Goal: Task Accomplishment & Management: Use online tool/utility

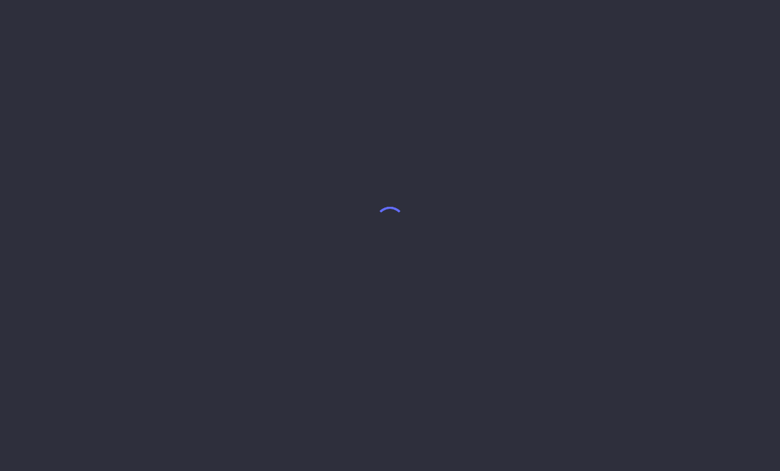
select select "2"
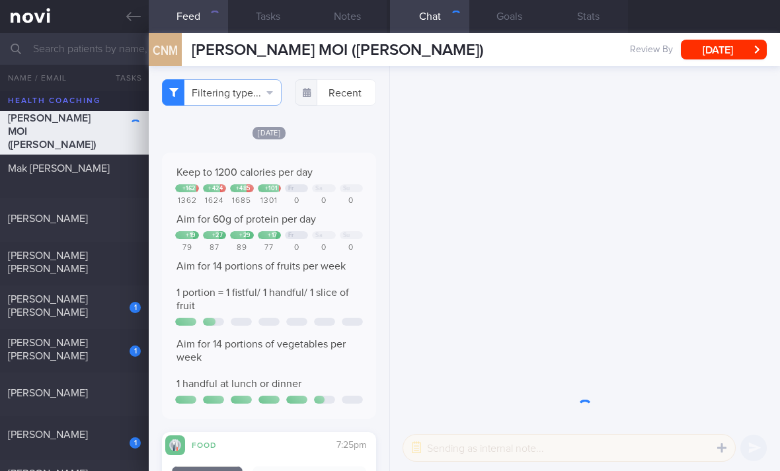
click at [258, 96] on button "Filtering type..." at bounding box center [222, 92] width 120 height 26
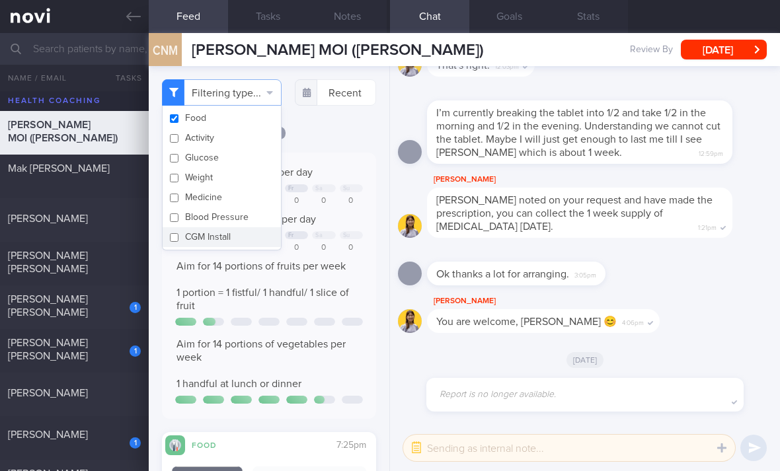
click at [324, 127] on div "Filtering type... Food Activity Glucose Weight Medicine Blood Pressure [MEDICAL…" at bounding box center [269, 268] width 241 height 405
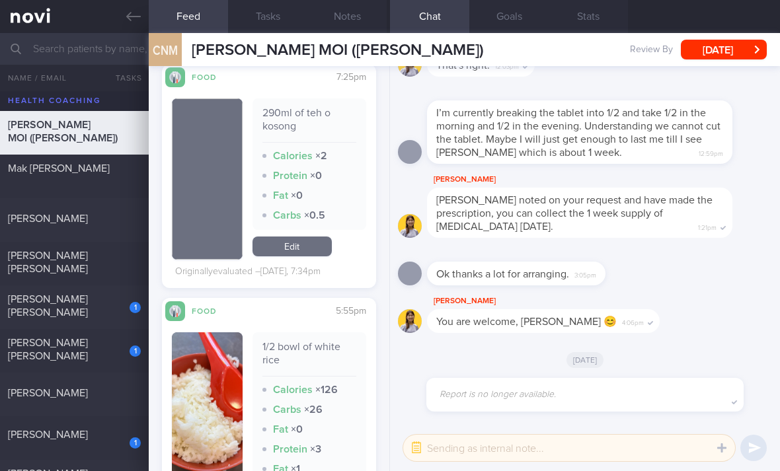
scroll to position [360, 0]
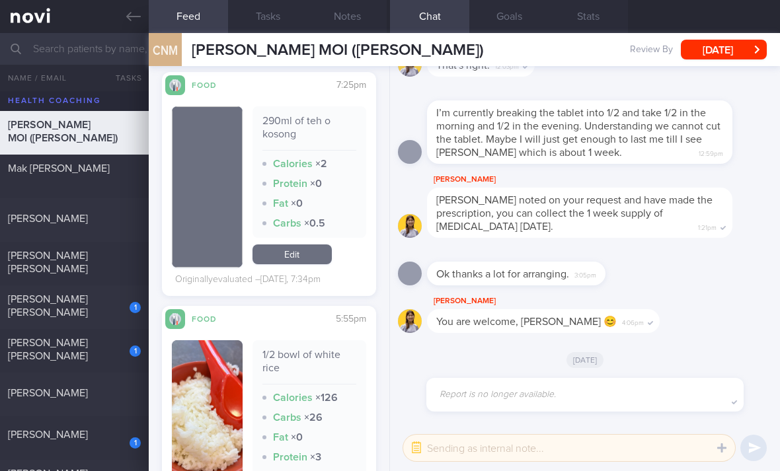
click at [315, 264] on link "Edit" at bounding box center [291, 255] width 79 height 20
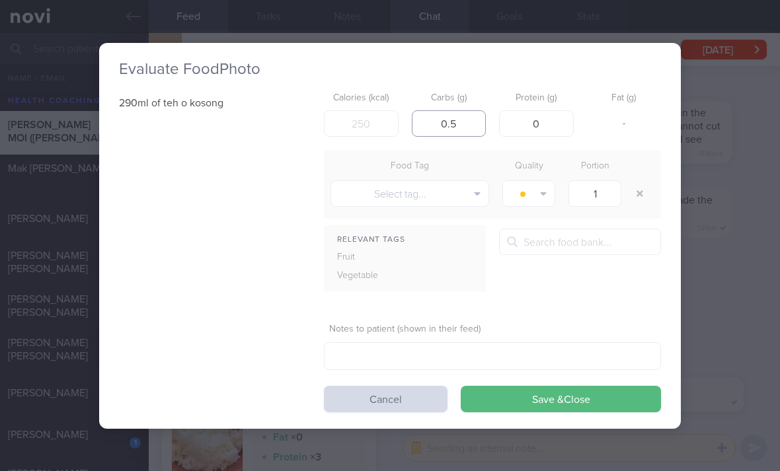
type input "0"
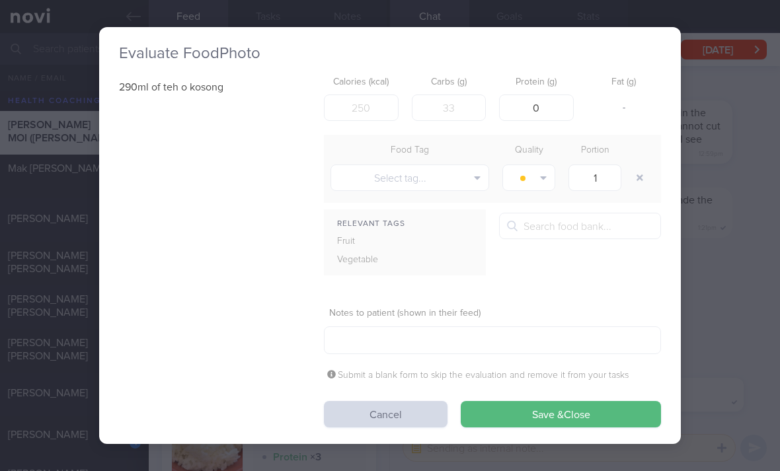
click at [512, 420] on button "Save & Close" at bounding box center [561, 414] width 200 height 26
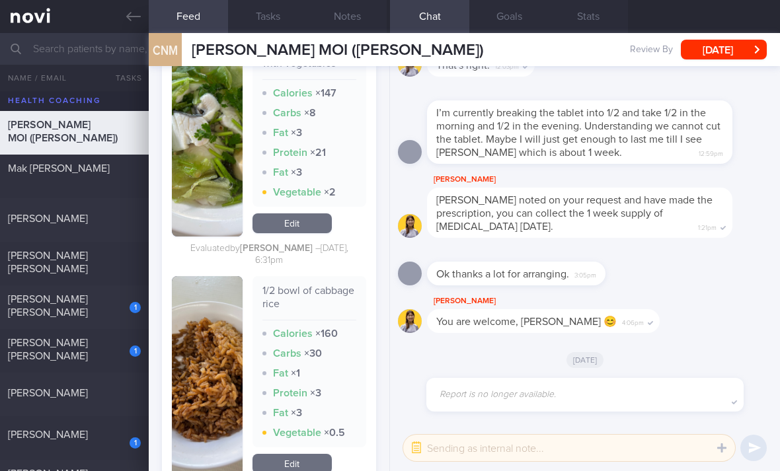
scroll to position [1400, 0]
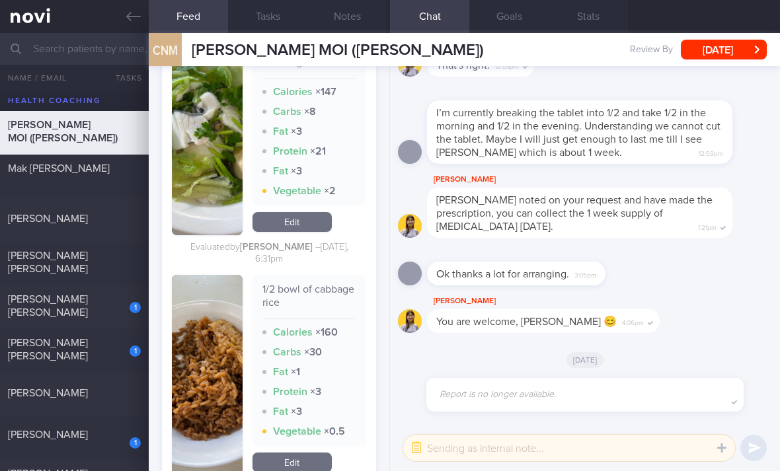
click at [126, 312] on div "1" at bounding box center [126, 303] width 29 height 20
checkbox input "true"
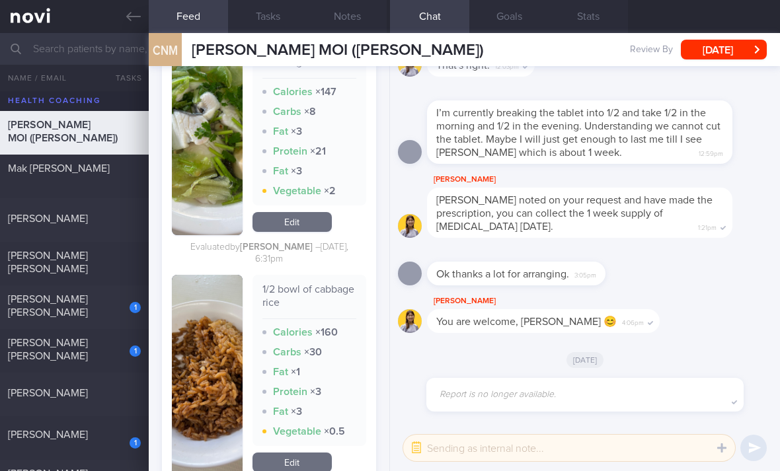
checkbox input "true"
select select "4"
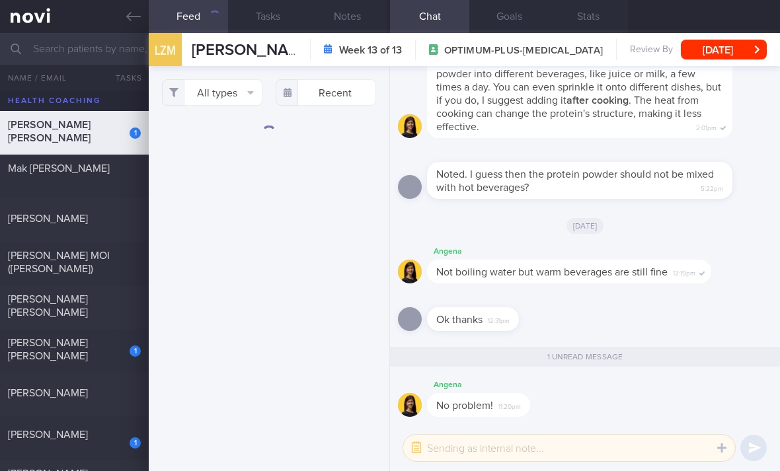
click at [243, 89] on button "All types" at bounding box center [212, 92] width 100 height 26
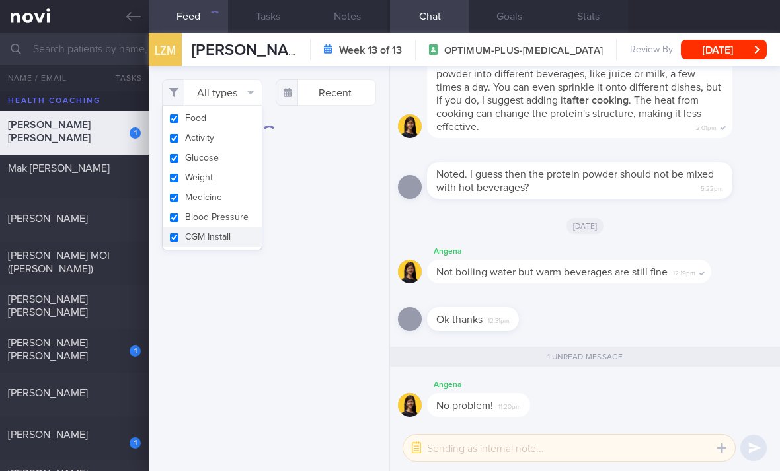
click at [244, 137] on button "Activity" at bounding box center [212, 138] width 99 height 20
checkbox input "false"
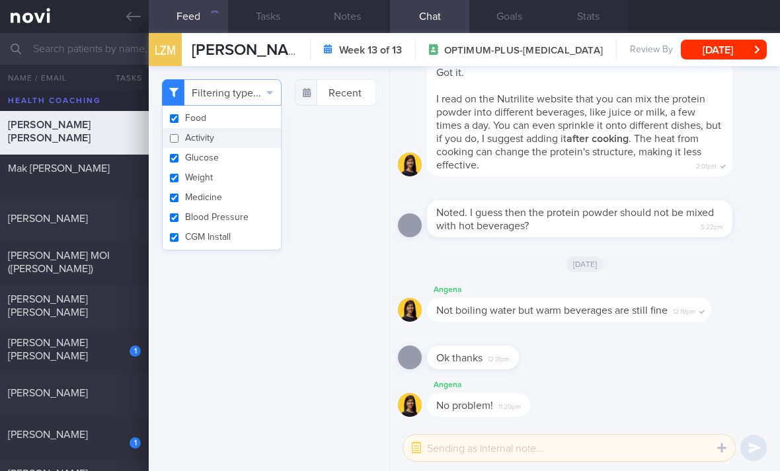
click at [238, 158] on button "Glucose" at bounding box center [222, 158] width 118 height 20
checkbox input "false"
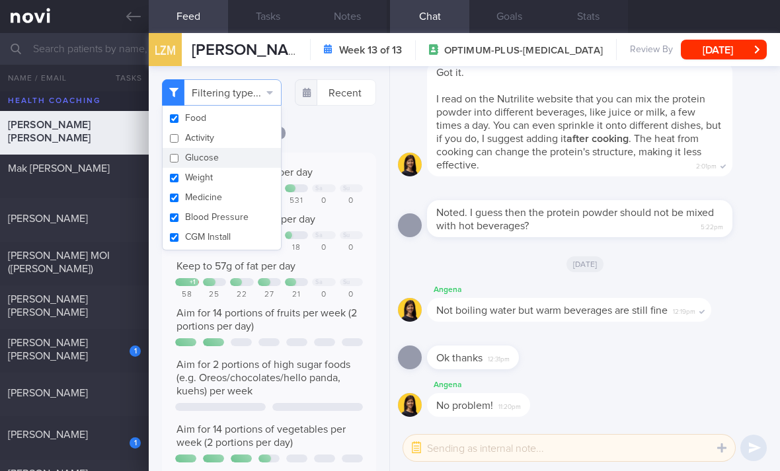
click at [234, 179] on button "Weight" at bounding box center [222, 178] width 118 height 20
checkbox input "false"
click at [235, 192] on button "Medicine" at bounding box center [222, 198] width 118 height 20
checkbox input "false"
click at [242, 216] on button "Blood Pressure" at bounding box center [222, 218] width 118 height 20
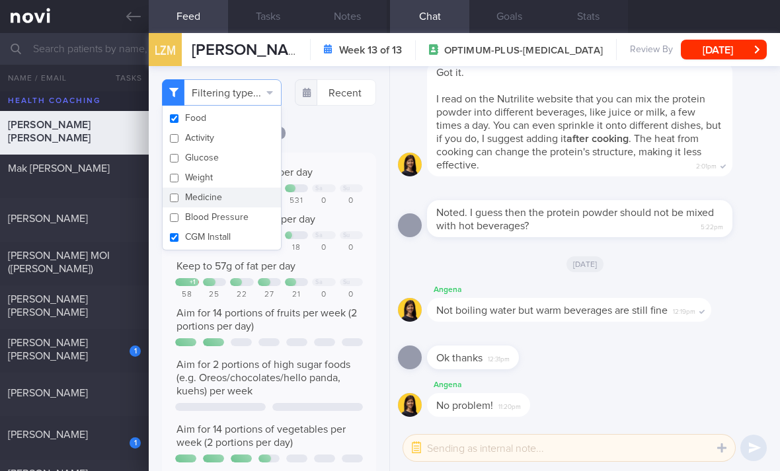
checkbox input "false"
click at [246, 237] on button "CGM Install" at bounding box center [222, 237] width 118 height 20
checkbox input "false"
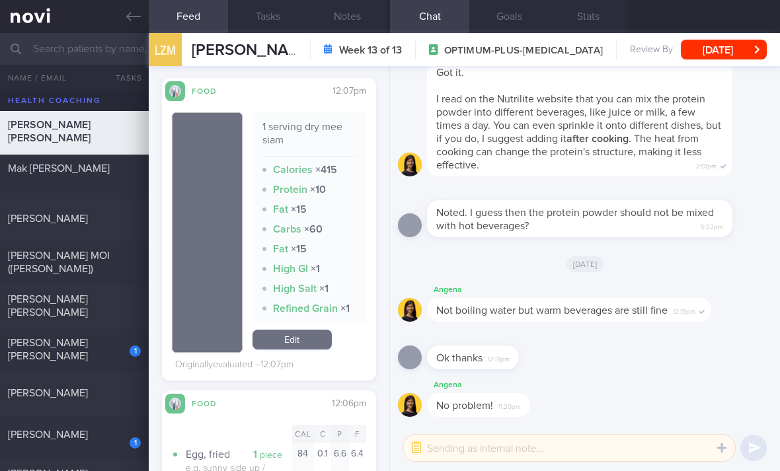
scroll to position [528, 0]
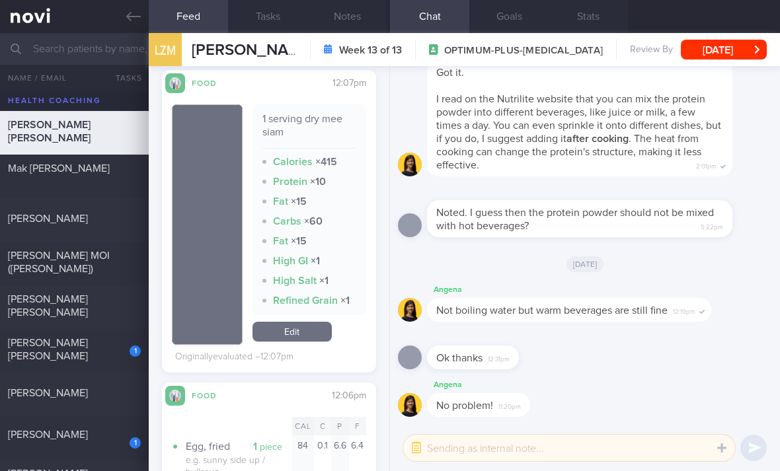
click at [301, 336] on link "Edit" at bounding box center [291, 332] width 79 height 20
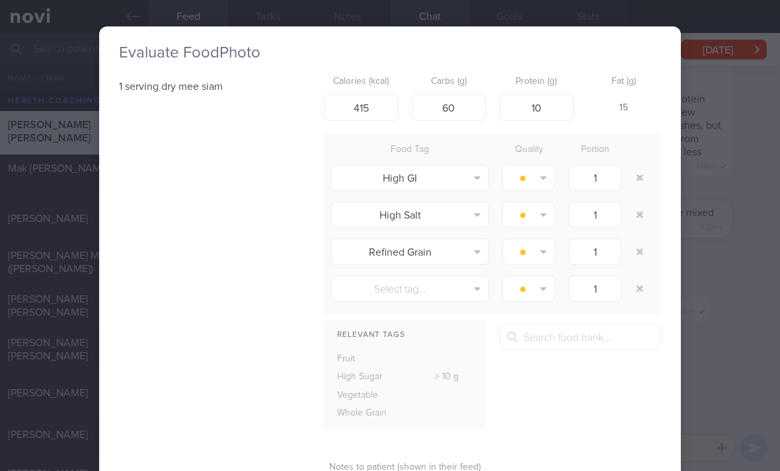
scroll to position [0, 3]
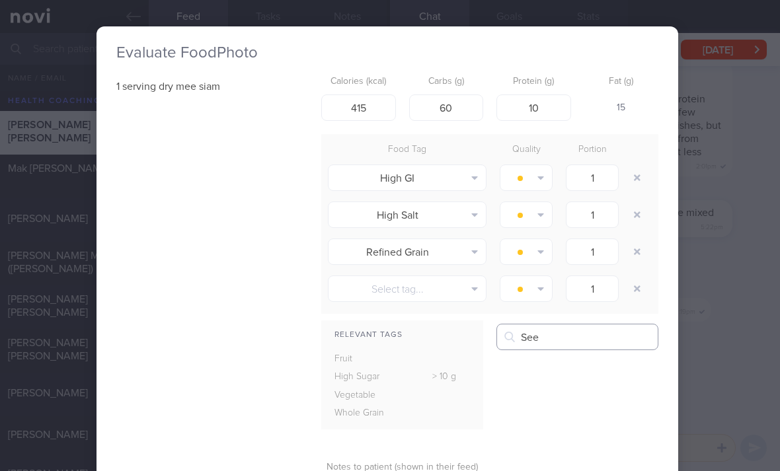
type input "See"
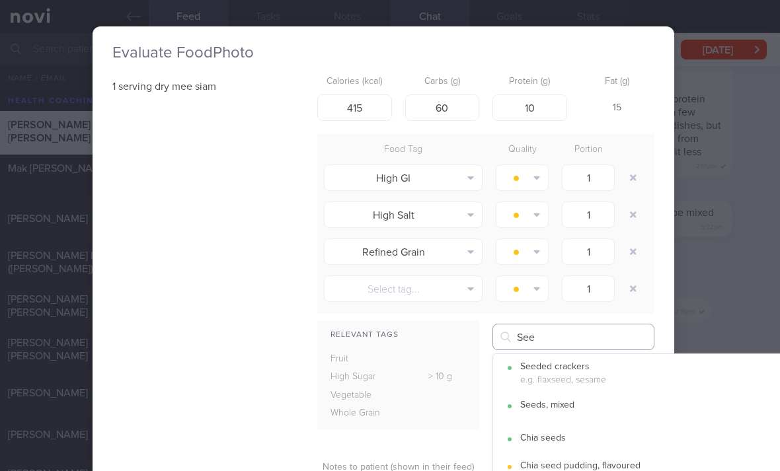
scroll to position [0, 7]
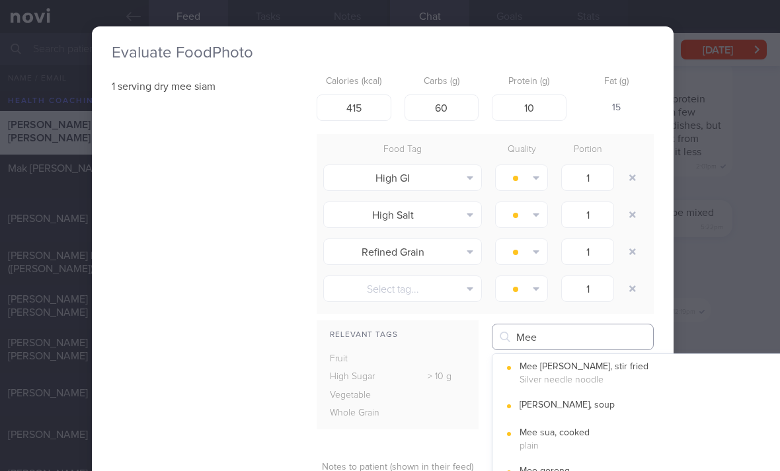
click at [554, 341] on input "Mee" at bounding box center [573, 337] width 162 height 26
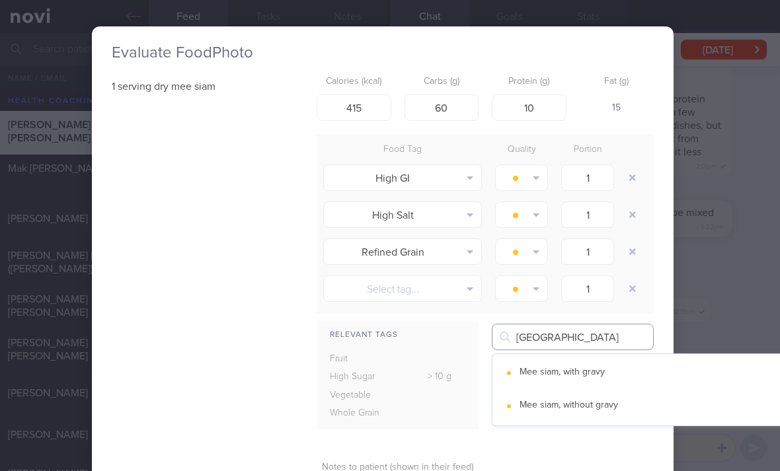
type input "[GEOGRAPHIC_DATA]"
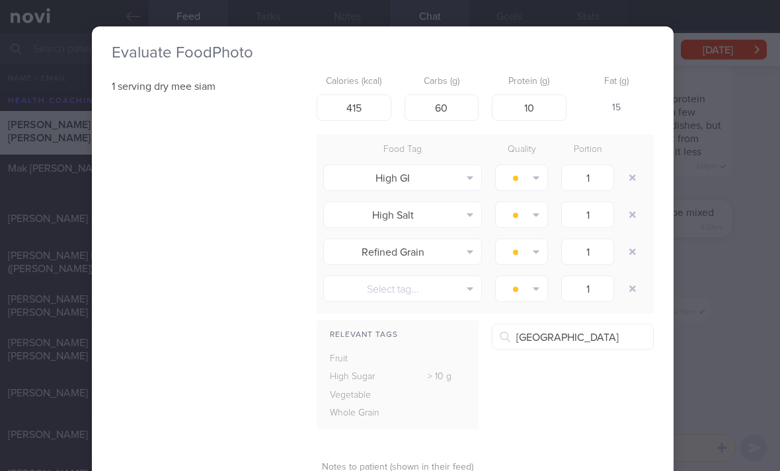
click at [625, 405] on div "Mee siam, without gravy" at bounding box center [660, 406] width 282 height 12
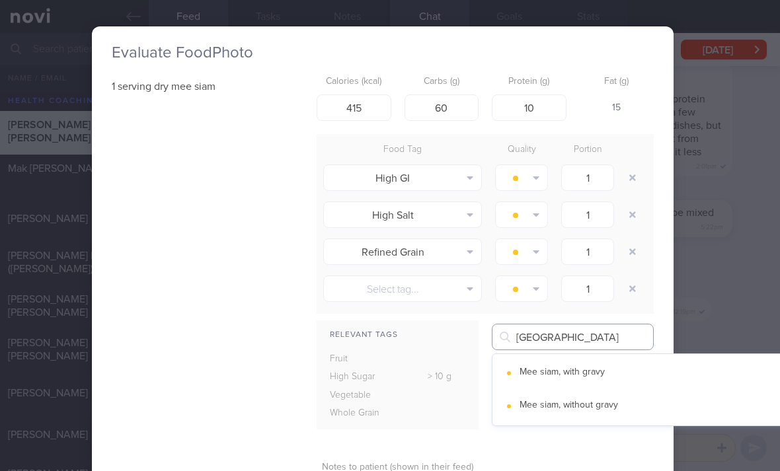
click at [634, 405] on button "Mee siam, without gravy" at bounding box center [653, 406] width 323 height 33
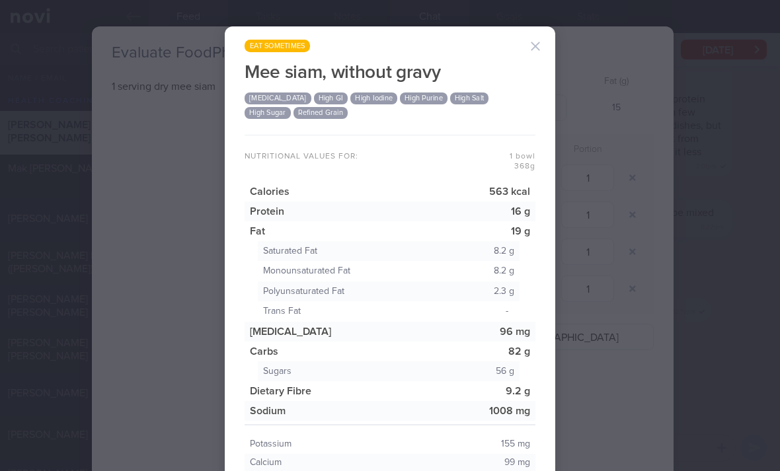
click at [660, 371] on div "eat sometimes Mee siam, without gravy [MEDICAL_DATA] High GI High Iodine High P…" at bounding box center [390, 235] width 780 height 471
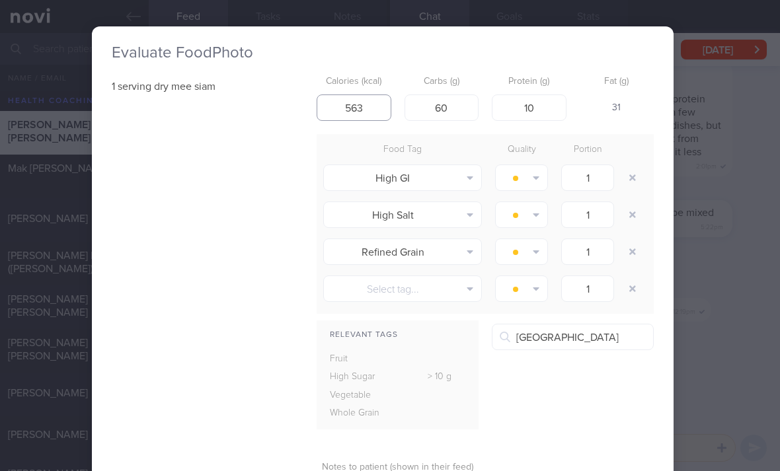
type input "563"
type input "82"
type input "16"
click at [642, 179] on button "button" at bounding box center [633, 178] width 24 height 24
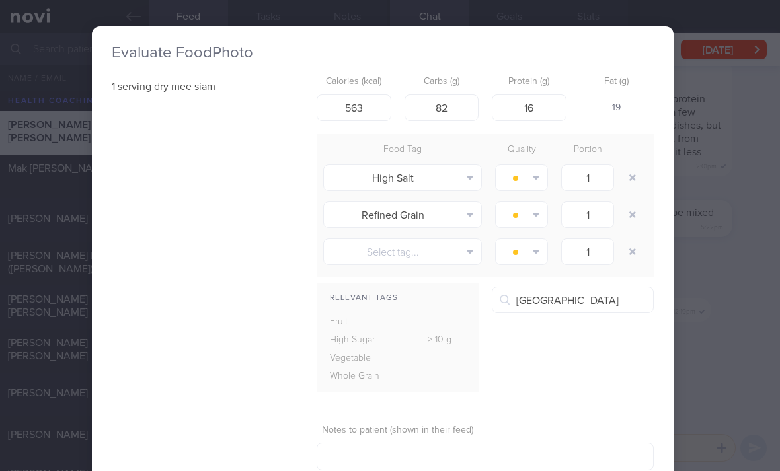
click at [643, 180] on button "button" at bounding box center [633, 178] width 24 height 24
click at [642, 178] on button "button" at bounding box center [633, 178] width 24 height 24
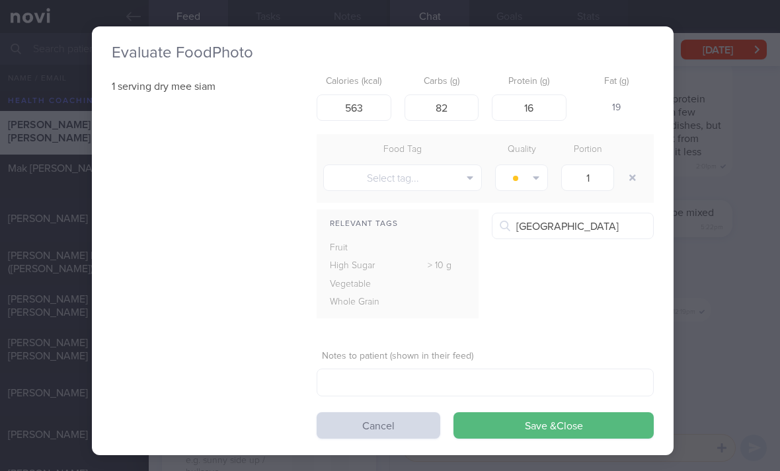
click at [514, 428] on button "Save & Close" at bounding box center [553, 425] width 200 height 26
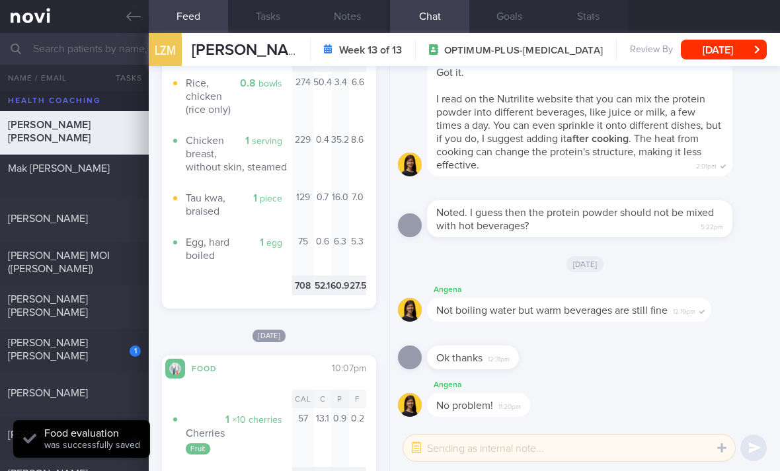
scroll to position [1870, 0]
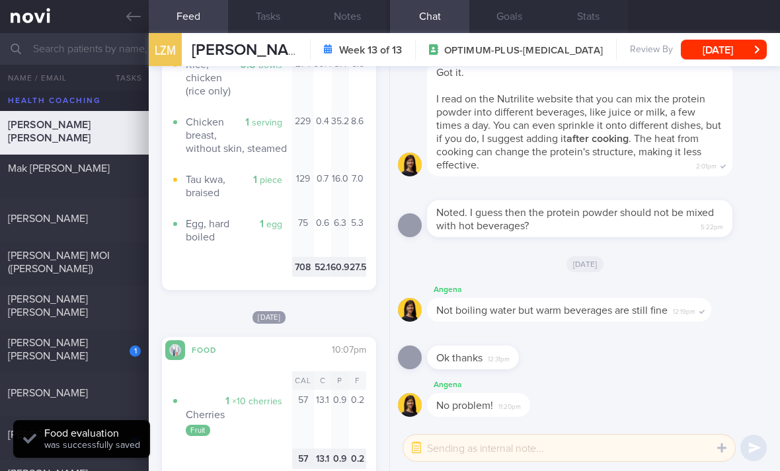
click at [115, 352] on div "1" at bounding box center [126, 346] width 29 height 20
checkbox input "true"
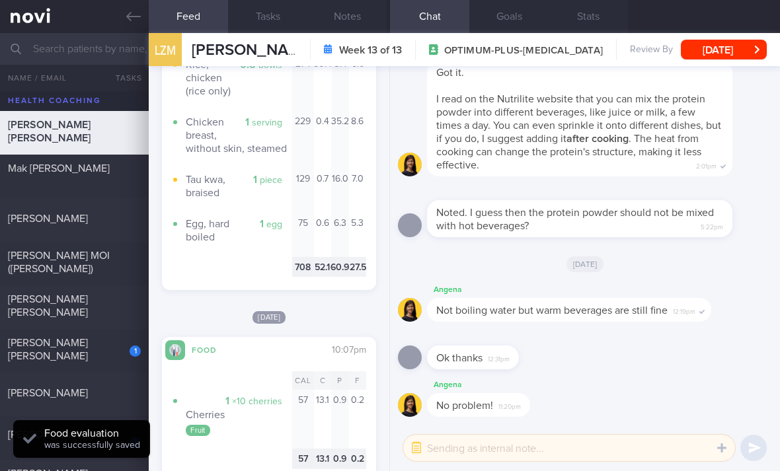
checkbox input "true"
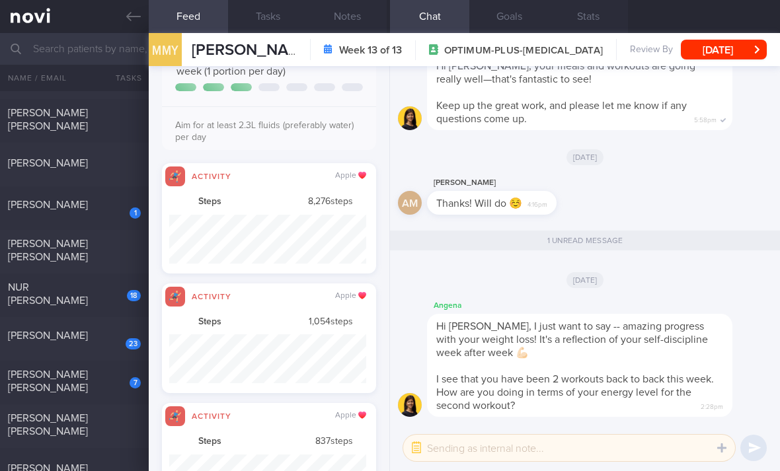
scroll to position [660828, 660680]
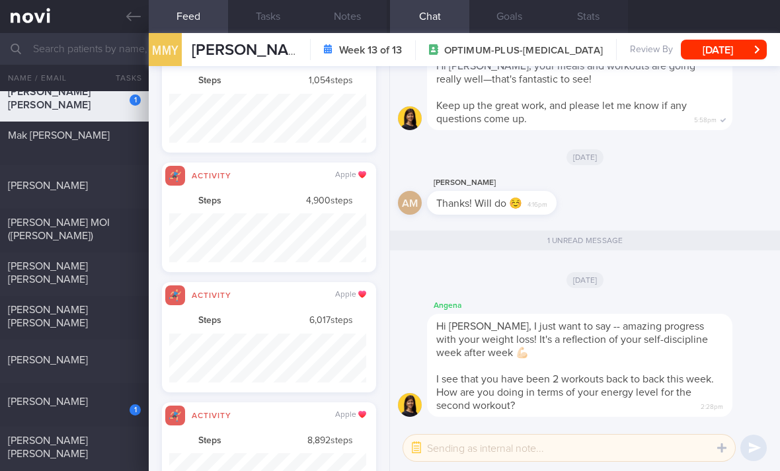
click at [127, 399] on div "1" at bounding box center [126, 405] width 29 height 20
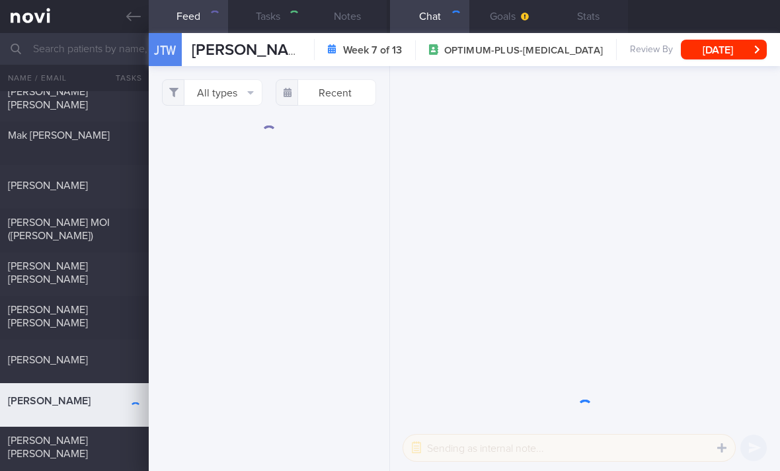
select select "6"
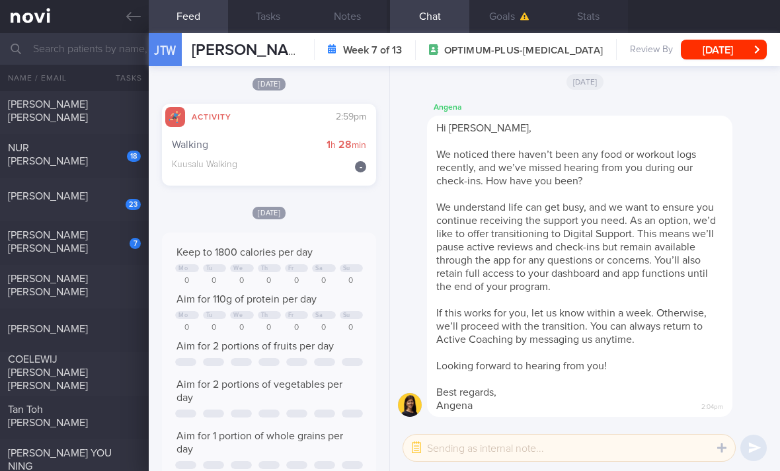
click at [122, 161] on div "18" at bounding box center [125, 151] width 32 height 20
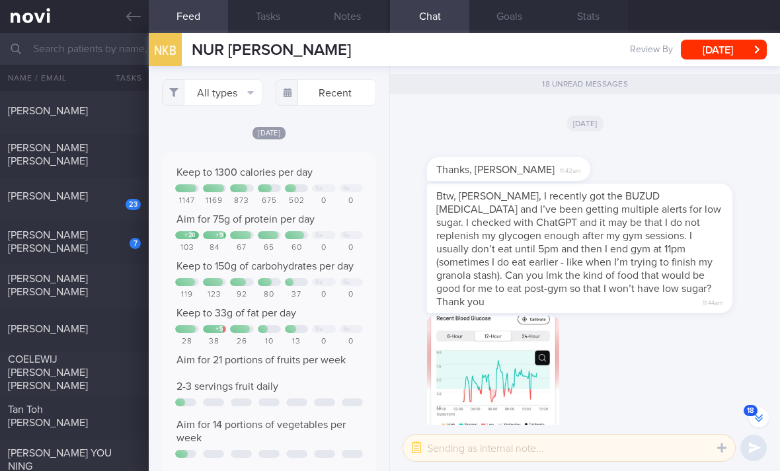
click at [230, 102] on button "All types" at bounding box center [212, 92] width 100 height 26
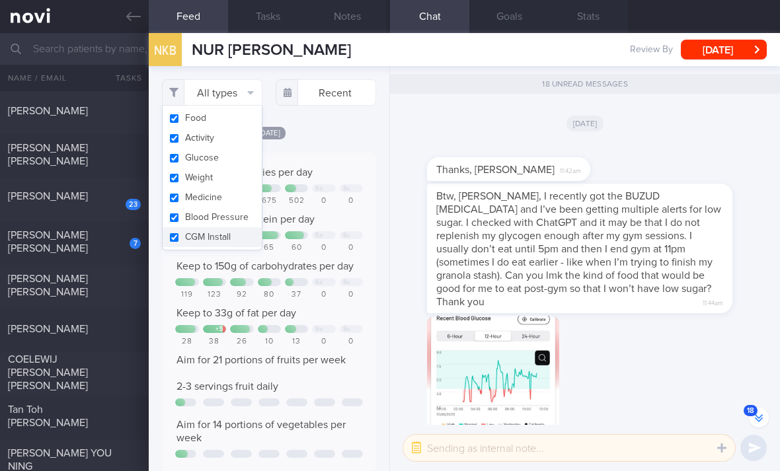
click at [235, 141] on button "Activity" at bounding box center [212, 138] width 99 height 20
checkbox input "false"
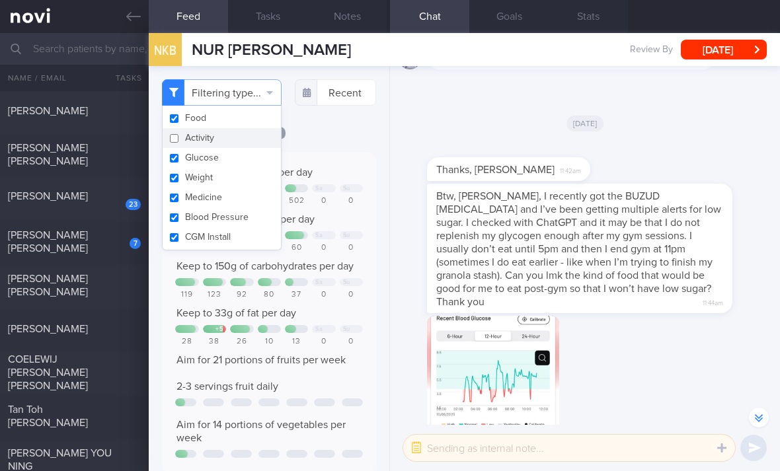
click at [230, 158] on button "Glucose" at bounding box center [222, 158] width 118 height 20
checkbox input "false"
click at [230, 176] on button "Weight" at bounding box center [222, 178] width 118 height 20
click at [229, 176] on button "Weight" at bounding box center [222, 178] width 118 height 20
checkbox input "true"
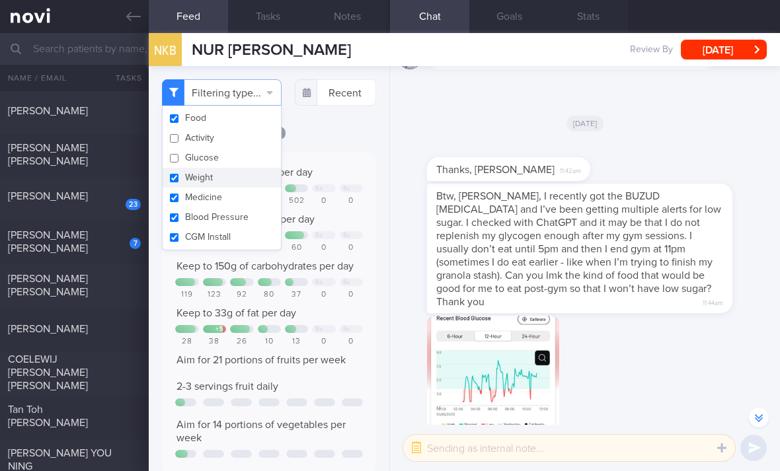
click at [231, 198] on button "Medicine" at bounding box center [222, 198] width 118 height 20
checkbox input "false"
click at [242, 176] on button "Weight" at bounding box center [222, 178] width 118 height 20
checkbox input "false"
click at [240, 220] on button "Blood Pressure" at bounding box center [222, 218] width 118 height 20
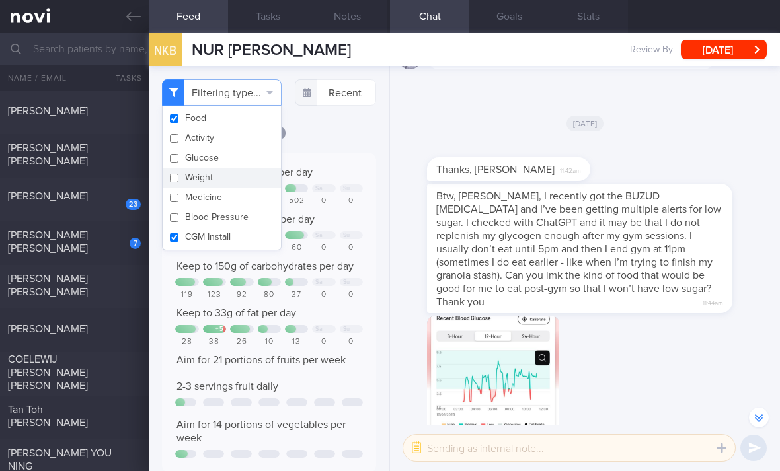
checkbox input "false"
click at [241, 243] on button "CGM Install" at bounding box center [222, 237] width 118 height 20
checkbox input "false"
click at [357, 118] on div "Filtering type... Food Activity Glucose Weight Medicine Blood Pressure [MEDICAL…" at bounding box center [269, 268] width 241 height 405
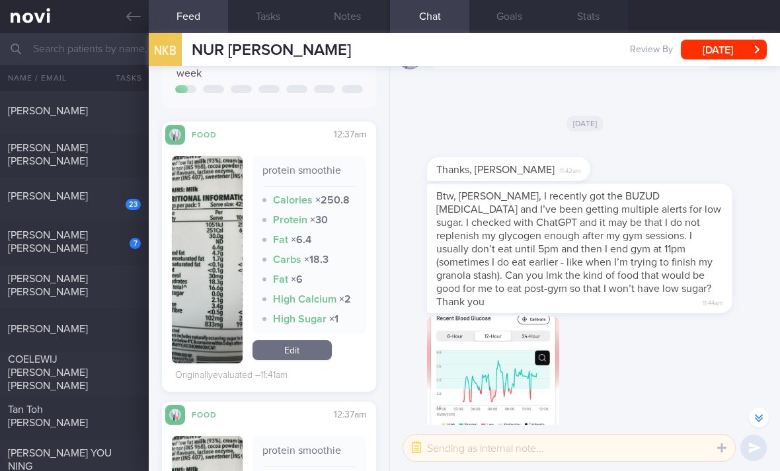
click at [299, 360] on link "Edit" at bounding box center [291, 350] width 79 height 20
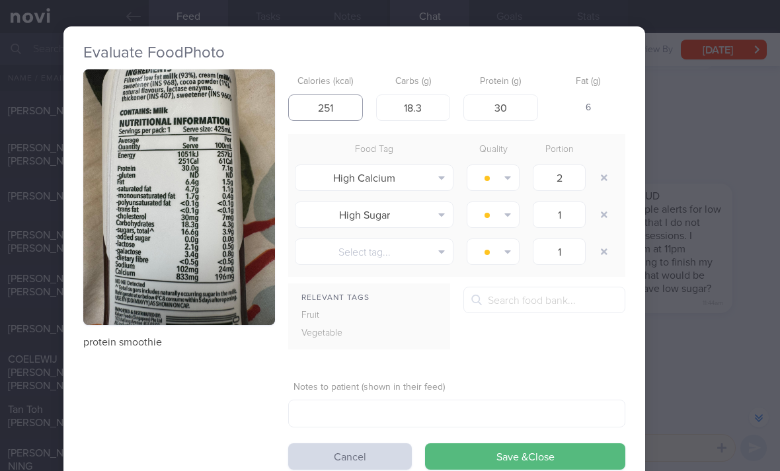
type input "251"
click at [604, 174] on button "button" at bounding box center [604, 178] width 24 height 24
type input "1"
click at [604, 174] on button "button" at bounding box center [604, 178] width 24 height 24
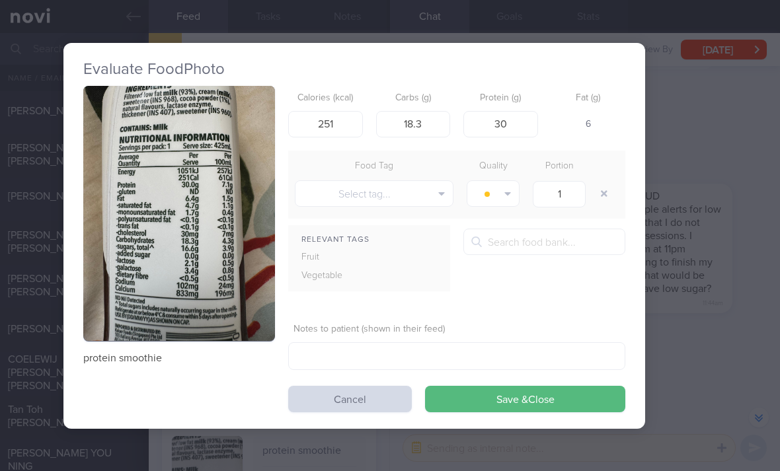
click at [602, 178] on div at bounding box center [605, 193] width 26 height 37
click at [516, 410] on button "Save & Close" at bounding box center [525, 399] width 200 height 26
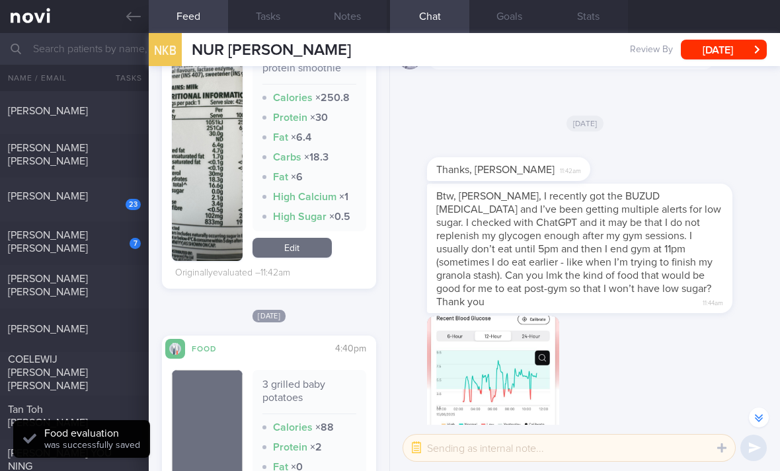
click at [303, 256] on link "Edit" at bounding box center [291, 248] width 79 height 20
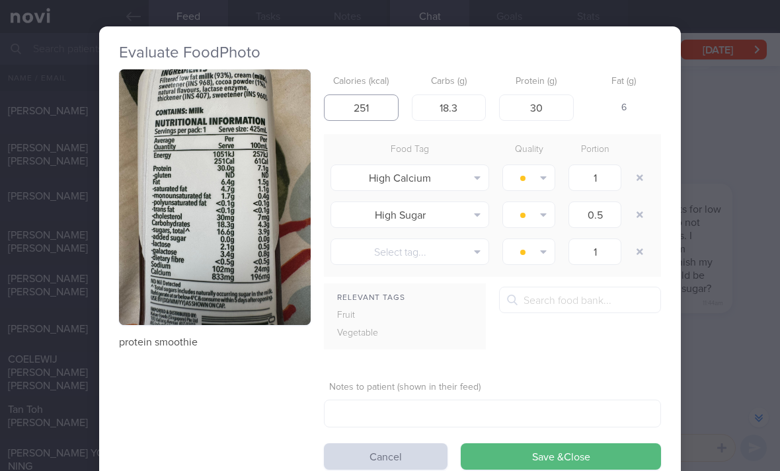
type input "251"
click at [633, 178] on button "button" at bounding box center [640, 178] width 24 height 24
type input "0.5"
type input "1"
click at [632, 177] on button "button" at bounding box center [640, 178] width 24 height 24
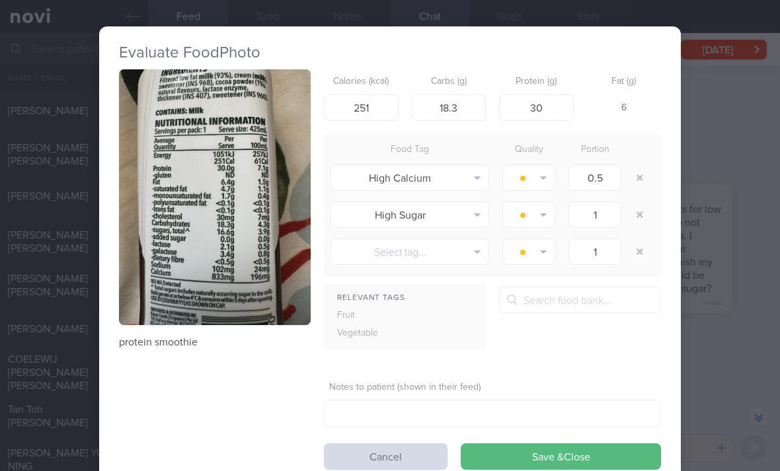
type input "1"
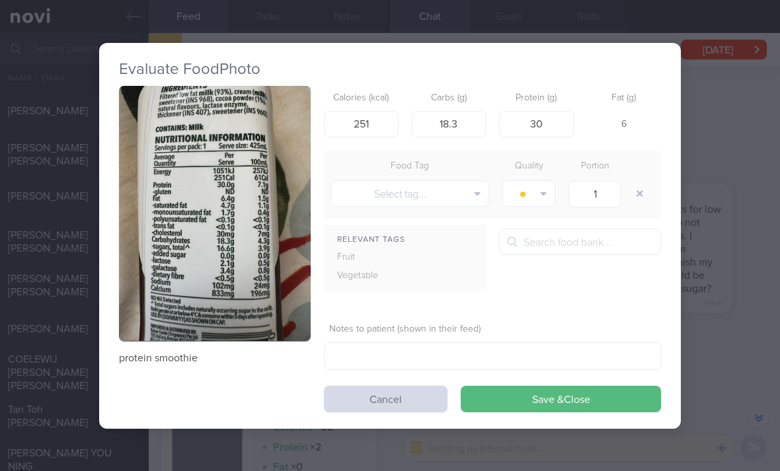
click at [638, 172] on div "Food Tag Quality Portion" at bounding box center [492, 166] width 337 height 19
click at [534, 409] on button "Save & Close" at bounding box center [561, 399] width 200 height 26
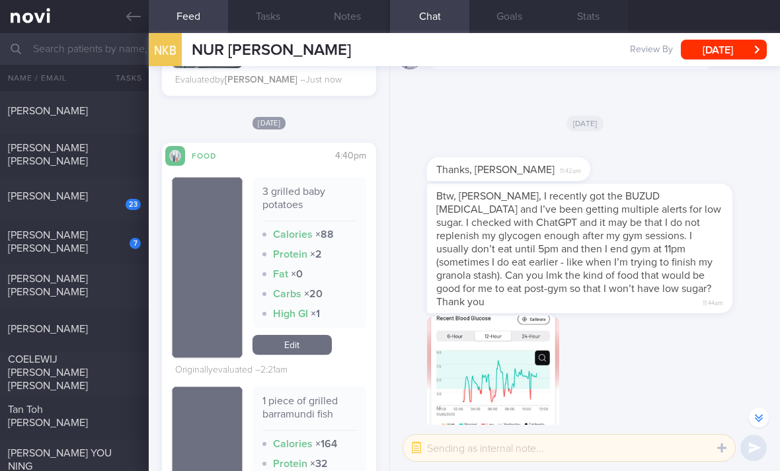
click at [303, 355] on link "Edit" at bounding box center [291, 345] width 79 height 20
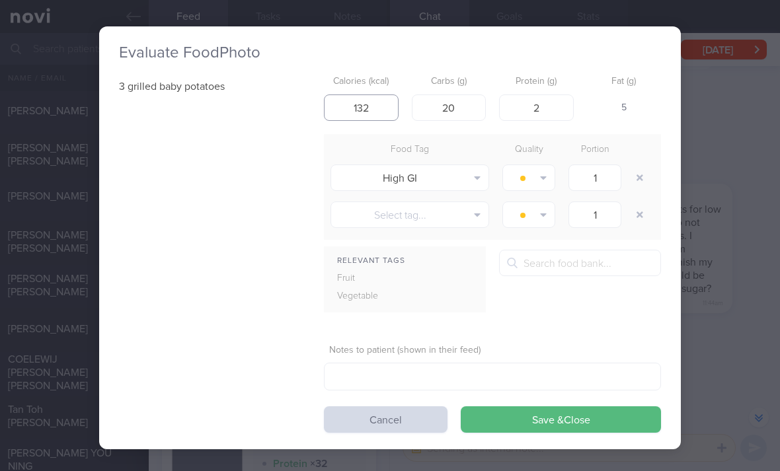
type input "132"
type input "26"
type input "5"
click at [645, 180] on button "button" at bounding box center [640, 178] width 24 height 24
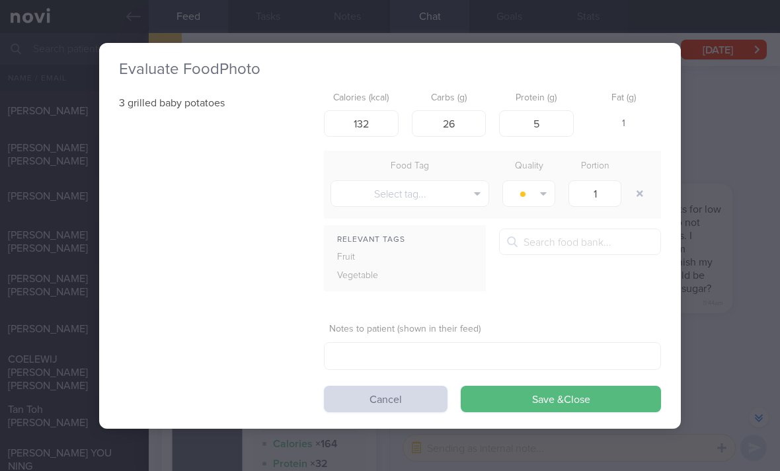
click at [528, 394] on button "Save & Close" at bounding box center [561, 399] width 200 height 26
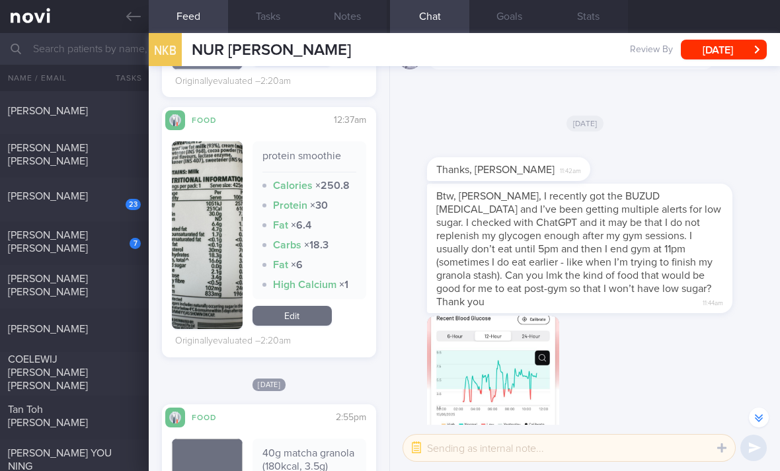
click at [311, 321] on link "Edit" at bounding box center [291, 316] width 79 height 20
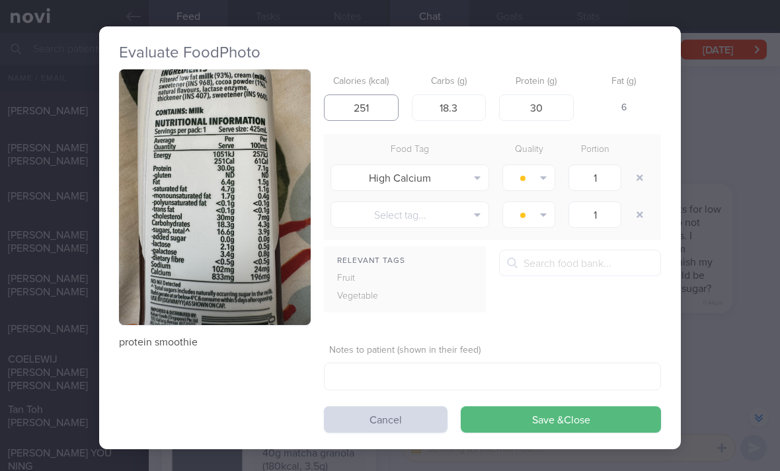
type input "251"
click at [634, 167] on button "button" at bounding box center [640, 178] width 24 height 24
click at [632, 154] on div at bounding box center [641, 147] width 26 height 13
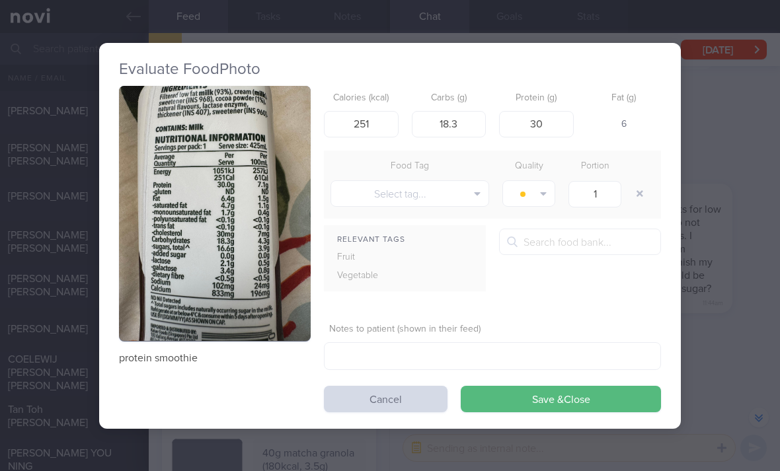
click at [501, 399] on button "Save & Close" at bounding box center [561, 399] width 200 height 26
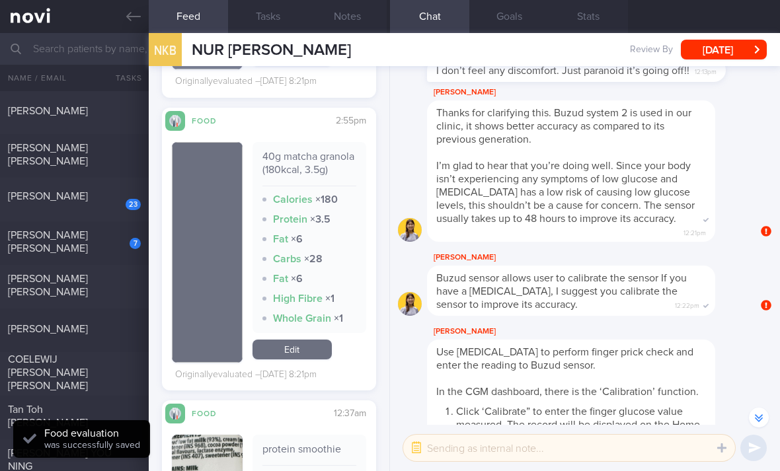
scroll to position [-556, 0]
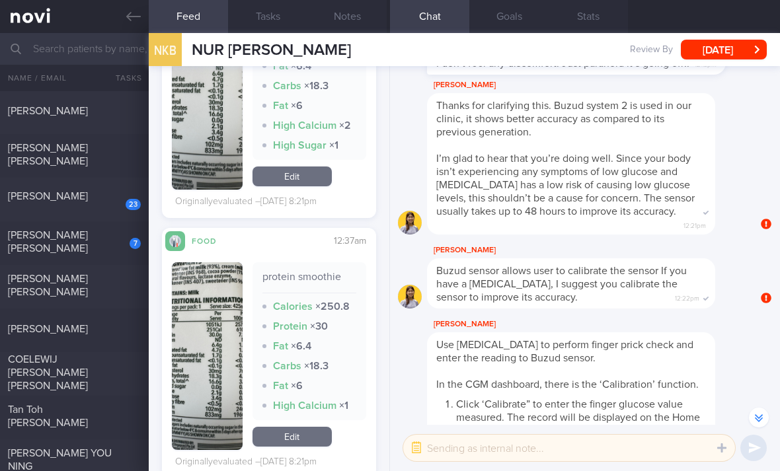
click at [319, 424] on div "protein smoothie Calories × 250.8 Protein × 30 Fat × 6.4 Carbs × 18.3 Fat × 6 H…" at bounding box center [309, 356] width 114 height 188
click at [318, 424] on div "protein smoothie Calories × 250.8 Protein × 30 Fat × 6.4 Carbs × 18.3 Fat × 6 H…" at bounding box center [309, 356] width 114 height 188
click at [315, 445] on link "Edit" at bounding box center [291, 437] width 79 height 20
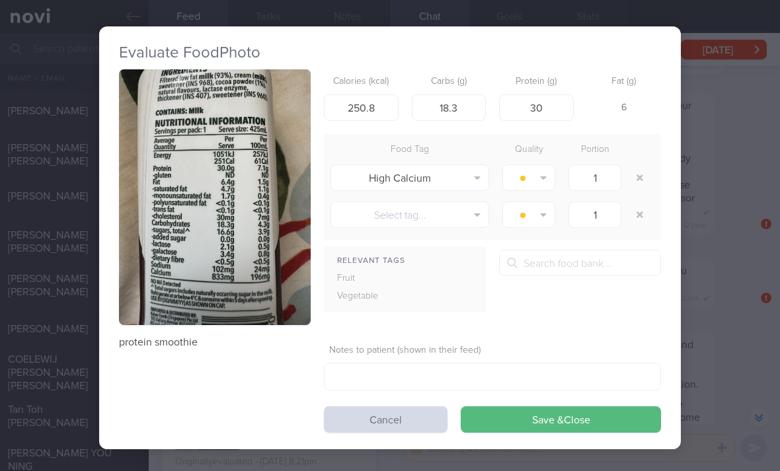
click at [638, 178] on button "button" at bounding box center [640, 178] width 24 height 24
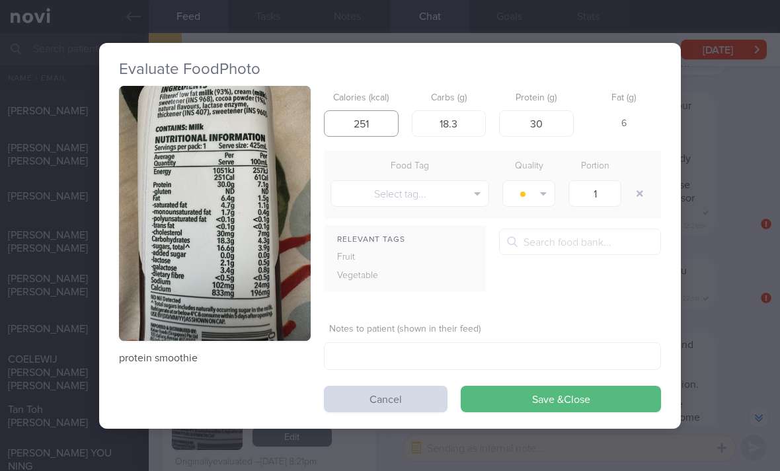
type input "251"
click at [531, 401] on button "Save & Close" at bounding box center [561, 399] width 200 height 26
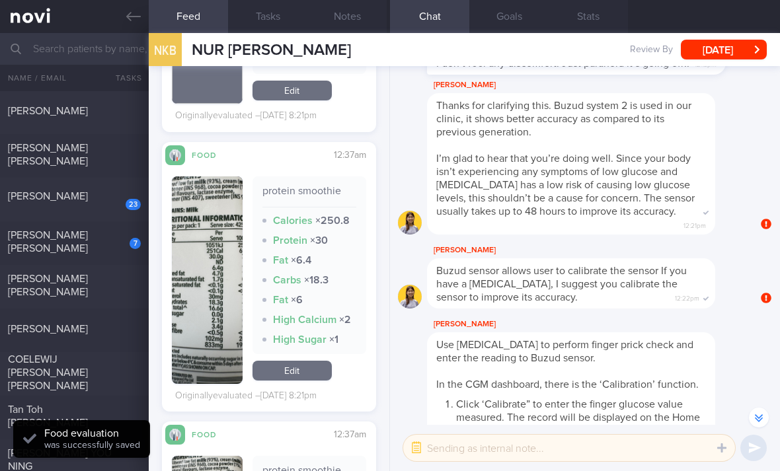
click at [303, 369] on link "Edit" at bounding box center [291, 371] width 79 height 20
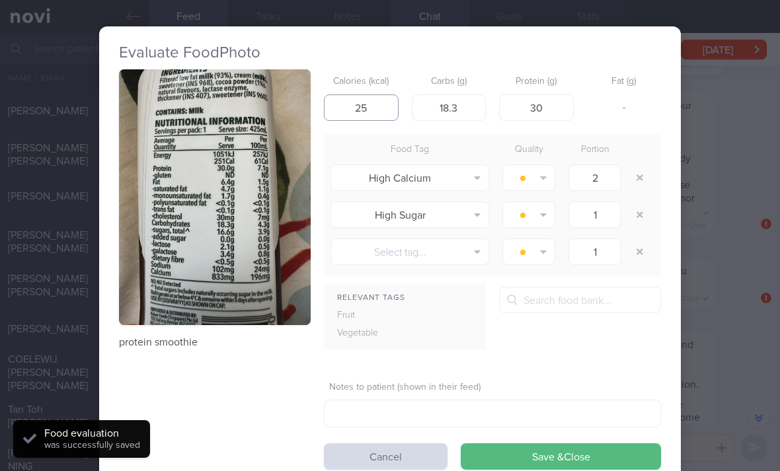
type input "251"
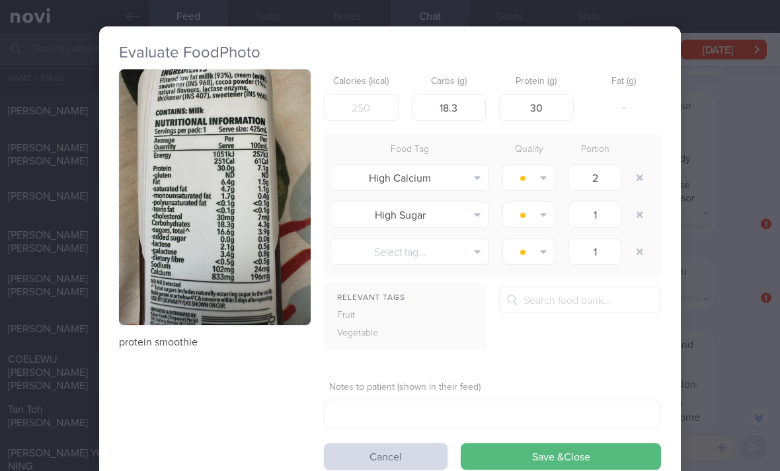
click at [640, 180] on button "button" at bounding box center [640, 178] width 24 height 24
type input "1"
click at [640, 180] on button "button" at bounding box center [640, 178] width 24 height 24
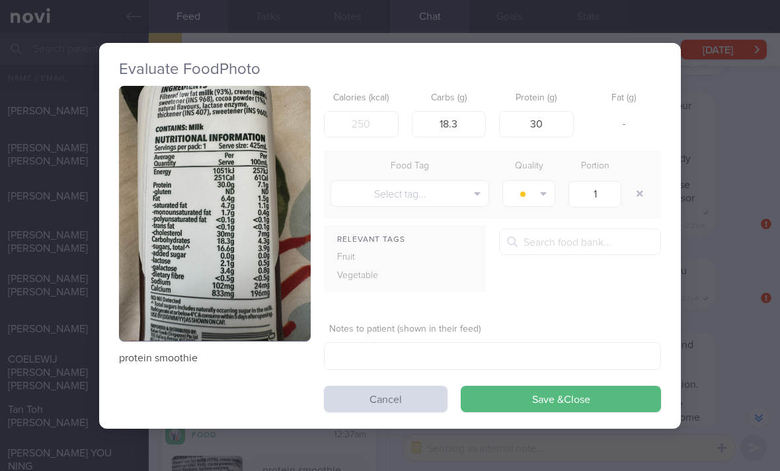
click at [641, 182] on button "button" at bounding box center [640, 194] width 24 height 24
click at [638, 179] on div at bounding box center [641, 193] width 26 height 37
type input "251"
click at [535, 403] on button "Save & Close" at bounding box center [561, 399] width 200 height 26
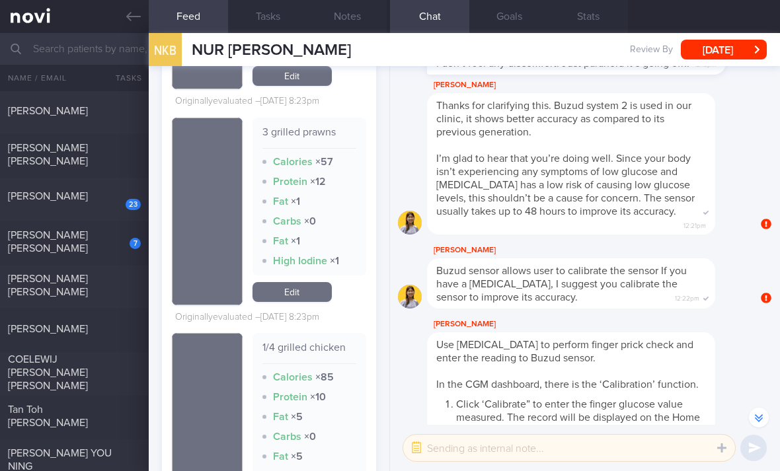
click at [323, 297] on link "Edit" at bounding box center [291, 292] width 79 height 20
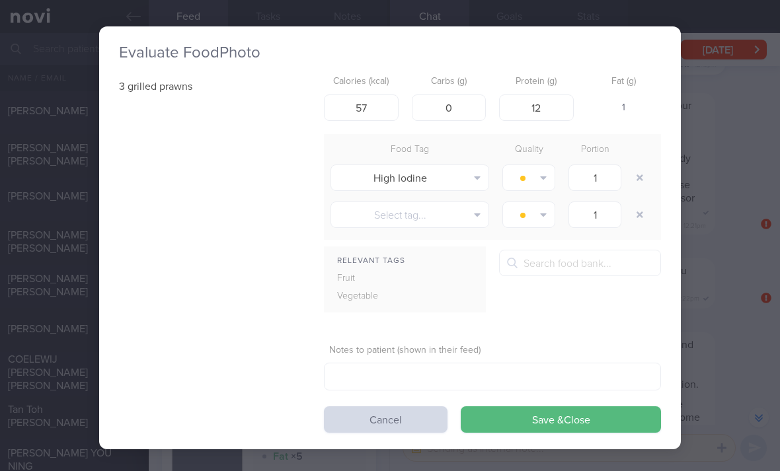
click at [649, 177] on button "button" at bounding box center [640, 178] width 24 height 24
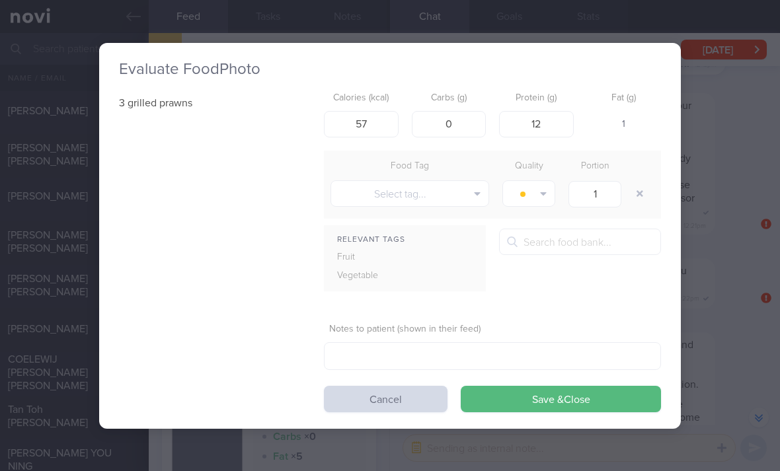
click at [561, 404] on button "Save & Close" at bounding box center [561, 399] width 200 height 26
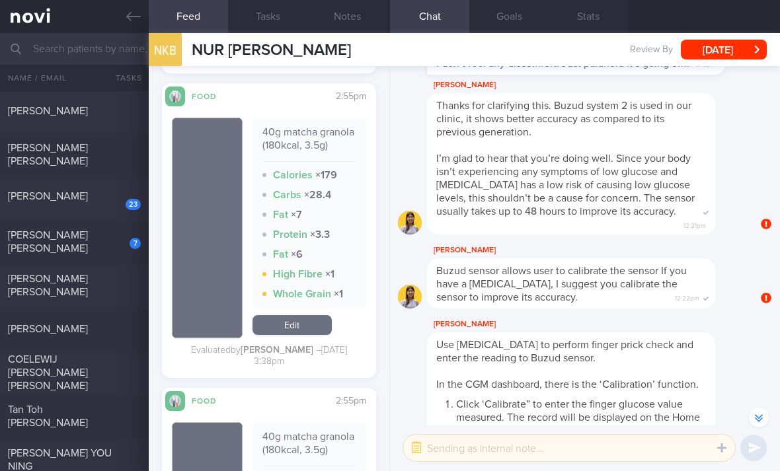
click at [305, 334] on link "Edit" at bounding box center [291, 325] width 79 height 20
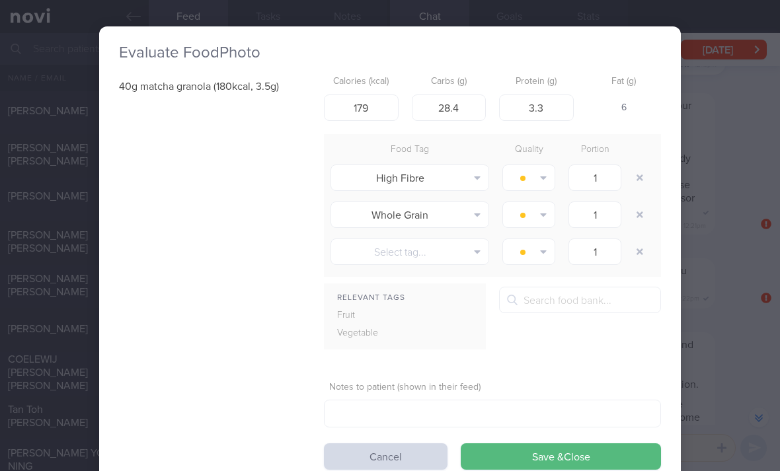
click at [703, 340] on div "Evaluate Food Photo 40g matcha granola (180kcal, 3.5g) Calories (kcal) 179 Carb…" at bounding box center [390, 235] width 780 height 471
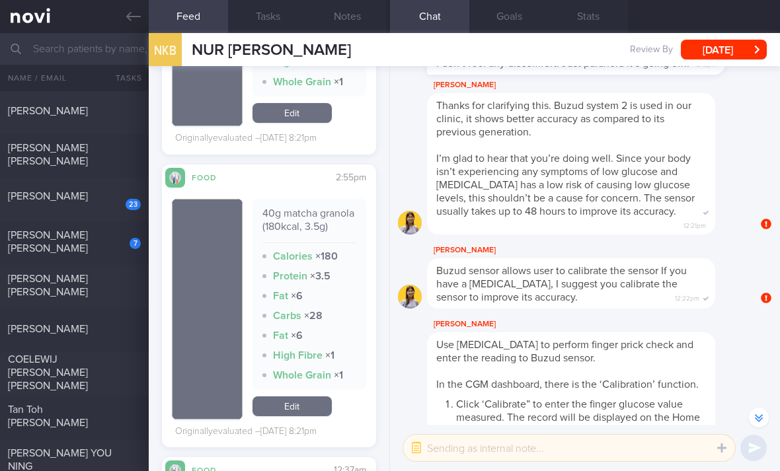
click at [304, 403] on link "Edit" at bounding box center [291, 407] width 79 height 20
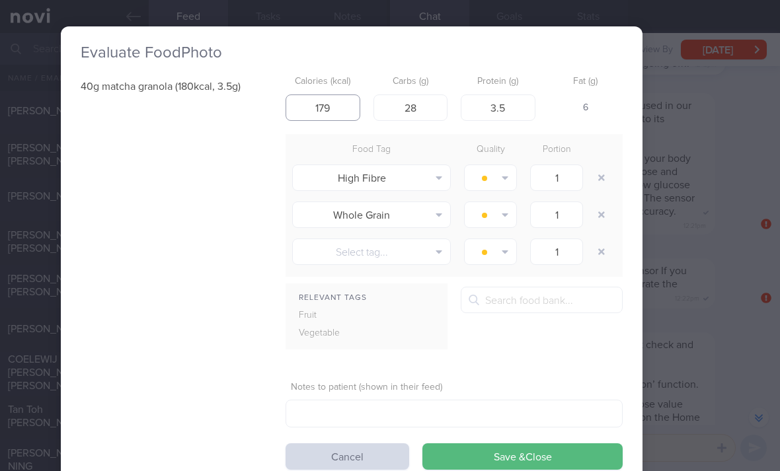
type input "179"
type input "28.4"
type input "3"
type input "3.3"
click at [605, 180] on button "button" at bounding box center [602, 178] width 24 height 24
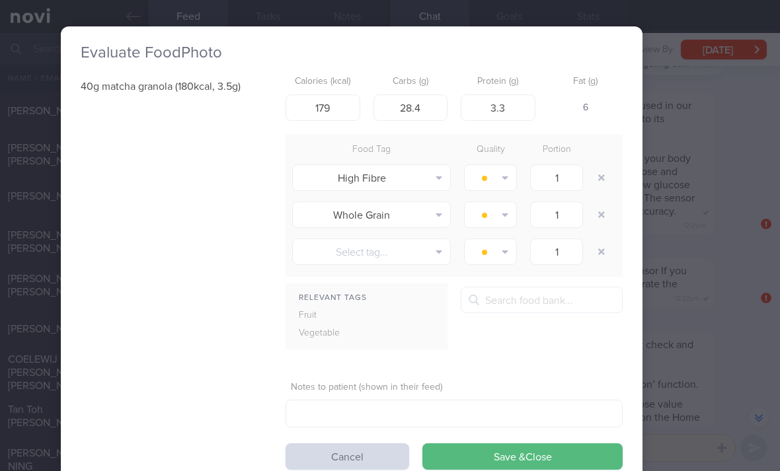
click at [605, 179] on button "button" at bounding box center [602, 178] width 24 height 24
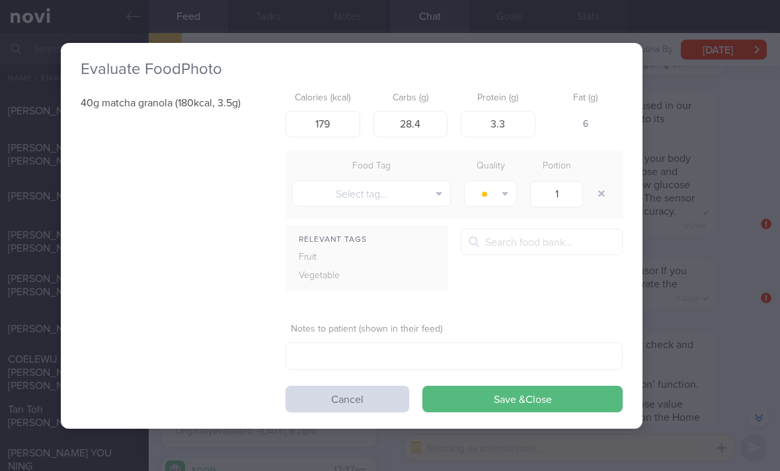
click at [502, 404] on button "Save & Close" at bounding box center [522, 399] width 200 height 26
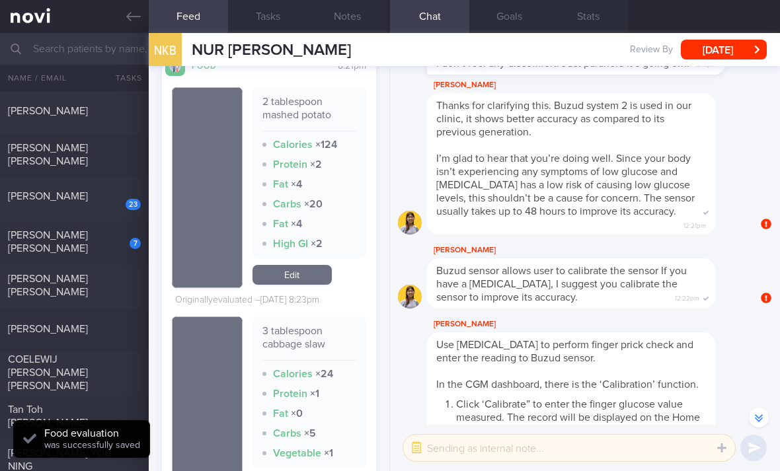
scroll to position [3014, -1]
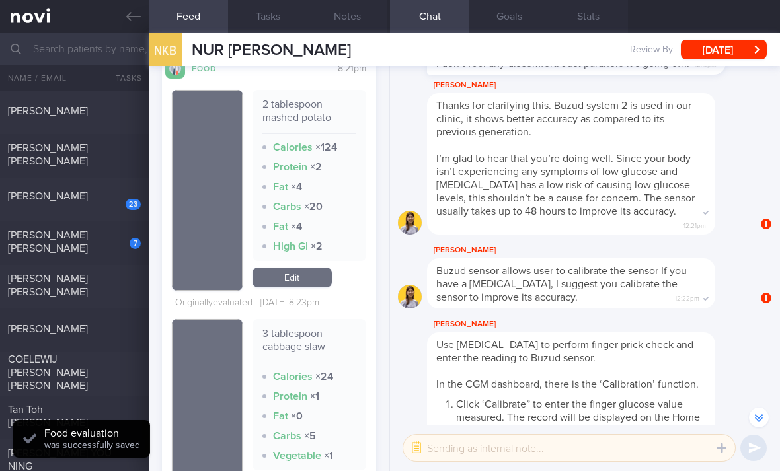
click at [304, 284] on link "Edit" at bounding box center [291, 278] width 79 height 20
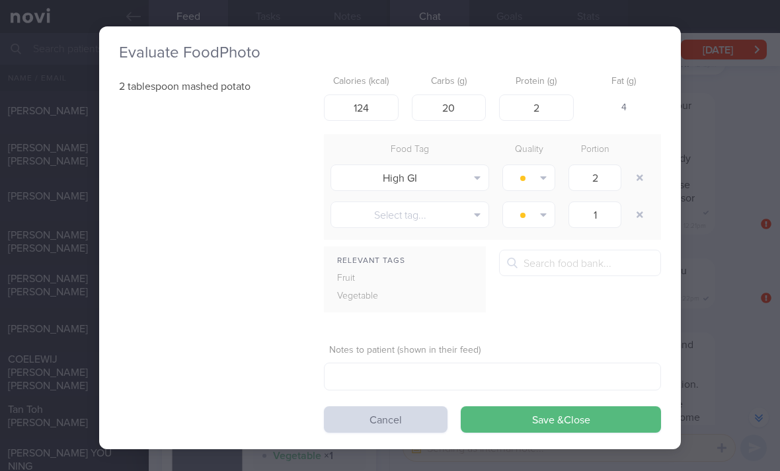
click at [635, 176] on button "button" at bounding box center [640, 178] width 24 height 24
type input "1"
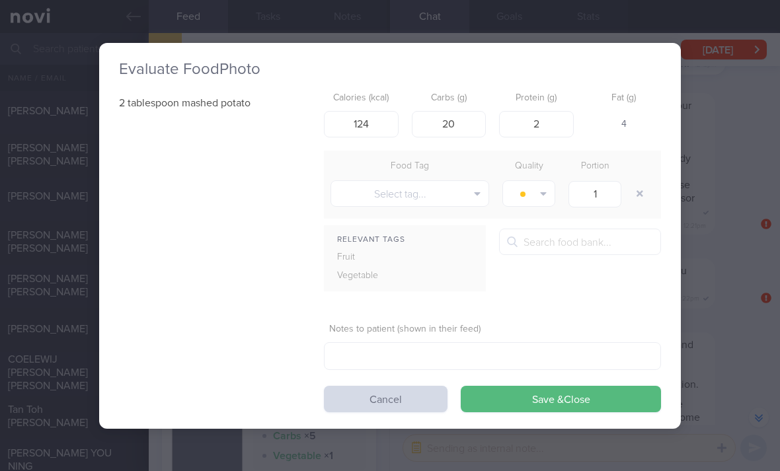
click at [549, 410] on button "Save & Close" at bounding box center [561, 399] width 200 height 26
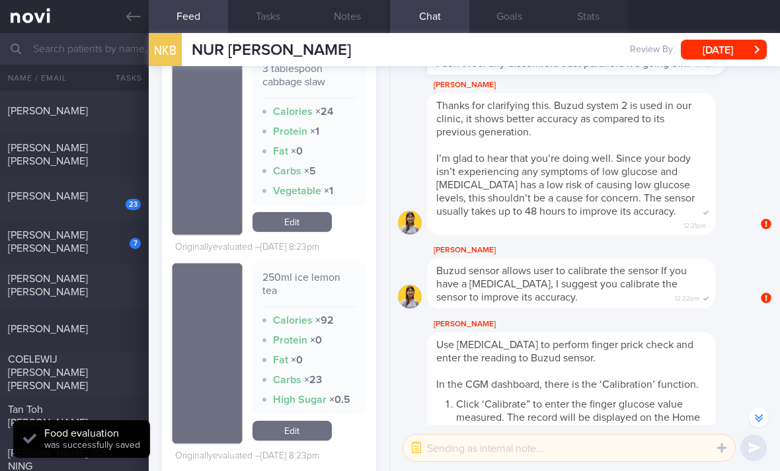
scroll to position [3260, -1]
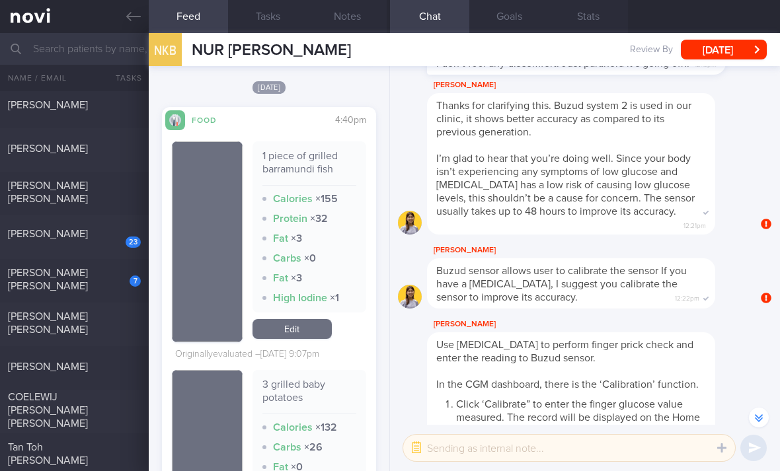
click at [127, 194] on div "[PERSON_NAME] [PERSON_NAME]" at bounding box center [73, 192] width 130 height 26
checkbox input "true"
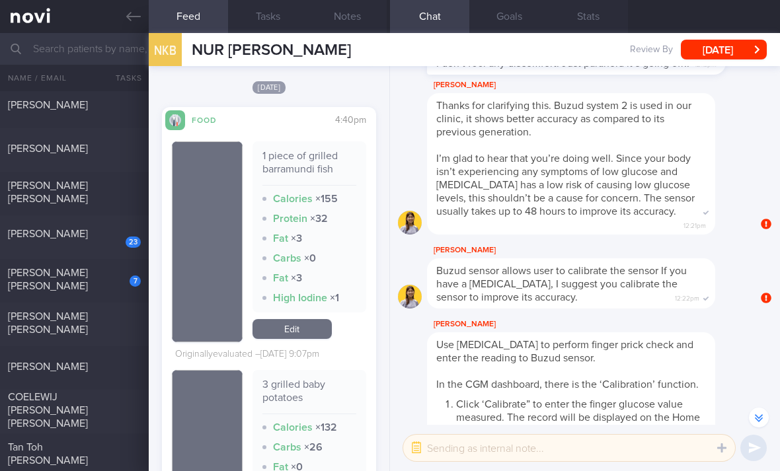
checkbox input "true"
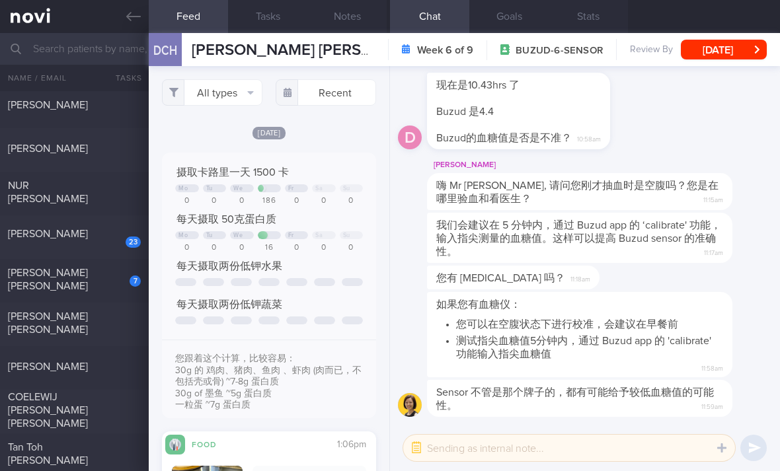
click at [241, 82] on button "All types" at bounding box center [212, 92] width 100 height 26
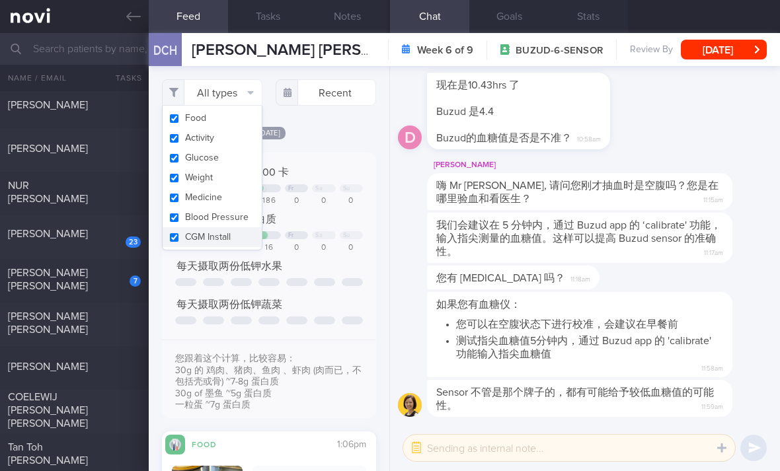
click at [237, 132] on button "Activity" at bounding box center [212, 138] width 99 height 20
checkbox input "false"
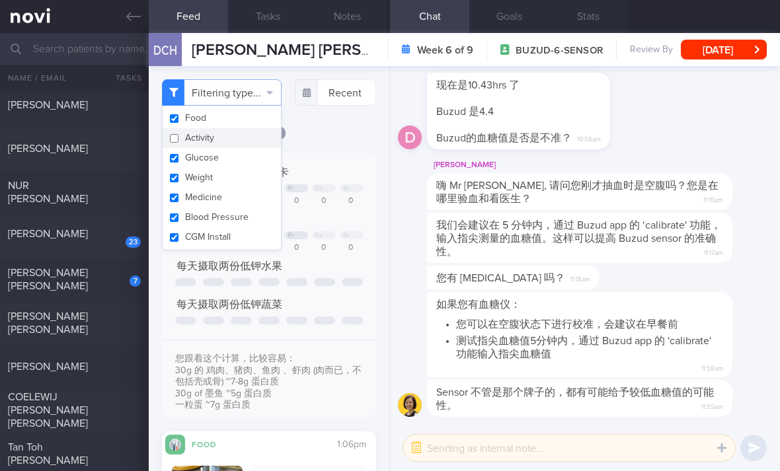
click at [245, 163] on button "Glucose" at bounding box center [222, 158] width 118 height 20
checkbox input "false"
click at [245, 190] on button "Medicine" at bounding box center [222, 198] width 118 height 20
checkbox input "false"
click at [245, 216] on button "Blood Pressure" at bounding box center [222, 218] width 118 height 20
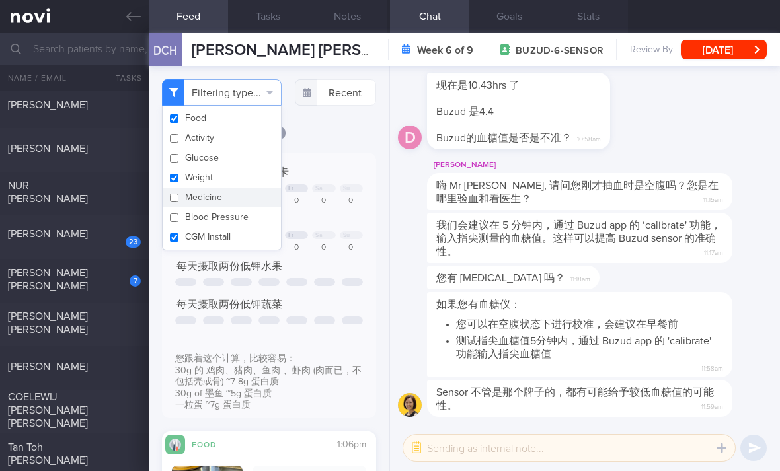
checkbox input "false"
click at [243, 241] on button "CGM Install" at bounding box center [222, 237] width 118 height 20
checkbox input "false"
click at [260, 182] on button "Weight" at bounding box center [222, 178] width 118 height 20
checkbox input "false"
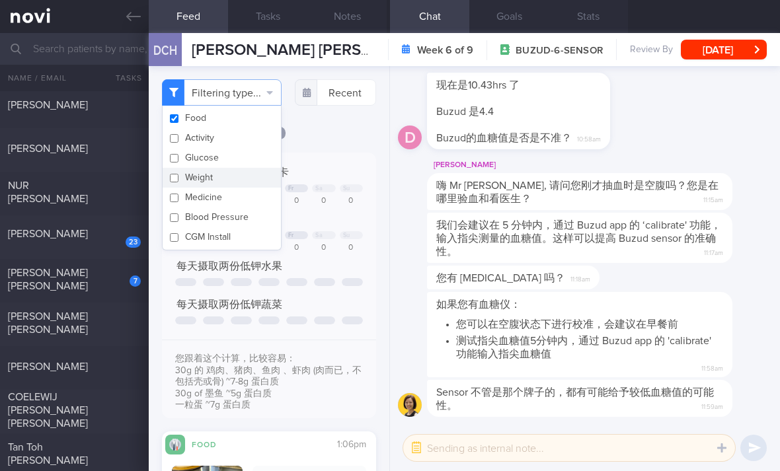
click at [360, 134] on div "Filtering type... Food Activity Glucose Weight Medicine Blood Pressure [MEDICAL…" at bounding box center [269, 268] width 241 height 405
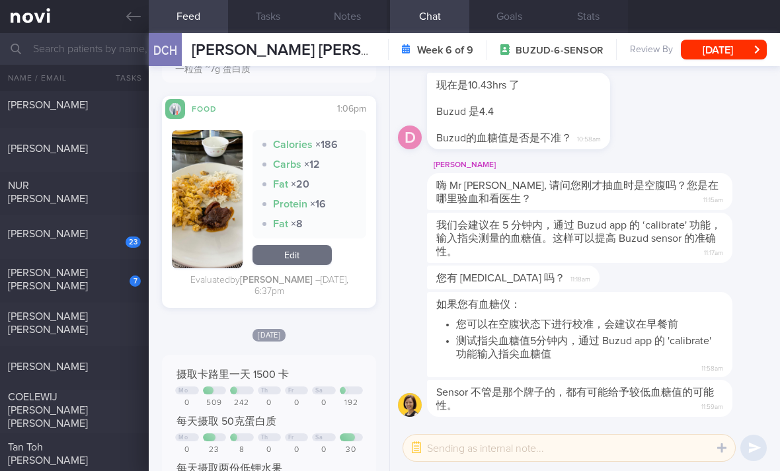
click at [135, 245] on div "23" at bounding box center [133, 242] width 15 height 11
checkbox input "true"
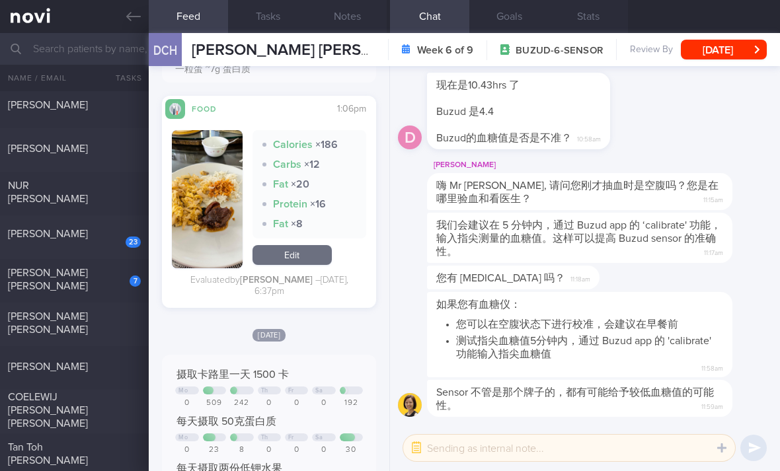
checkbox input "true"
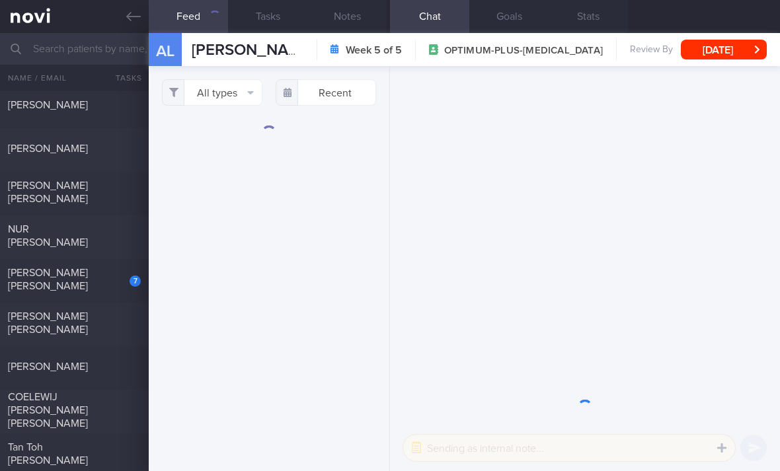
click at [228, 99] on button "All types" at bounding box center [212, 92] width 100 height 26
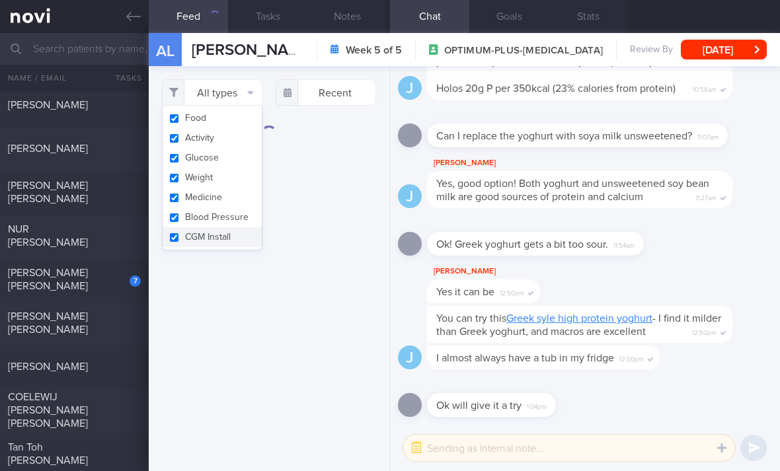
click at [234, 144] on button "Activity" at bounding box center [212, 138] width 99 height 20
checkbox input "false"
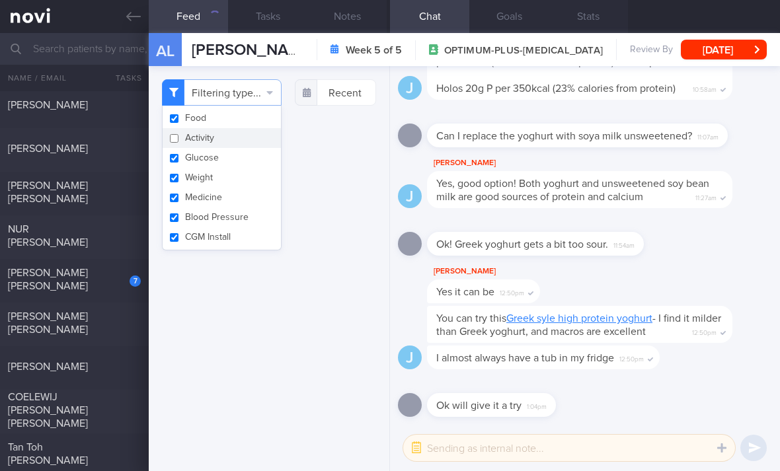
click at [227, 178] on button "Weight" at bounding box center [222, 178] width 118 height 20
checkbox input "false"
click at [229, 205] on button "Medicine" at bounding box center [222, 198] width 118 height 20
checkbox input "false"
click at [227, 233] on button "CGM Install" at bounding box center [222, 237] width 118 height 20
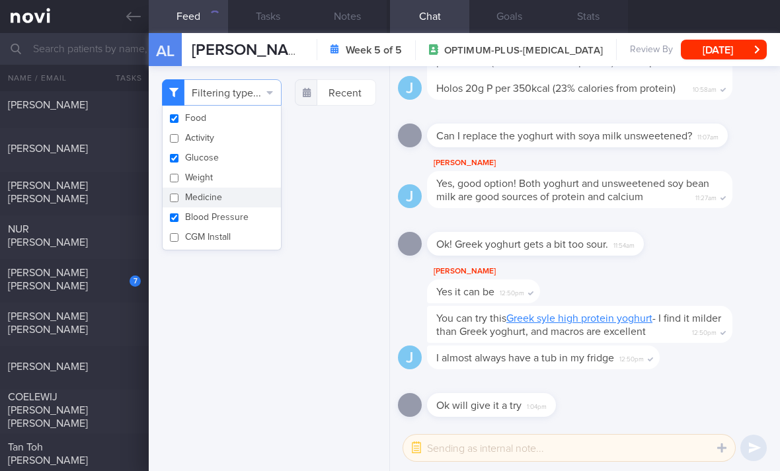
checkbox input "false"
click at [235, 203] on button "Medicine" at bounding box center [222, 198] width 118 height 20
click at [235, 202] on button "Medicine" at bounding box center [222, 198] width 118 height 20
click at [240, 198] on button "Medicine" at bounding box center [222, 198] width 118 height 20
click at [239, 198] on button "Medicine" at bounding box center [222, 198] width 118 height 20
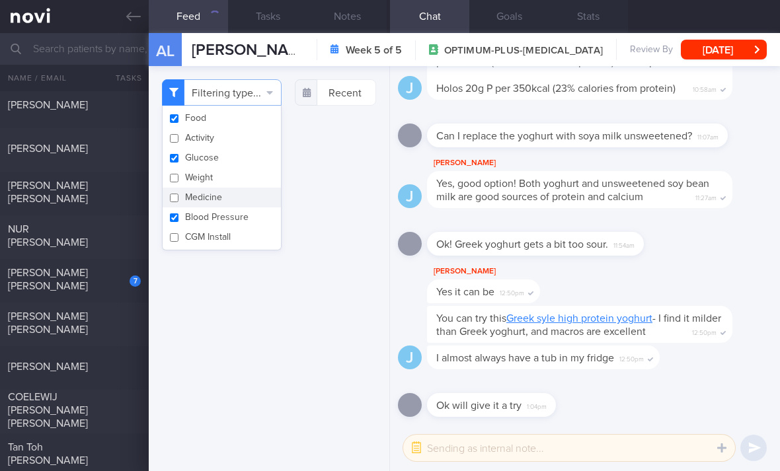
checkbox input "false"
click at [246, 159] on button "Glucose" at bounding box center [222, 158] width 118 height 20
checkbox input "false"
click at [246, 217] on button "Blood Pressure" at bounding box center [222, 218] width 118 height 20
checkbox input "false"
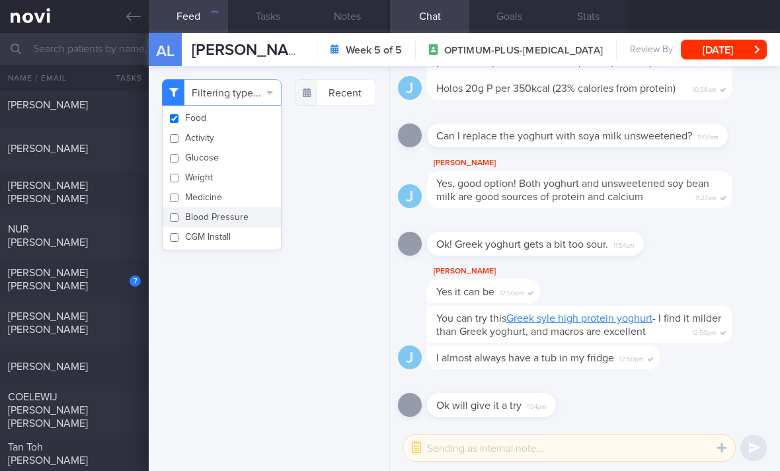
click at [352, 204] on div "Filtering type... Food Activity Glucose Weight Medicine Blood Pressure CGM Inst…" at bounding box center [269, 268] width 241 height 405
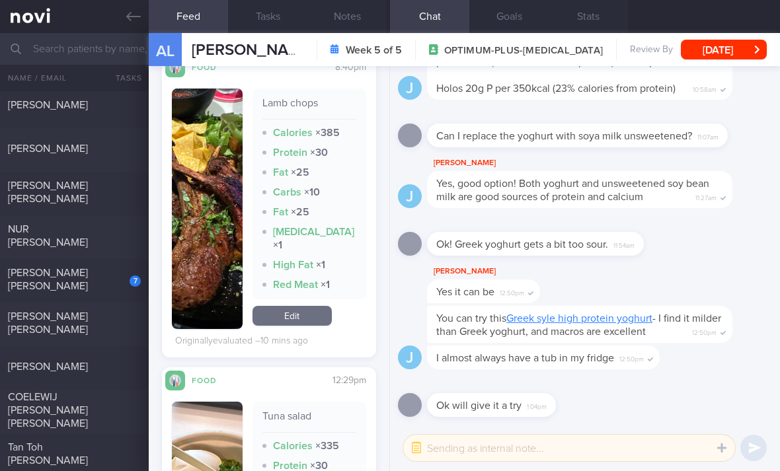
scroll to position [408, 0]
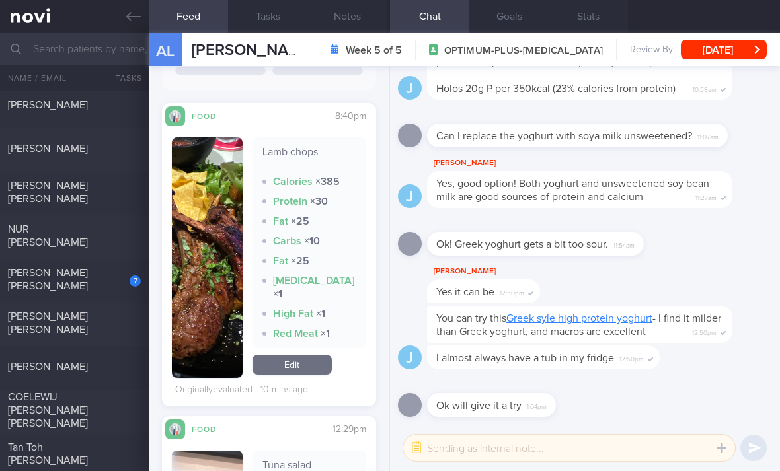
click at [293, 375] on link "Edit" at bounding box center [291, 365] width 79 height 20
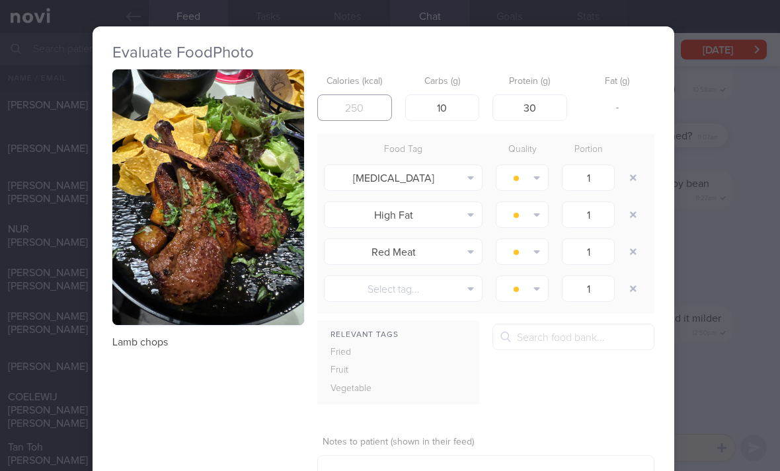
scroll to position [0, 7]
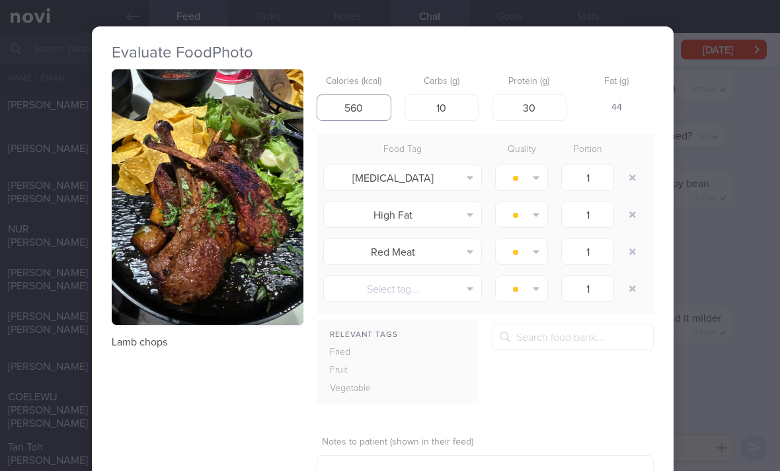
type input "560"
type input "13"
type input "38"
type input "562"
click at [630, 183] on button "button" at bounding box center [633, 178] width 24 height 24
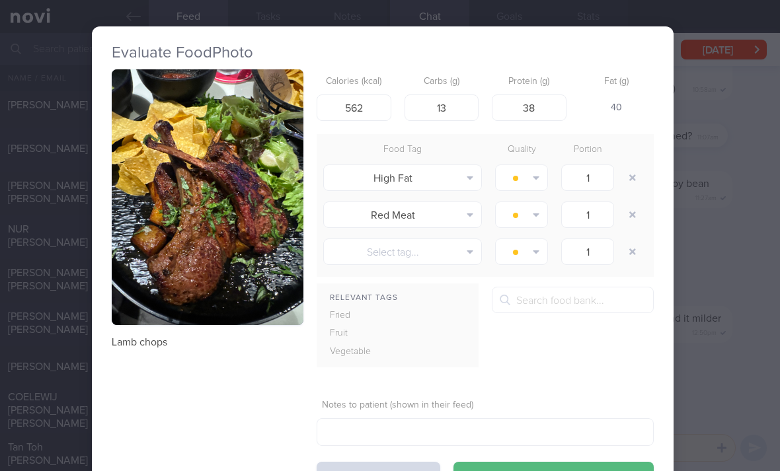
click at [629, 183] on button "button" at bounding box center [633, 178] width 24 height 24
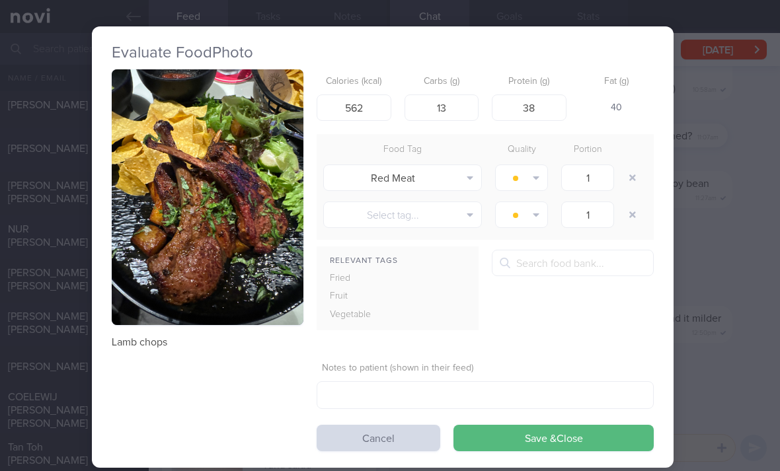
click at [641, 168] on button "button" at bounding box center [633, 178] width 24 height 24
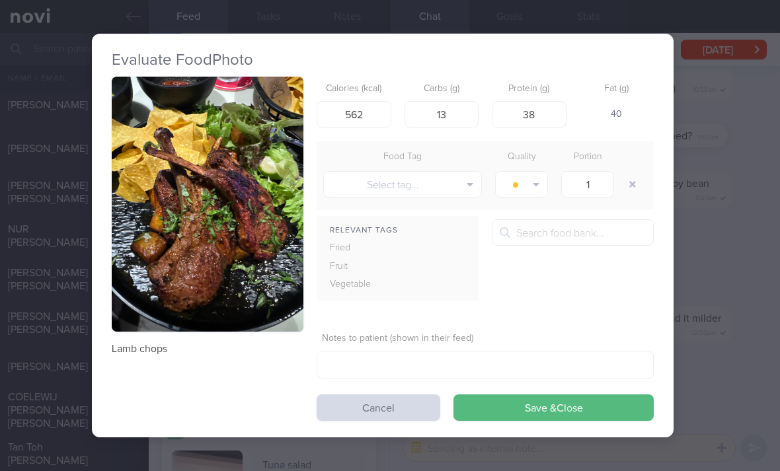
click at [471, 417] on button "Save & Close" at bounding box center [553, 408] width 200 height 26
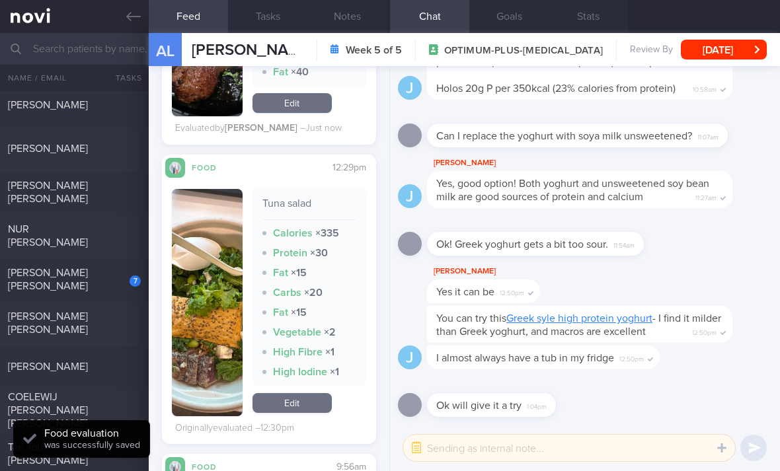
scroll to position [606, 0]
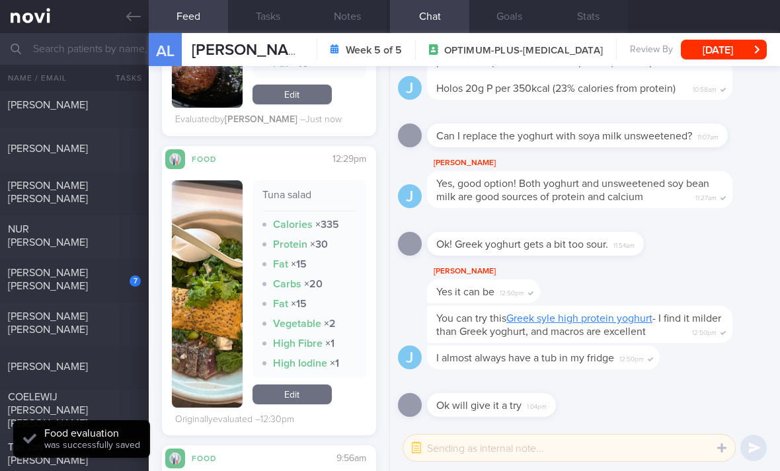
click at [281, 404] on link "Edit" at bounding box center [291, 395] width 79 height 20
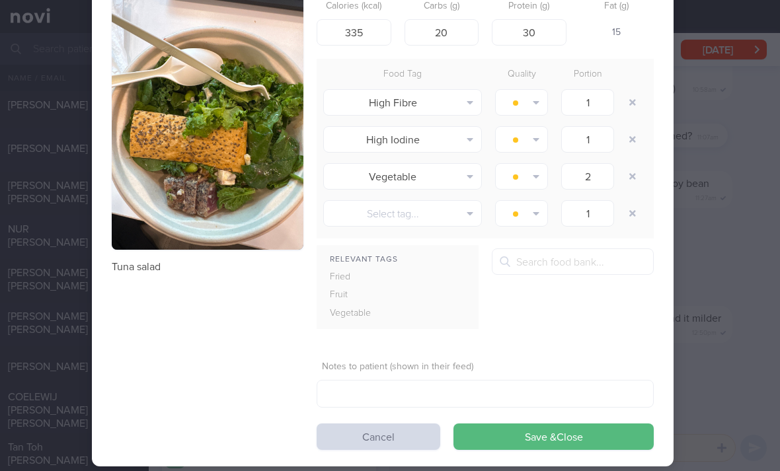
scroll to position [75, 9]
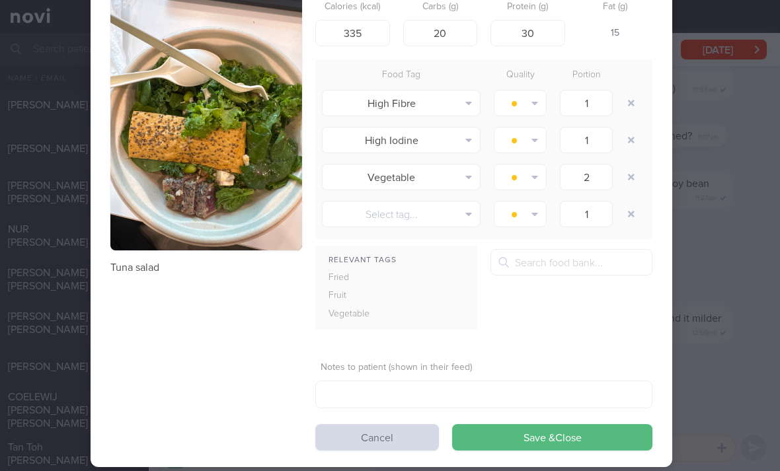
click at [394, 445] on button "Cancel" at bounding box center [377, 437] width 124 height 26
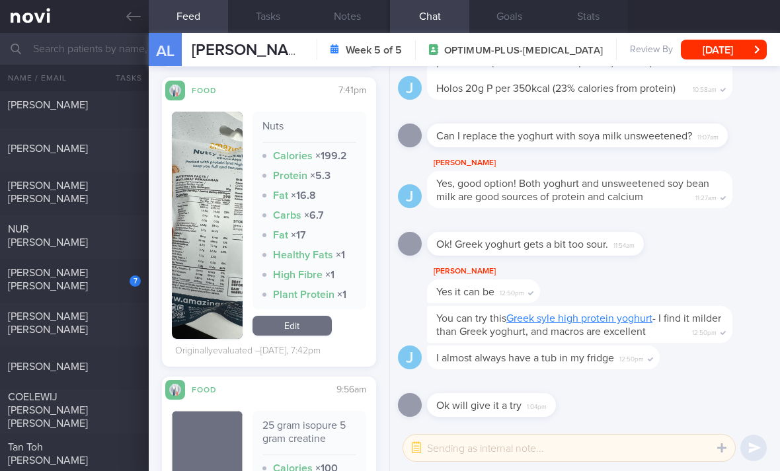
scroll to position [2150, 0]
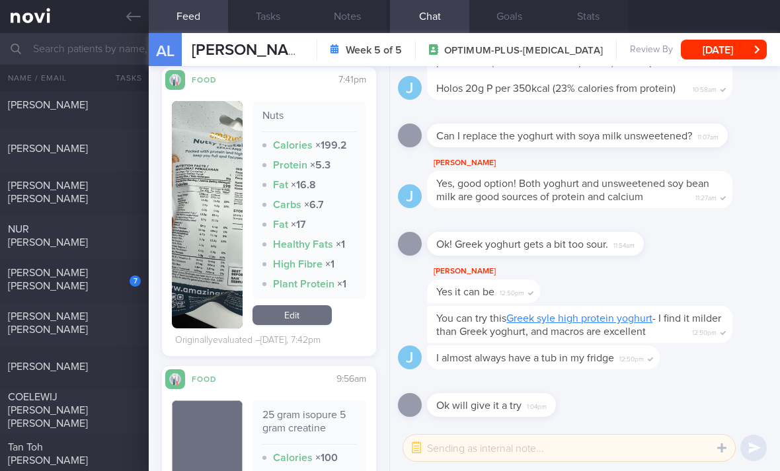
click at [305, 322] on link "Edit" at bounding box center [291, 315] width 79 height 20
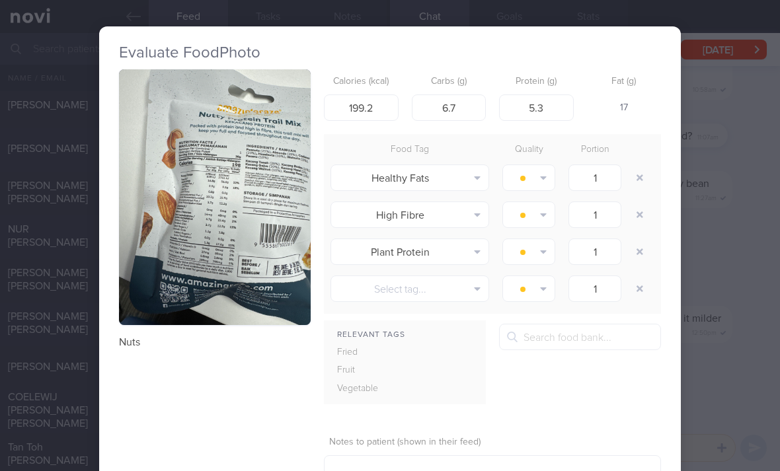
click at [276, 258] on img "button" at bounding box center [215, 197] width 192 height 256
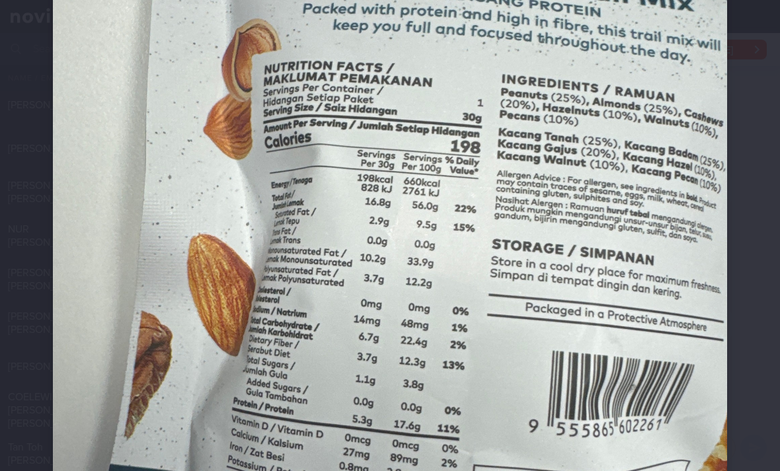
scroll to position [247, 0]
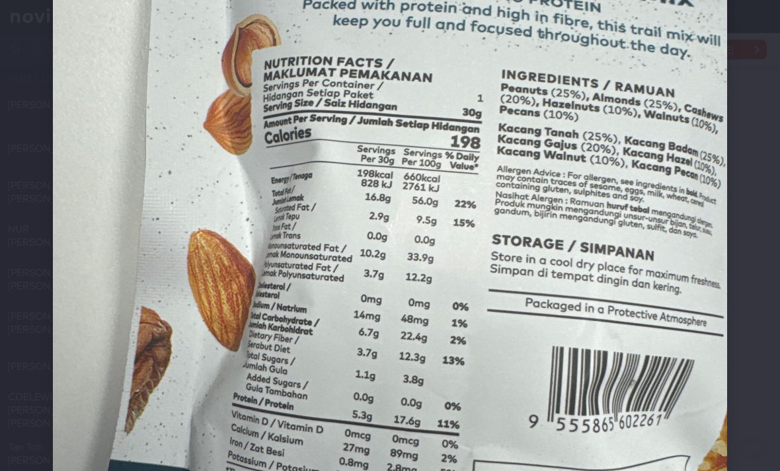
click at [482, 307] on img at bounding box center [390, 255] width 674 height 899
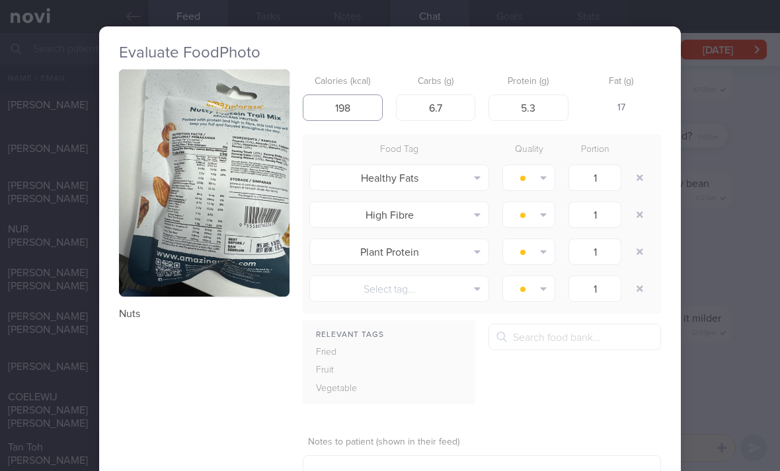
type input "198"
click at [640, 182] on button "button" at bounding box center [640, 178] width 24 height 24
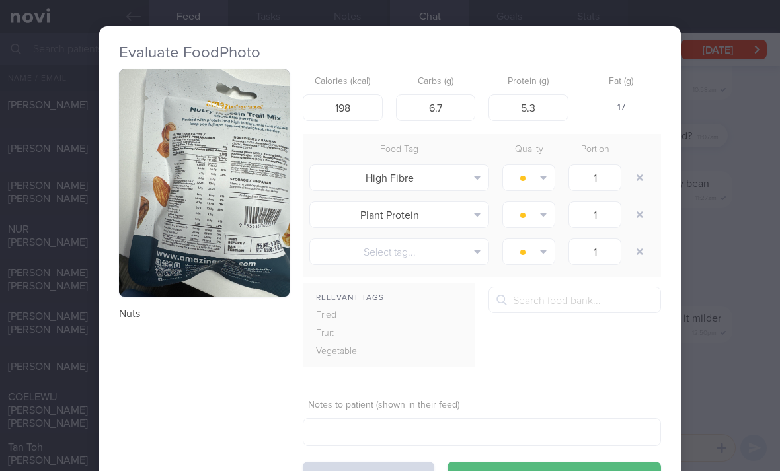
click at [640, 182] on button "button" at bounding box center [640, 178] width 24 height 24
click at [638, 184] on button "button" at bounding box center [640, 178] width 24 height 24
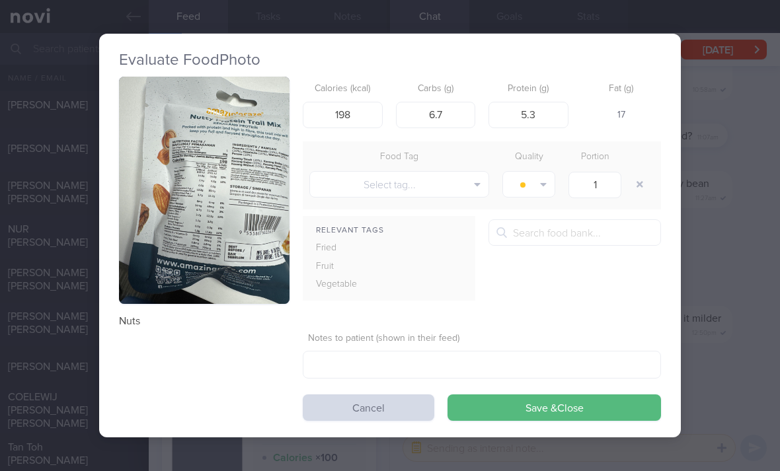
click at [638, 184] on button "button" at bounding box center [640, 184] width 24 height 24
click at [549, 417] on button "Save & Close" at bounding box center [553, 408] width 213 height 26
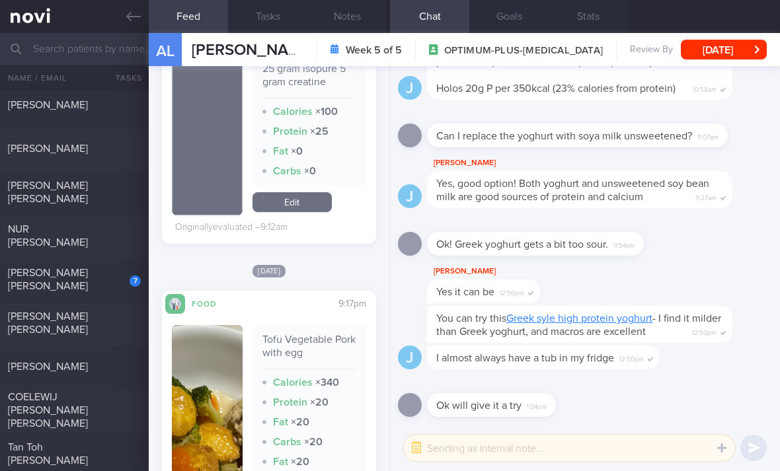
scroll to position [1400, 0]
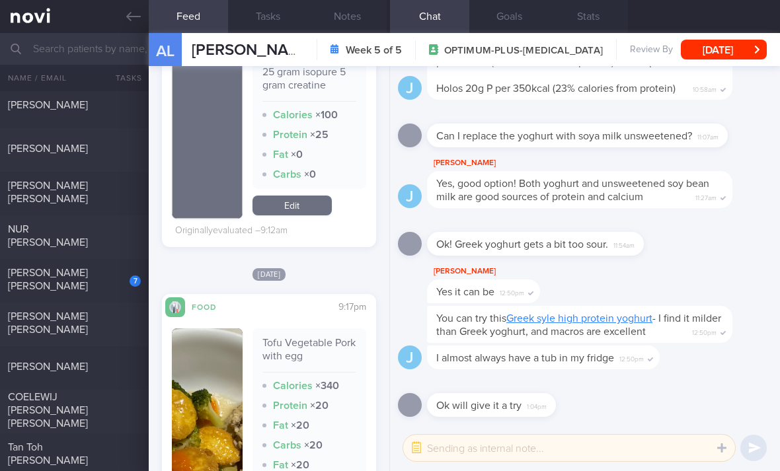
click at [304, 209] on link "Edit" at bounding box center [291, 206] width 79 height 20
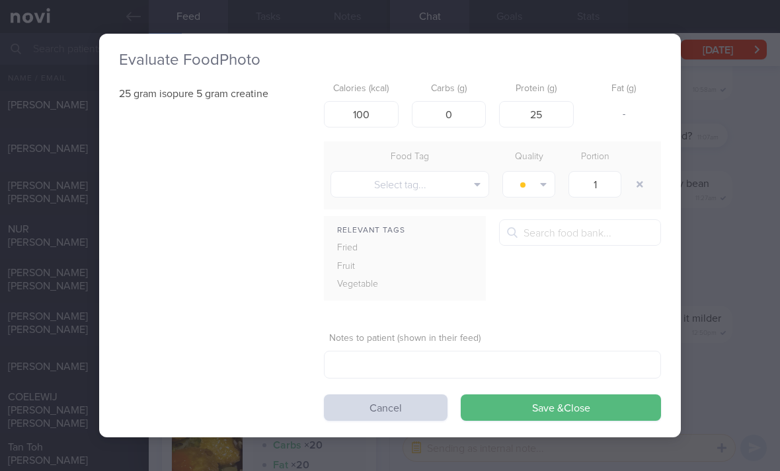
click at [415, 405] on button "Cancel" at bounding box center [386, 408] width 124 height 26
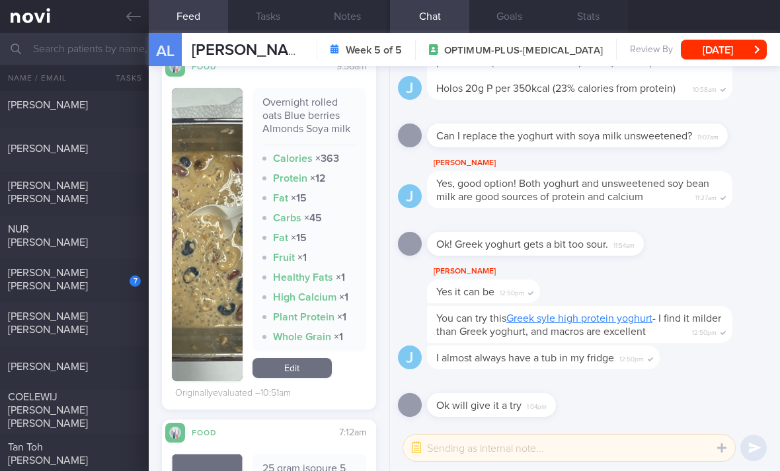
scroll to position [964, 0]
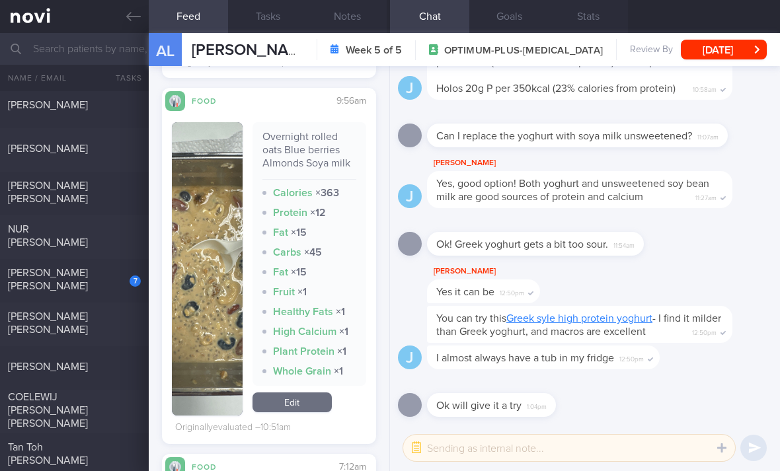
click at [293, 412] on link "Edit" at bounding box center [291, 403] width 79 height 20
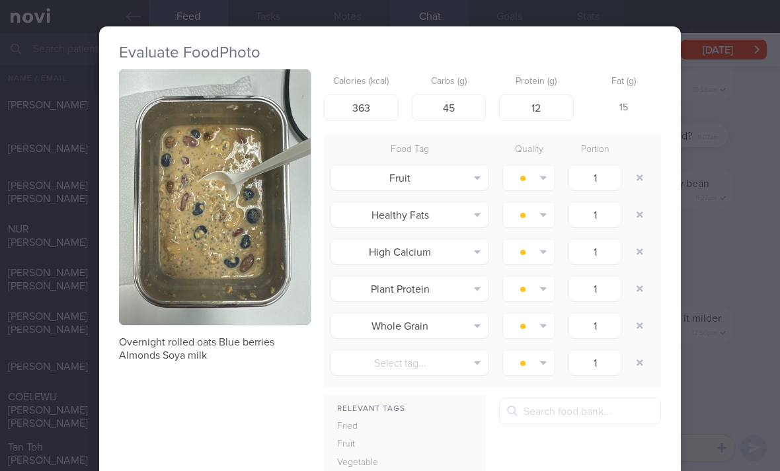
click at [293, 412] on div "Overnight rolled oats Blue berries Almonds Soya milk Calories (kcal) 363 Carbs …" at bounding box center [390, 334] width 542 height 530
type input "325"
click at [639, 175] on button "button" at bounding box center [640, 178] width 24 height 24
click at [638, 175] on button "button" at bounding box center [640, 178] width 24 height 24
click at [637, 179] on button "button" at bounding box center [640, 178] width 24 height 24
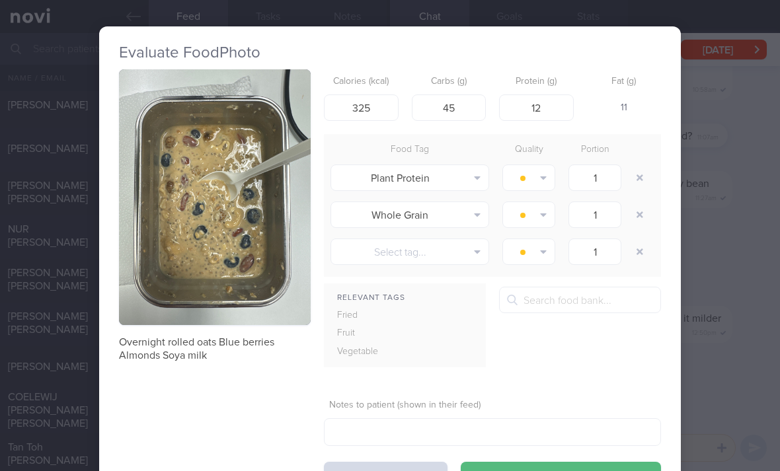
click at [636, 179] on button "button" at bounding box center [640, 178] width 24 height 24
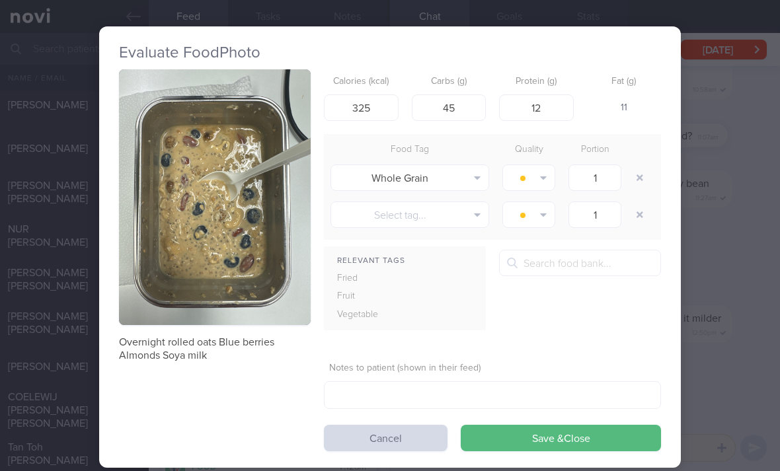
click at [637, 185] on button "button" at bounding box center [640, 178] width 24 height 24
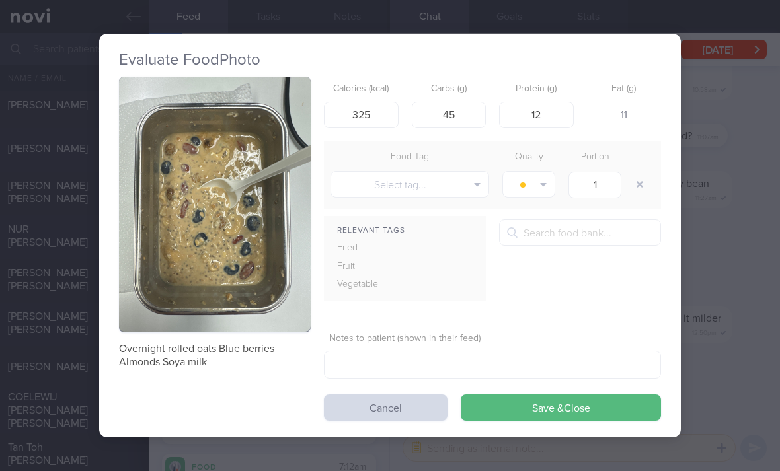
click at [445, 181] on button "Select tag..." at bounding box center [409, 184] width 159 height 26
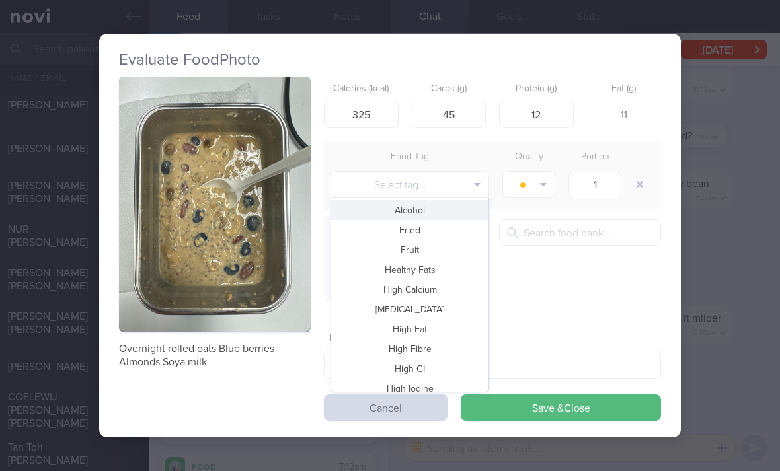
click at [440, 256] on button "Fruit" at bounding box center [409, 250] width 157 height 20
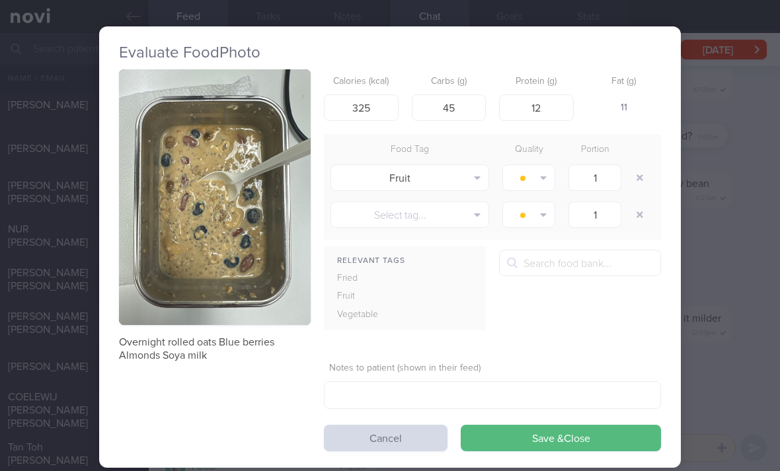
click at [521, 447] on button "Save & Close" at bounding box center [561, 438] width 200 height 26
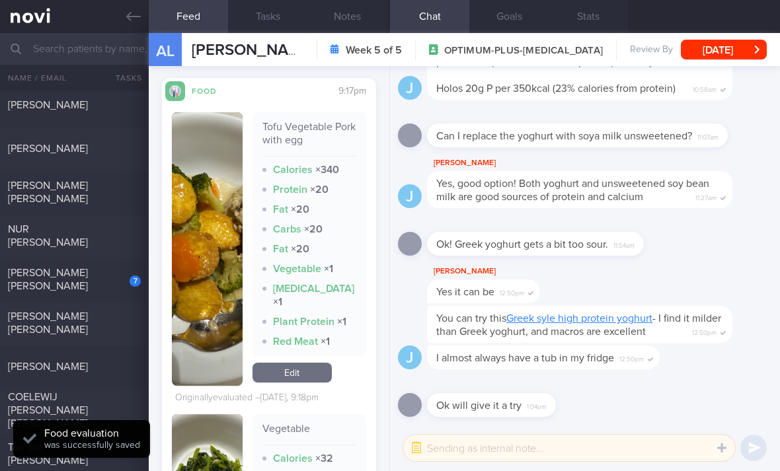
scroll to position [1528, 0]
click at [315, 373] on link "Edit" at bounding box center [291, 372] width 79 height 20
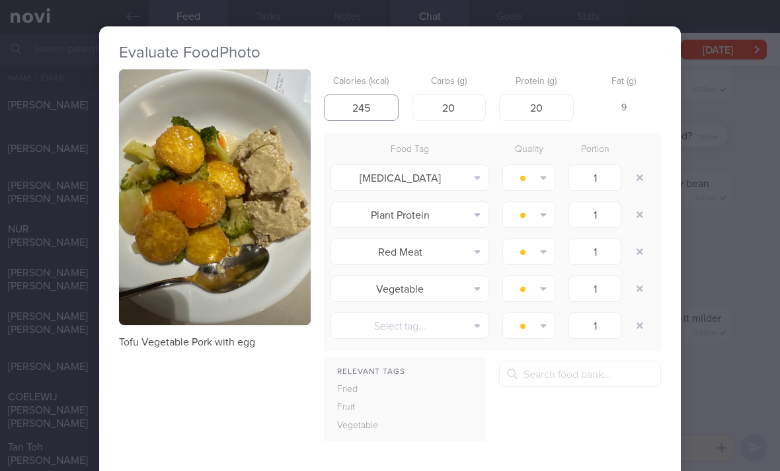
type input "245"
type input "12"
type input "5"
type input "13"
type input "228"
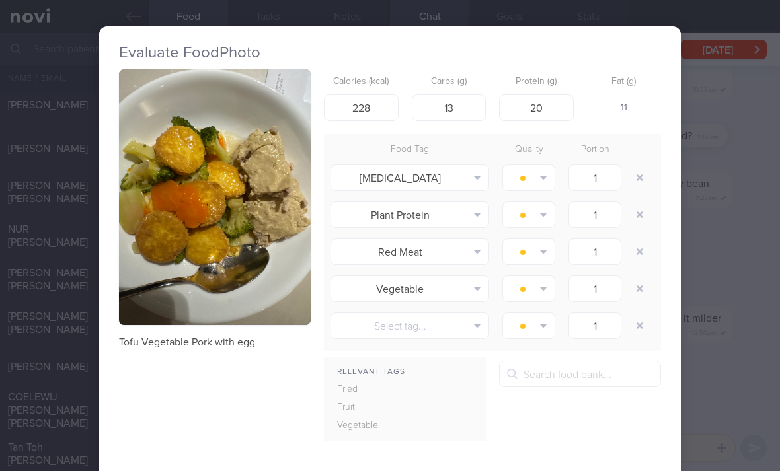
click at [640, 176] on button "button" at bounding box center [640, 178] width 24 height 24
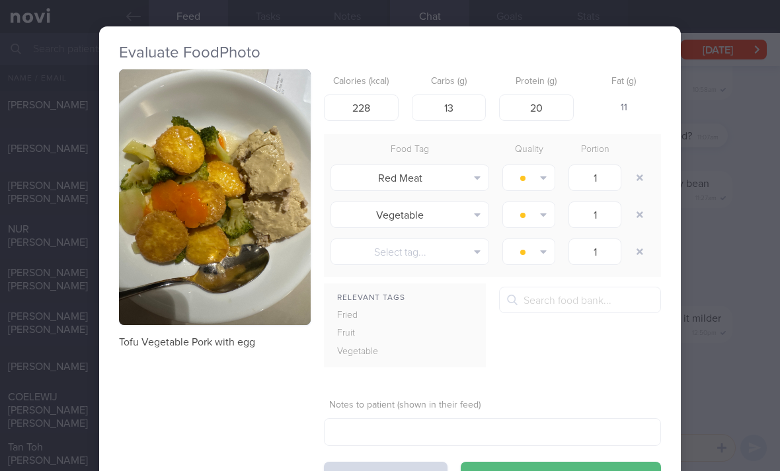
click at [636, 185] on button "button" at bounding box center [640, 178] width 24 height 24
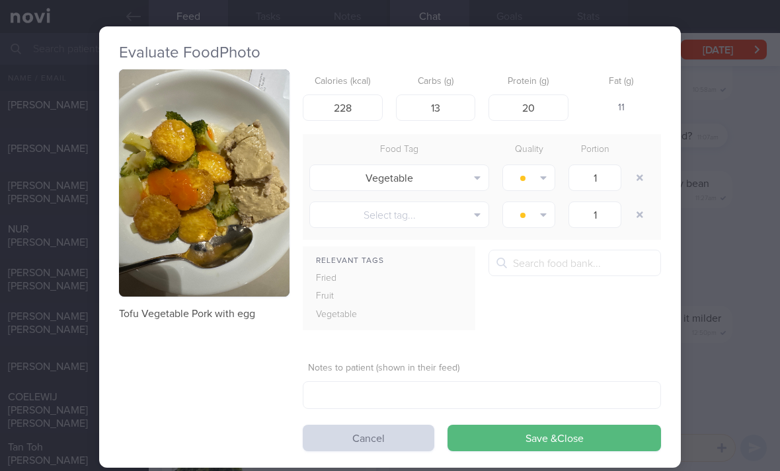
scroll to position [1528, 0]
click at [566, 436] on button "Save & Close" at bounding box center [553, 438] width 213 height 26
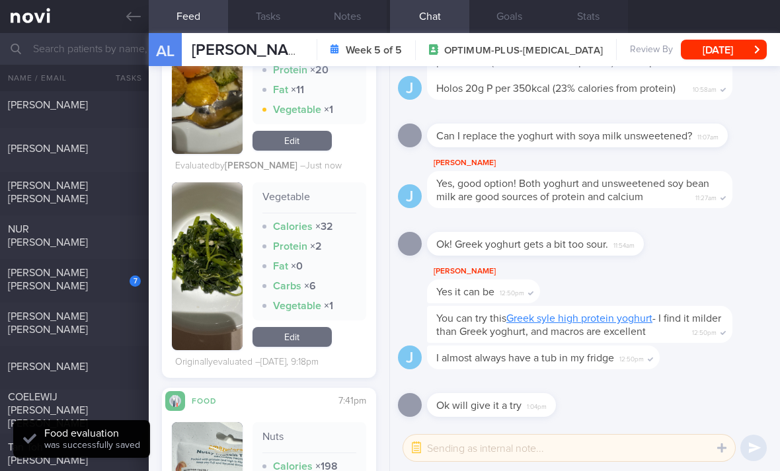
scroll to position [1687, 0]
click at [114, 287] on div "[PERSON_NAME] [PERSON_NAME]" at bounding box center [73, 279] width 130 height 26
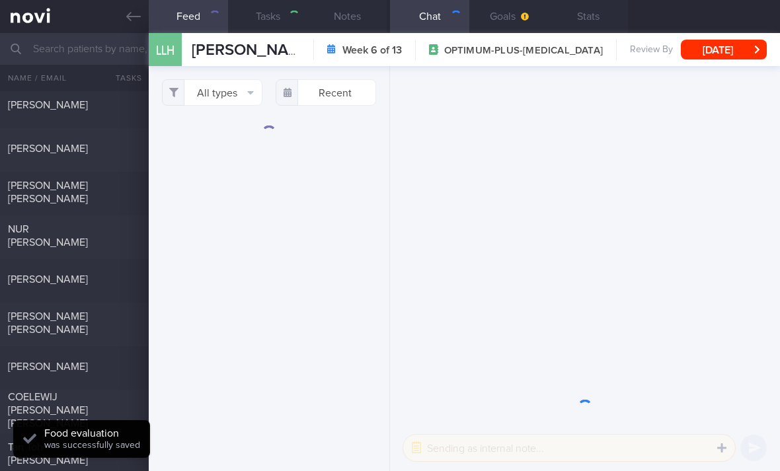
checkbox input "true"
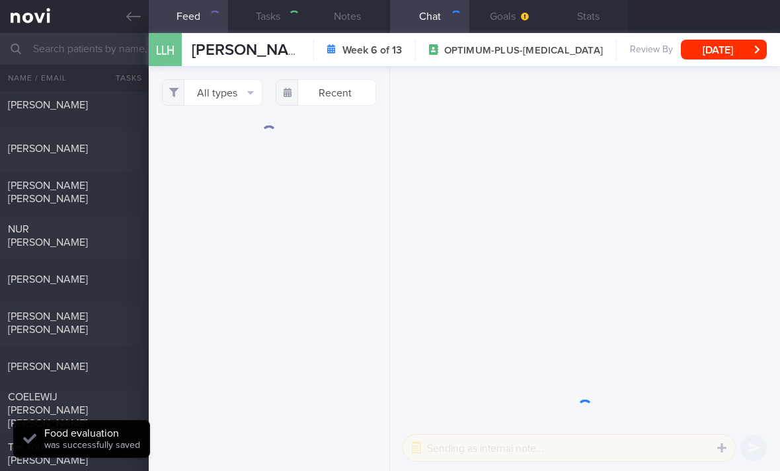
checkbox input "true"
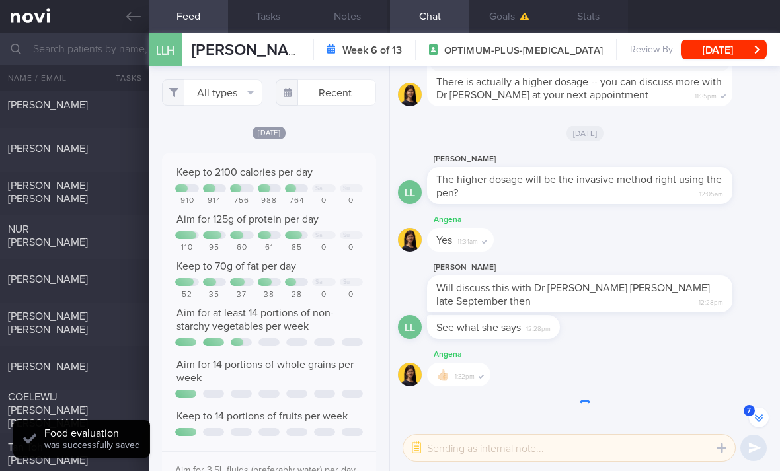
scroll to position [-133, 0]
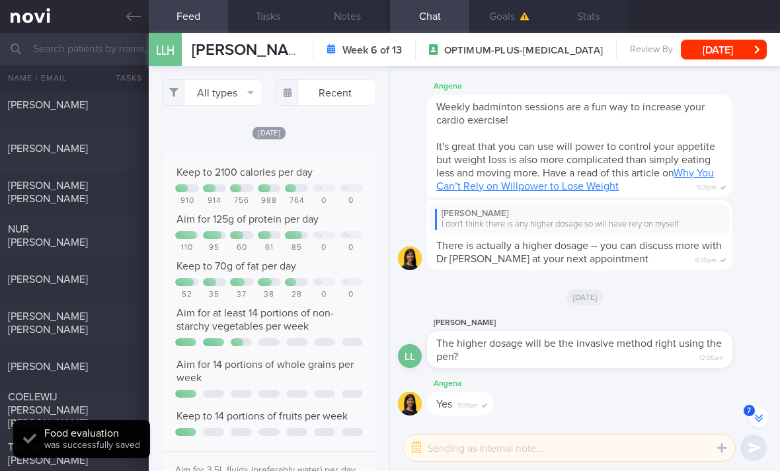
click at [217, 96] on button "All types" at bounding box center [212, 92] width 100 height 26
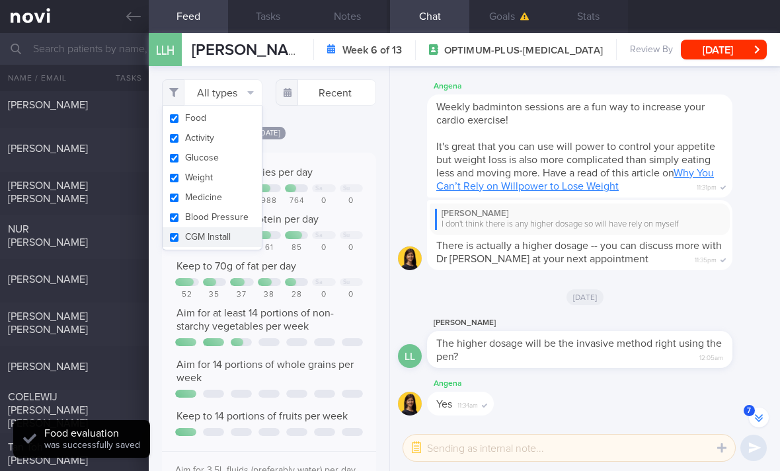
click at [237, 135] on button "Activity" at bounding box center [212, 138] width 99 height 20
checkbox input "false"
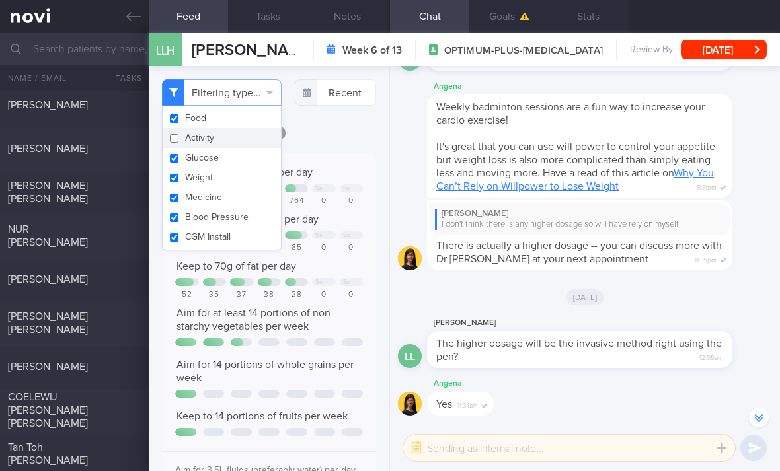
click at [235, 162] on button "Glucose" at bounding box center [222, 158] width 118 height 20
checkbox input "false"
click at [229, 190] on button "Medicine" at bounding box center [222, 198] width 118 height 20
checkbox input "false"
click at [227, 208] on button "Blood Pressure" at bounding box center [222, 218] width 118 height 20
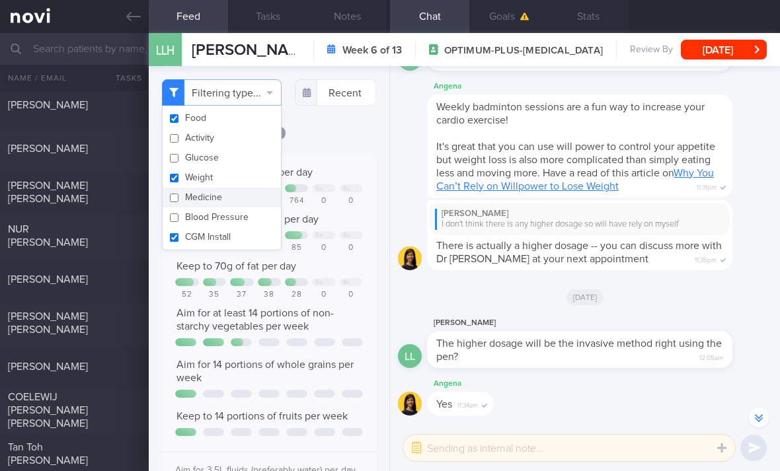
checkbox input "false"
click at [228, 227] on button "CGM Install" at bounding box center [222, 237] width 118 height 20
checkbox input "false"
click at [252, 178] on button "Weight" at bounding box center [222, 178] width 118 height 20
checkbox input "false"
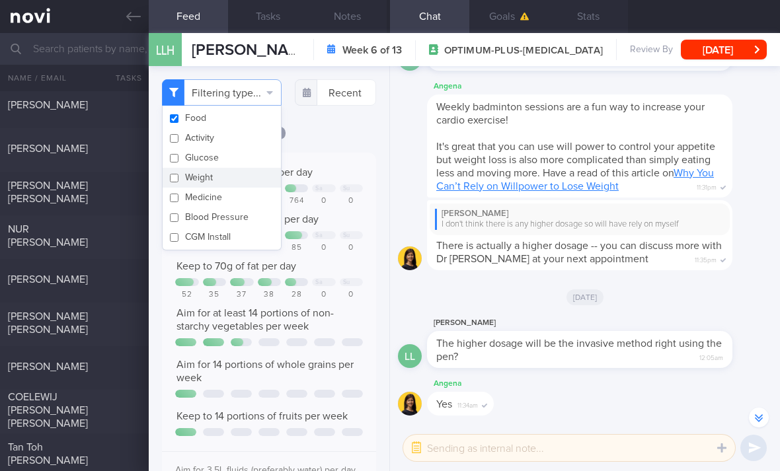
click at [357, 138] on div "Filtering type... Food Activity Glucose Weight Medicine Blood Pressure [MEDICAL…" at bounding box center [269, 268] width 241 height 405
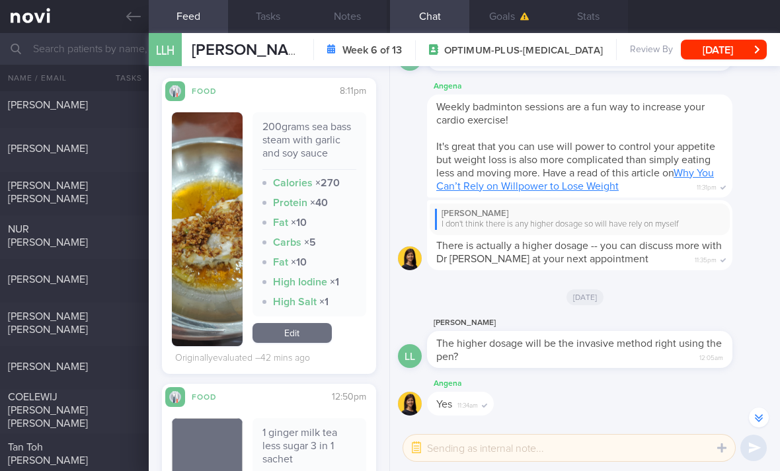
scroll to position [422, 0]
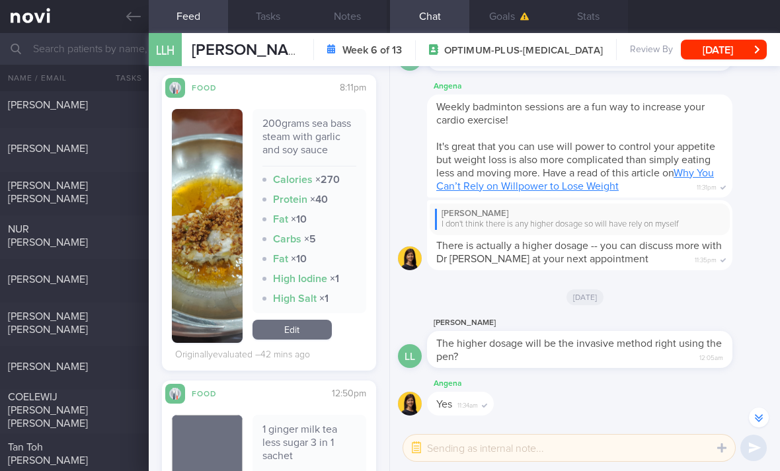
click at [295, 340] on link "Edit" at bounding box center [291, 330] width 79 height 20
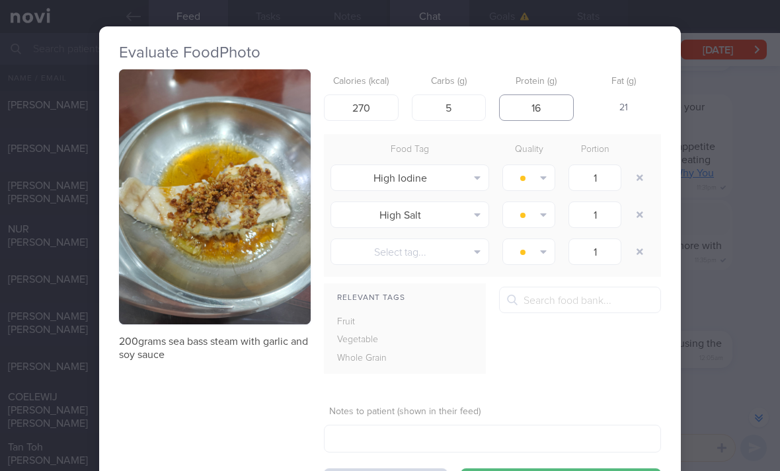
type input "16"
type input "182"
type input "22"
type input "2"
click at [646, 178] on button "button" at bounding box center [640, 178] width 24 height 24
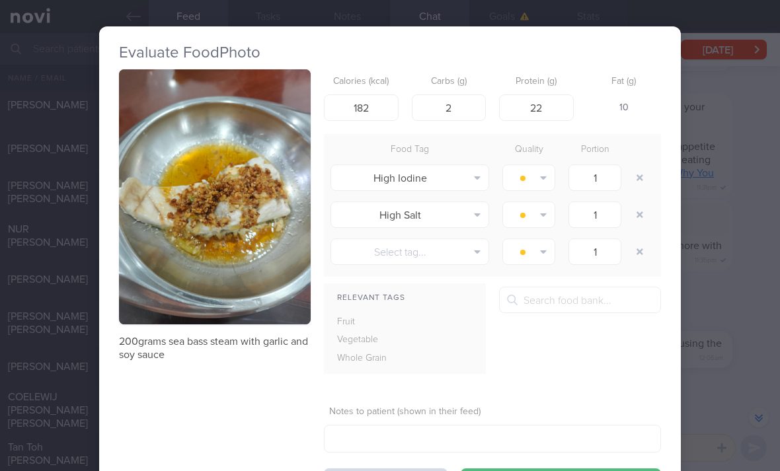
click at [646, 178] on button "button" at bounding box center [640, 178] width 24 height 24
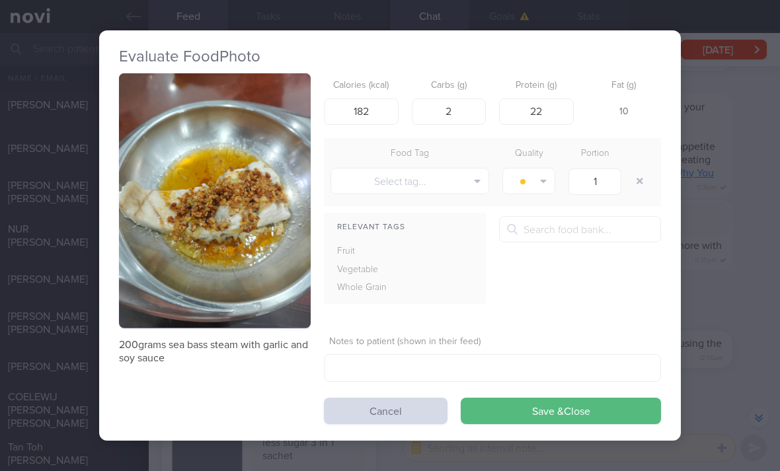
click at [521, 404] on button "Save & Close" at bounding box center [561, 411] width 200 height 26
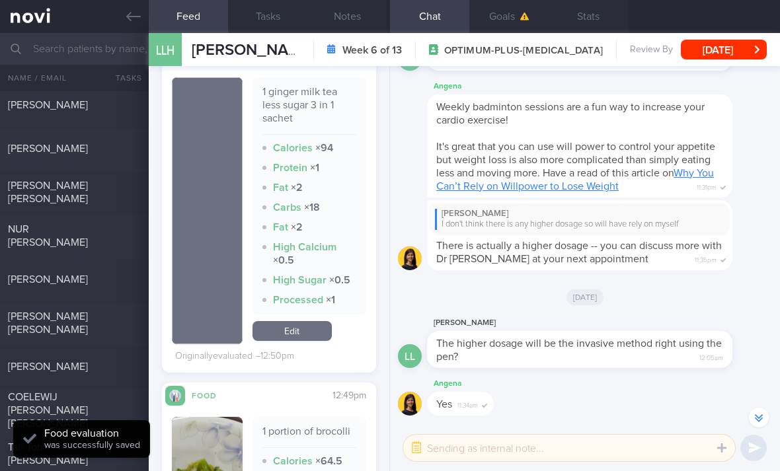
scroll to position [719, 0]
click at [311, 342] on link "Edit" at bounding box center [291, 333] width 79 height 20
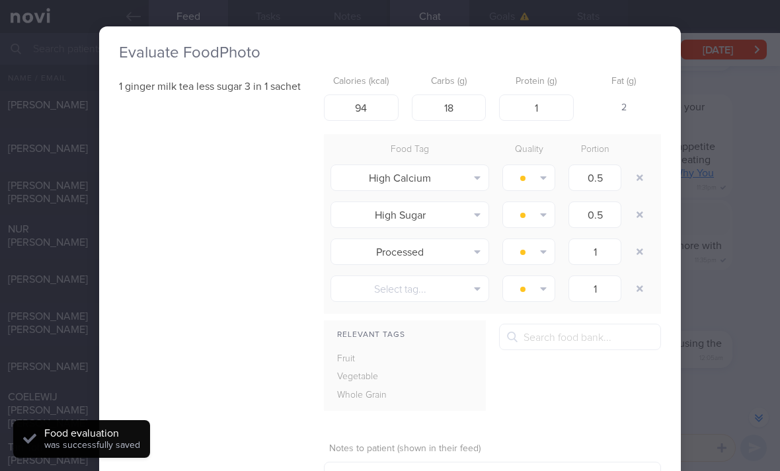
click at [691, 162] on div "Evaluate Food Photo 1 ginger milk tea less sugar 3 in 1 sachet Calories (kcal) …" at bounding box center [390, 235] width 780 height 471
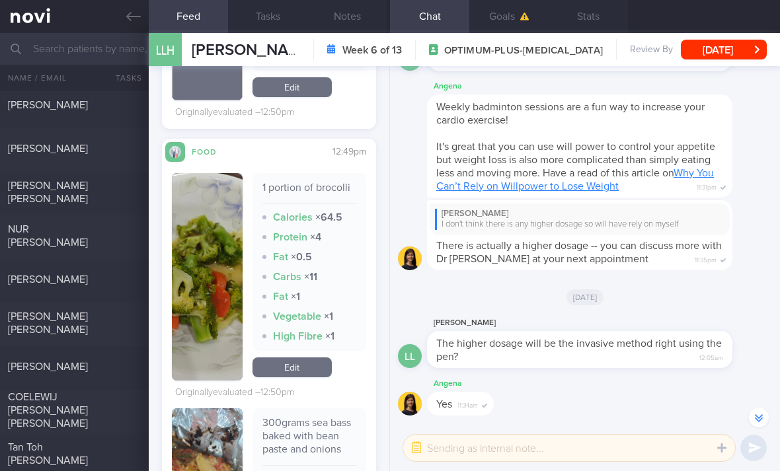
scroll to position [983, 0]
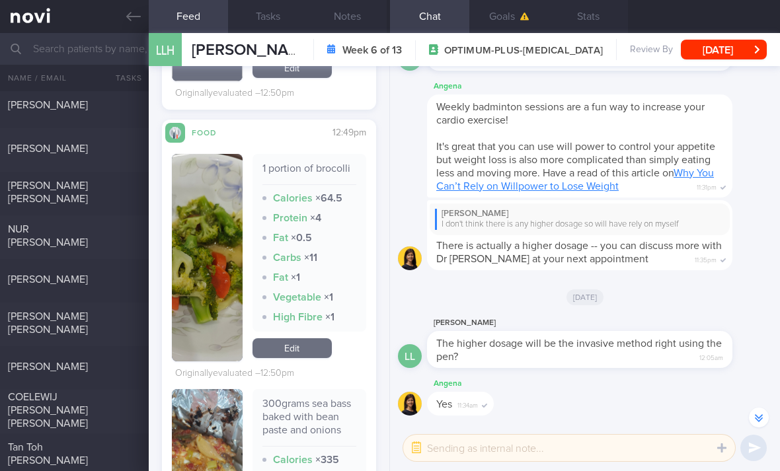
click at [313, 358] on link "Edit" at bounding box center [291, 348] width 79 height 20
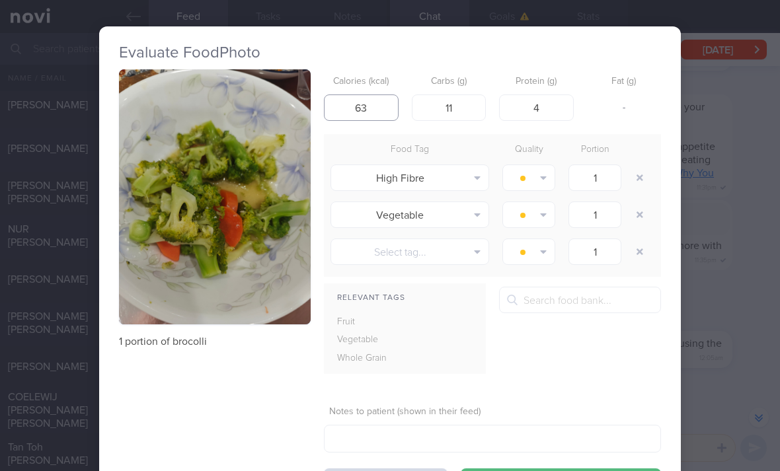
type input "63"
type input "3"
type input "53"
type input "1"
type input "2"
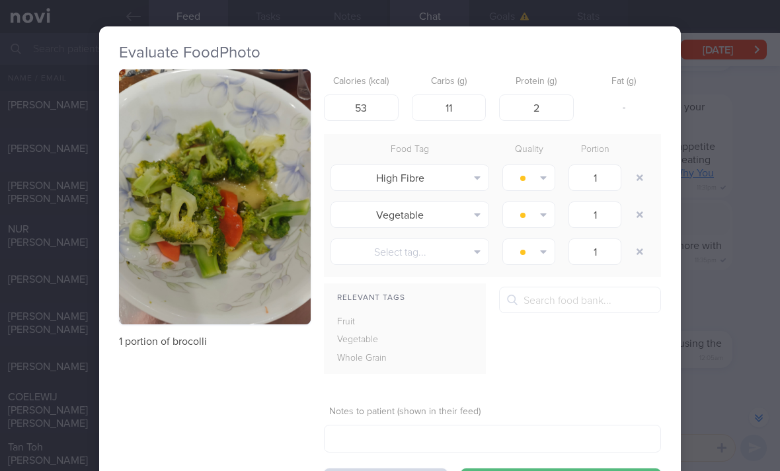
click at [638, 176] on button "button" at bounding box center [640, 178] width 24 height 24
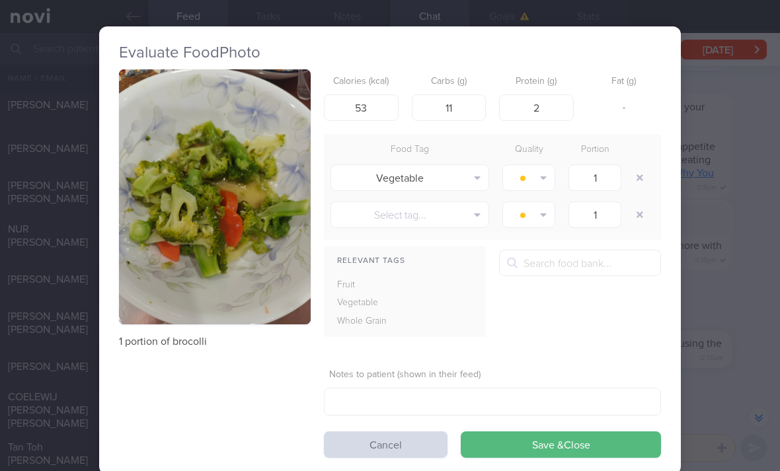
click at [482, 450] on button "Save & Close" at bounding box center [561, 445] width 200 height 26
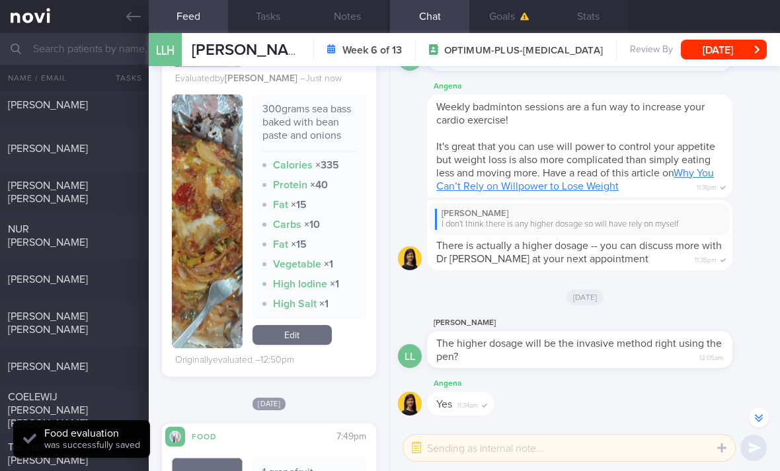
scroll to position [1244, 0]
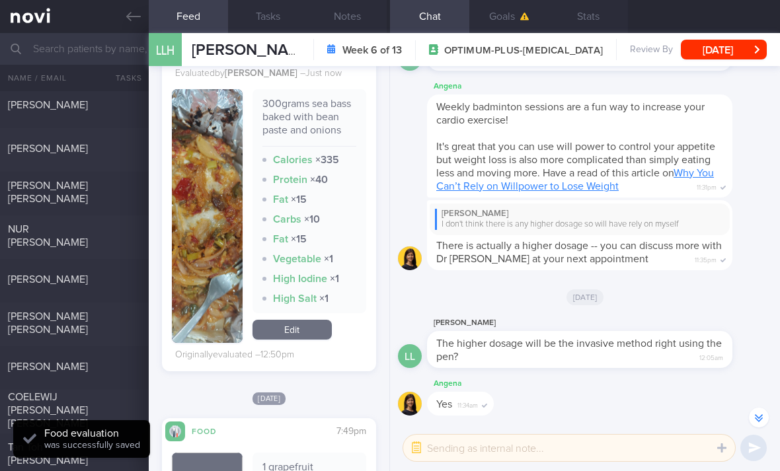
click at [291, 338] on link "Edit" at bounding box center [291, 330] width 79 height 20
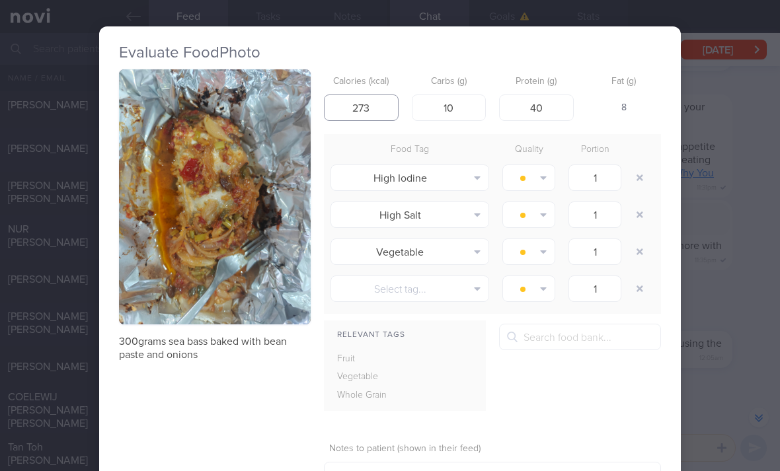
type input "273"
type input "6"
type input "33"
click at [636, 176] on button "button" at bounding box center [640, 178] width 24 height 24
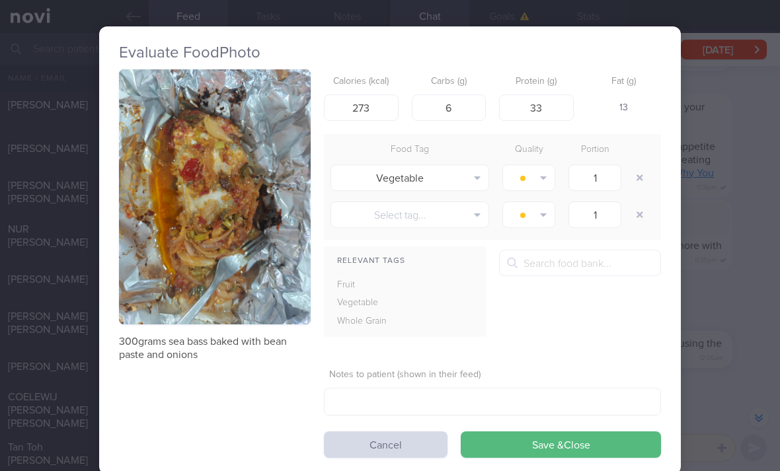
click at [636, 181] on button "button" at bounding box center [640, 178] width 24 height 24
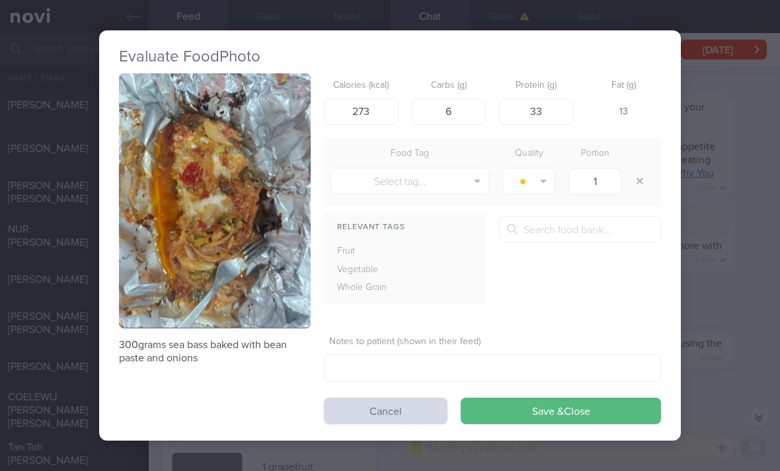
click at [524, 414] on button "Save & Close" at bounding box center [561, 411] width 200 height 26
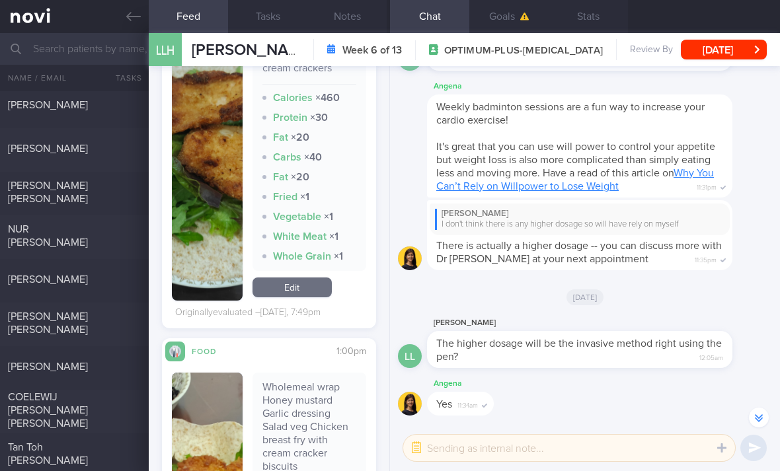
scroll to position [1893, 0]
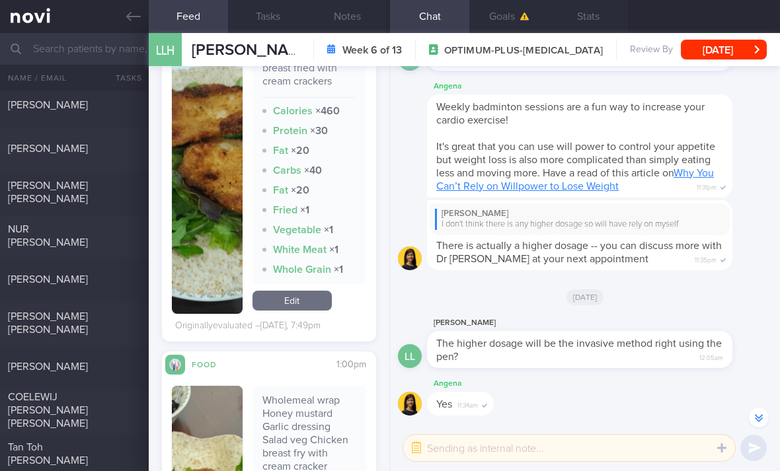
click at [315, 297] on link "Edit" at bounding box center [291, 301] width 79 height 20
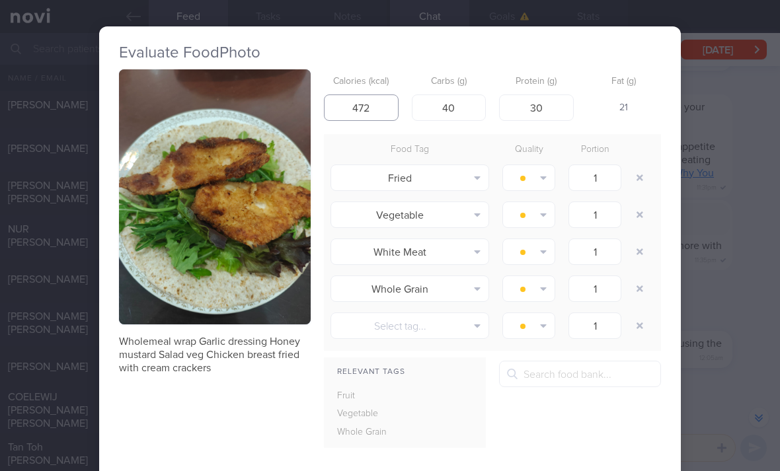
type input "472"
click at [638, 177] on button "button" at bounding box center [640, 178] width 24 height 24
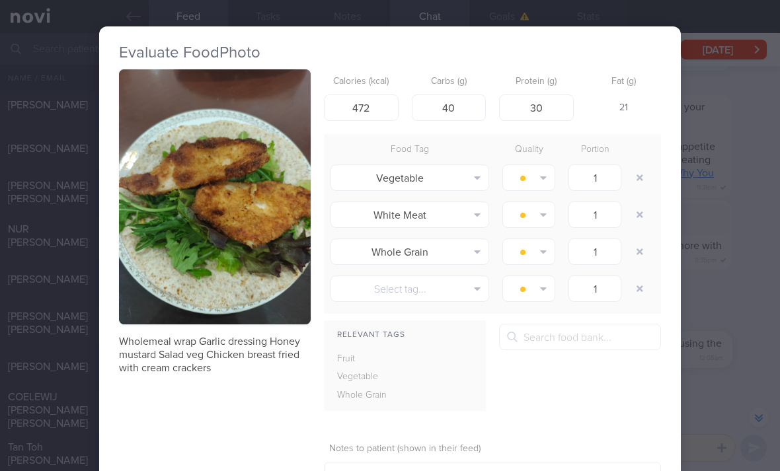
click at [638, 176] on button "button" at bounding box center [640, 178] width 24 height 24
click at [636, 178] on button "button" at bounding box center [640, 178] width 24 height 24
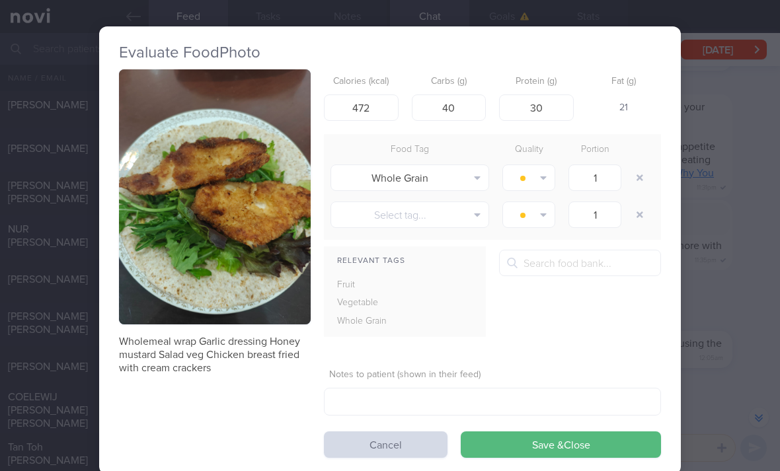
click at [636, 178] on button "button" at bounding box center [640, 178] width 24 height 24
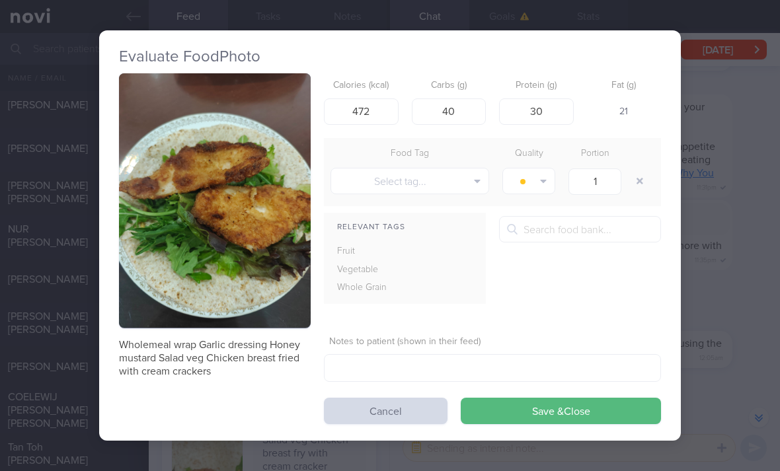
click at [482, 403] on button "Save & Close" at bounding box center [561, 411] width 200 height 26
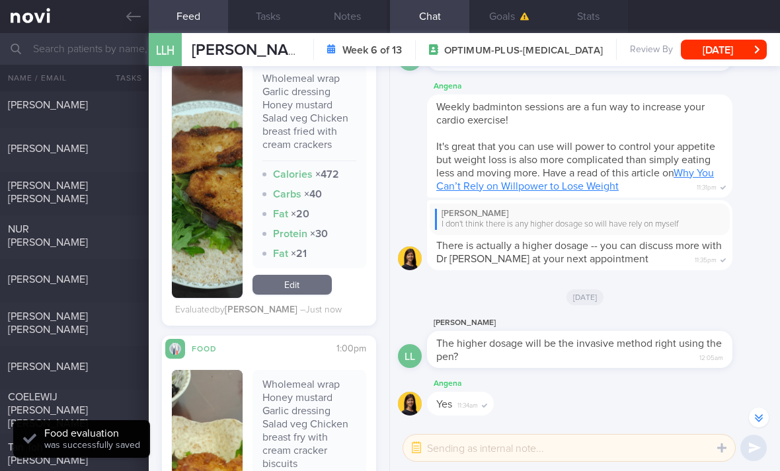
scroll to position [1823, 0]
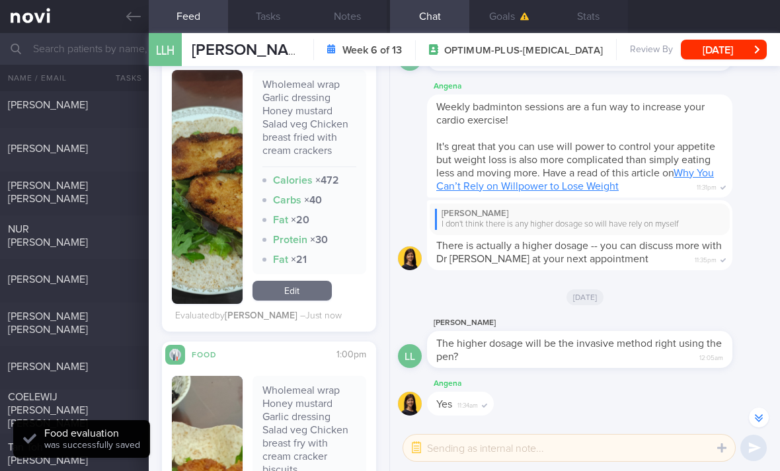
click at [301, 295] on link "Edit" at bounding box center [291, 291] width 79 height 20
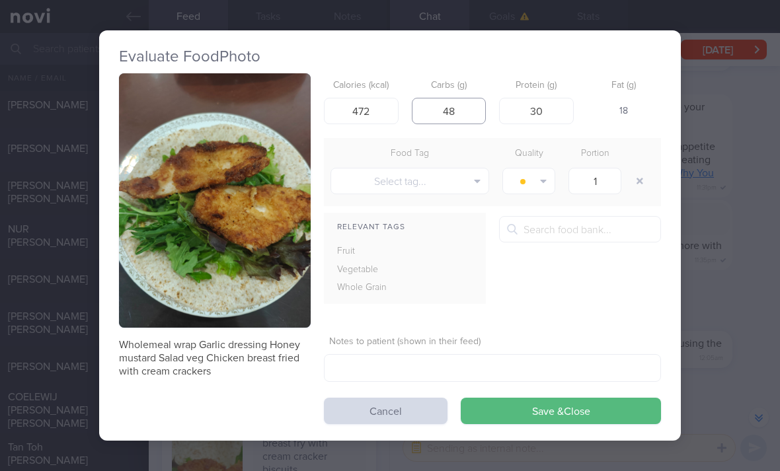
type input "48"
click at [459, 184] on button "Select tag..." at bounding box center [409, 181] width 159 height 26
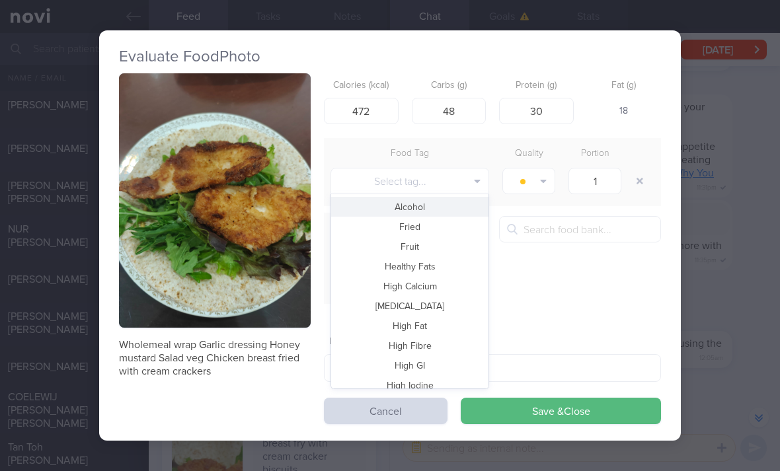
click at [434, 250] on button "Fruit" at bounding box center [409, 247] width 157 height 20
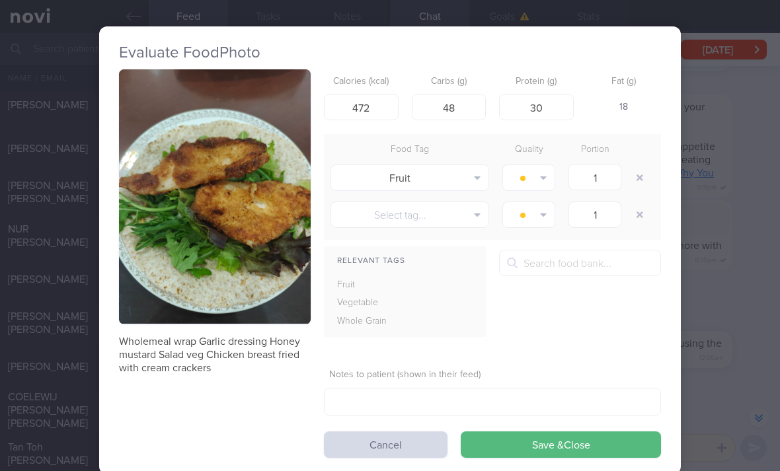
click at [454, 182] on button "Fruit" at bounding box center [409, 178] width 159 height 26
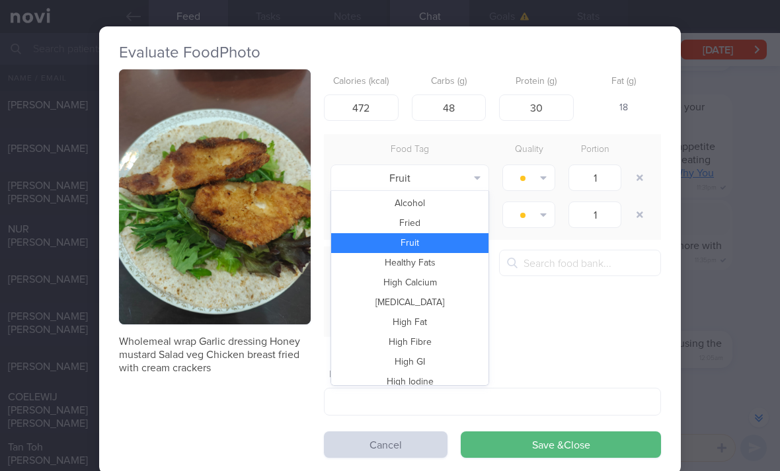
click at [441, 225] on button "Fried" at bounding box center [409, 223] width 157 height 20
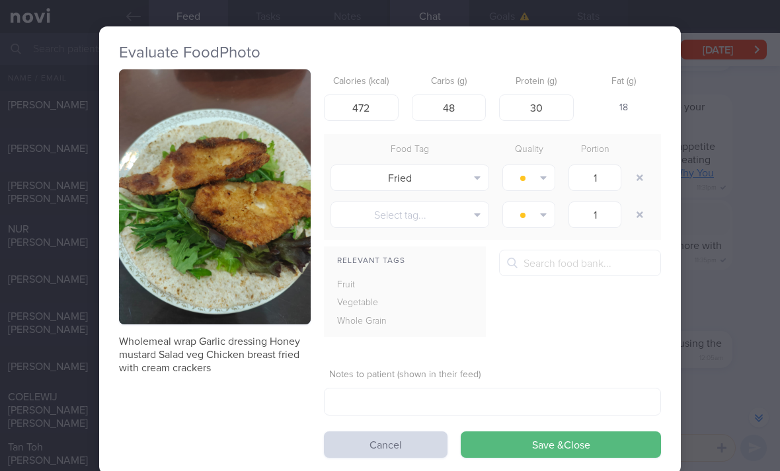
click at [443, 226] on button "Select tag..." at bounding box center [409, 215] width 159 height 26
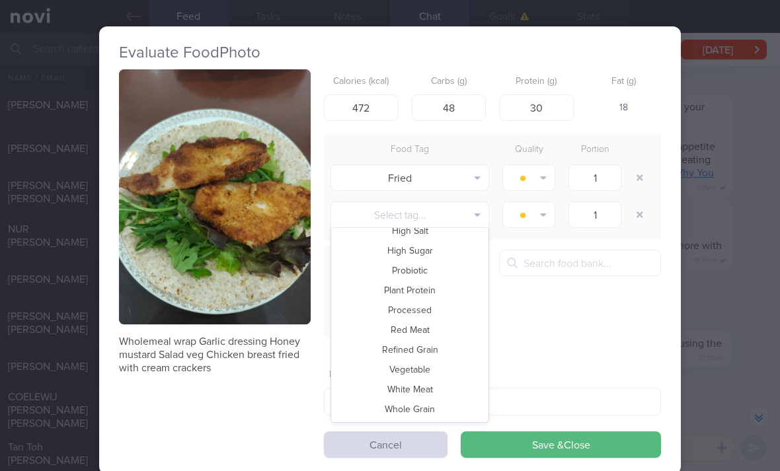
scroll to position [287, 0]
click at [433, 369] on button "Vegetable" at bounding box center [409, 370] width 157 height 20
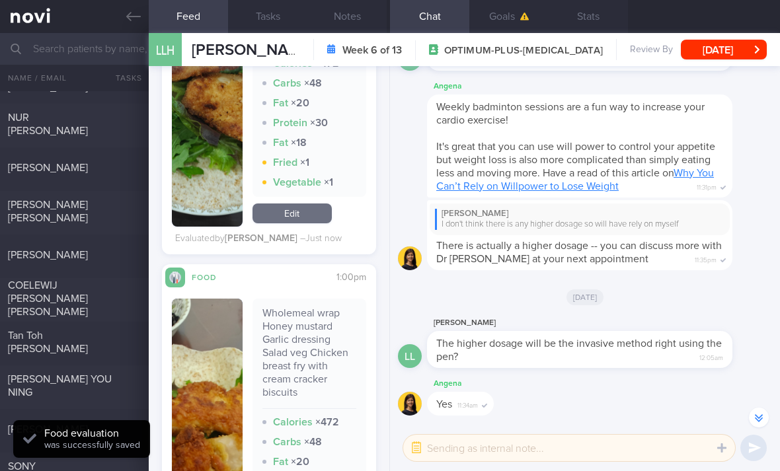
scroll to position [429, 0]
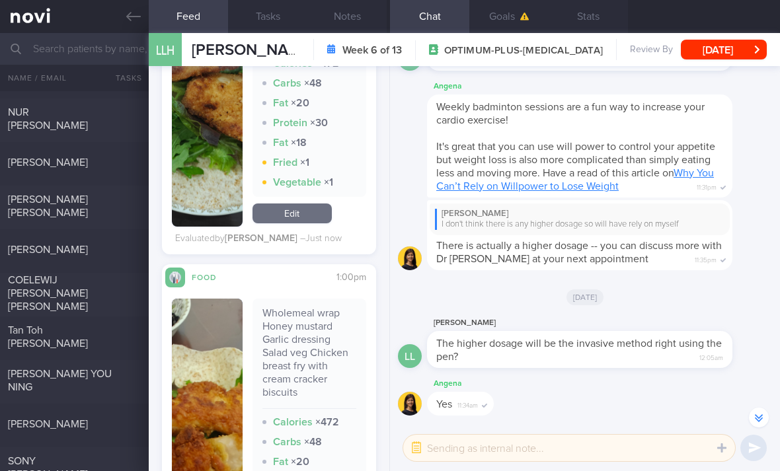
click at [106, 307] on div "COELEWIJ [PERSON_NAME] [PERSON_NAME]" at bounding box center [74, 295] width 149 height 43
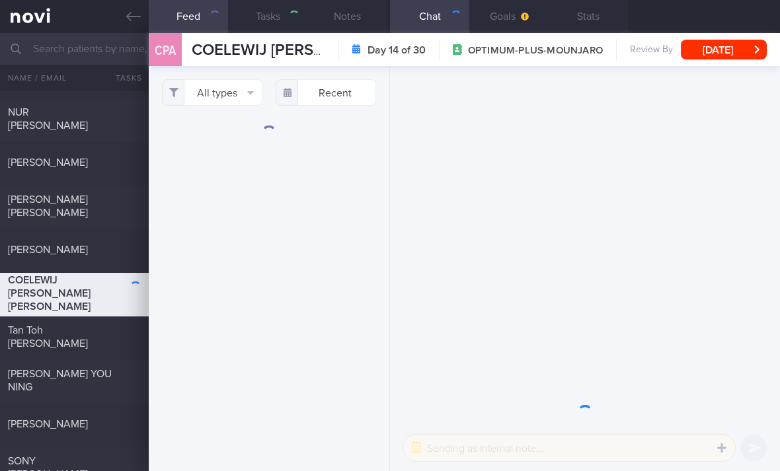
select select "7"
checkbox input "true"
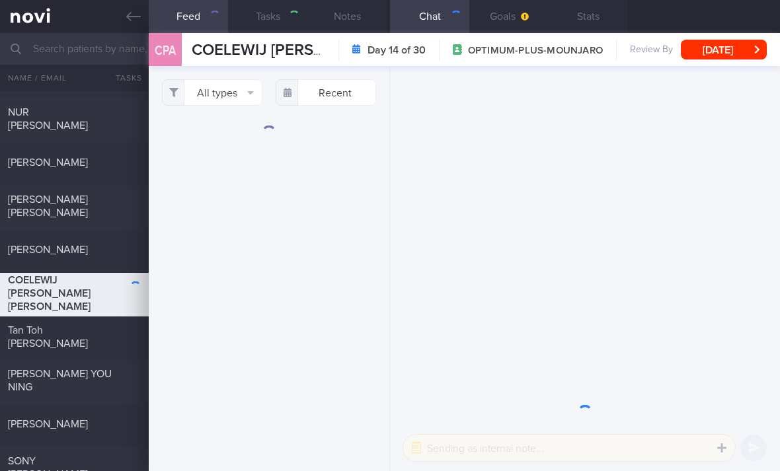
checkbox input "true"
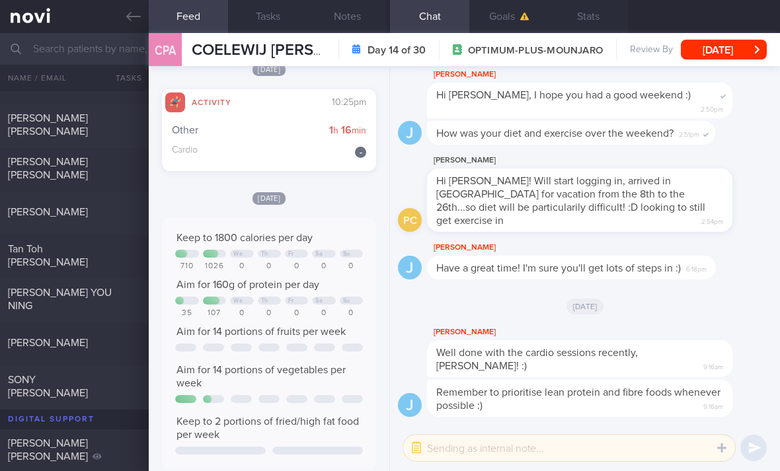
scroll to position [518, 0]
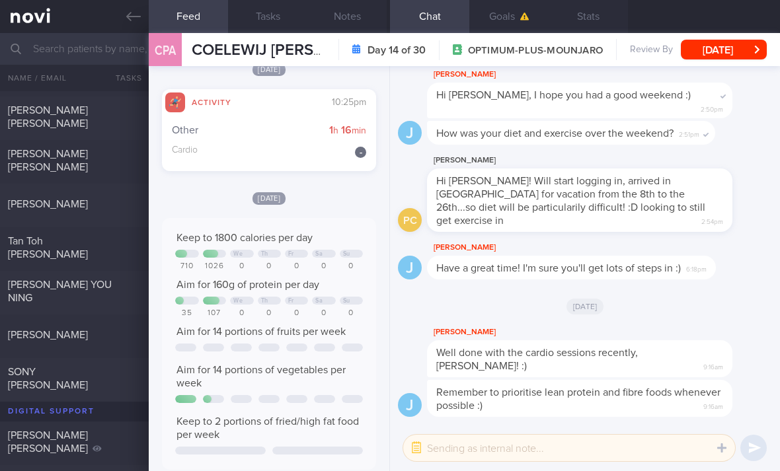
click at [101, 258] on div "Tan Toh [PERSON_NAME] [DATE]" at bounding box center [390, 249] width 780 height 44
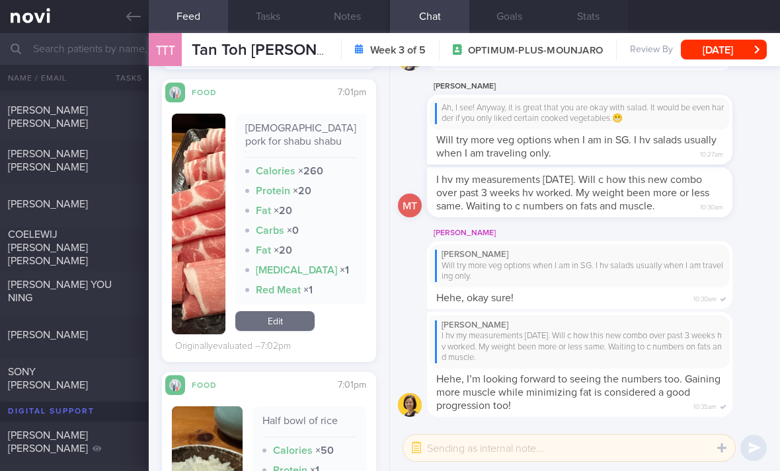
scroll to position [446, 0]
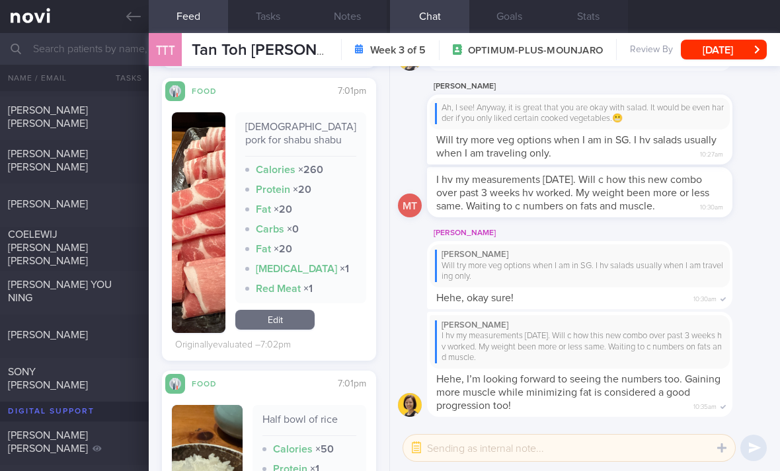
click at [315, 330] on link "Edit" at bounding box center [274, 320] width 79 height 20
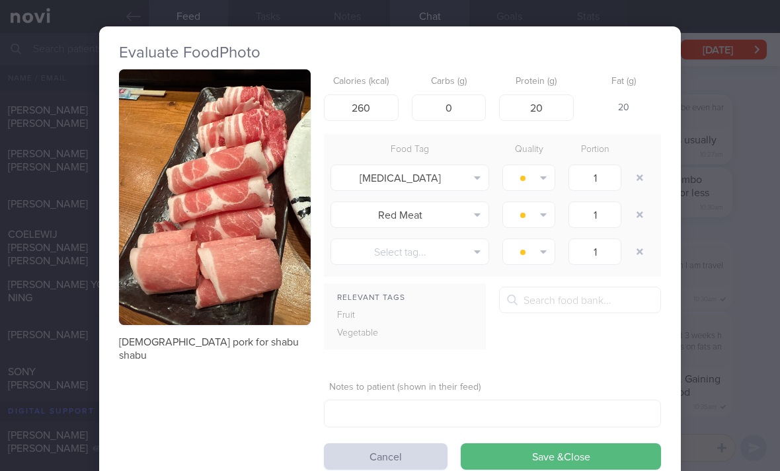
click at [646, 178] on button "button" at bounding box center [640, 178] width 24 height 24
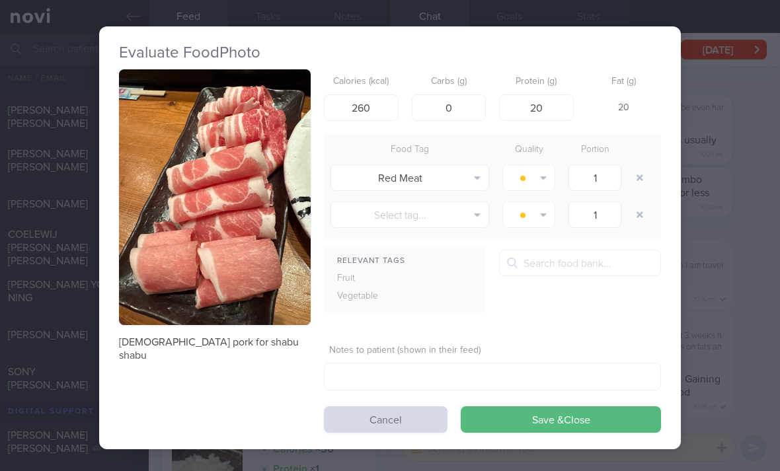
click at [646, 178] on button "button" at bounding box center [640, 178] width 24 height 24
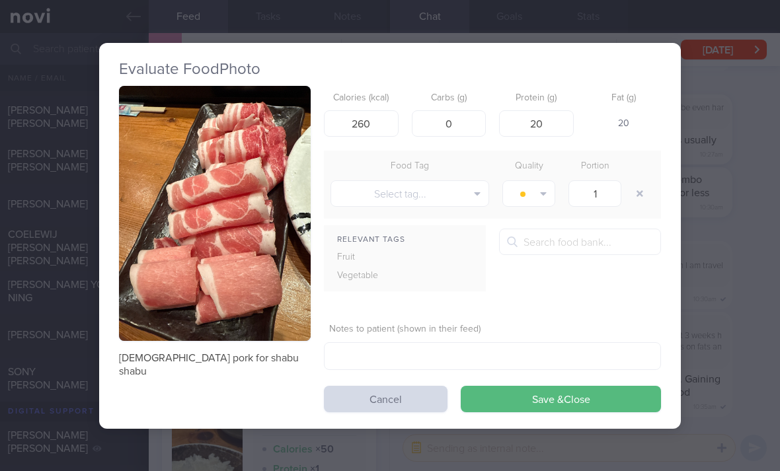
click at [514, 410] on button "Save & Close" at bounding box center [561, 399] width 200 height 26
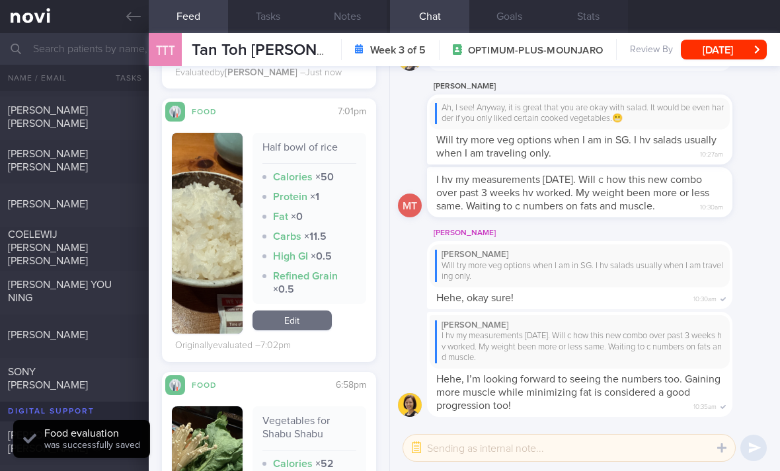
scroll to position [679, 0]
click at [301, 330] on link "Edit" at bounding box center [291, 320] width 79 height 20
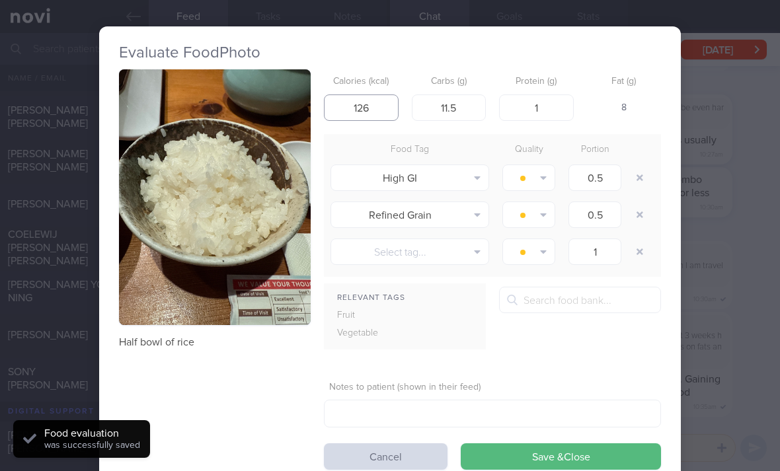
type input "126"
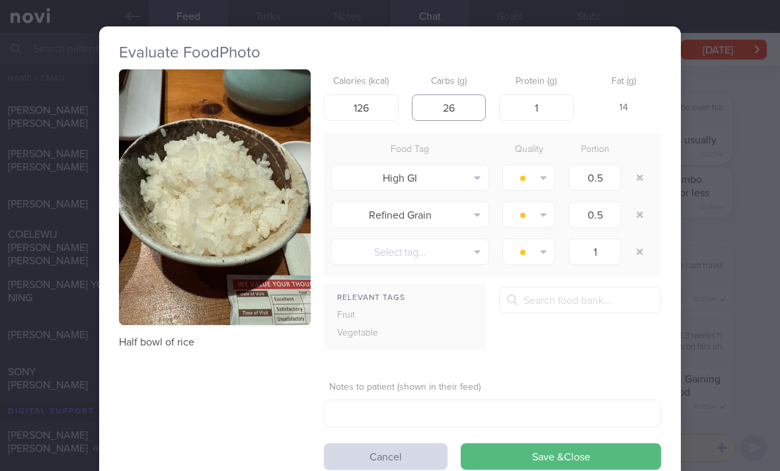
type input "26"
type input "3"
click at [642, 172] on button "button" at bounding box center [640, 178] width 24 height 24
type input "1"
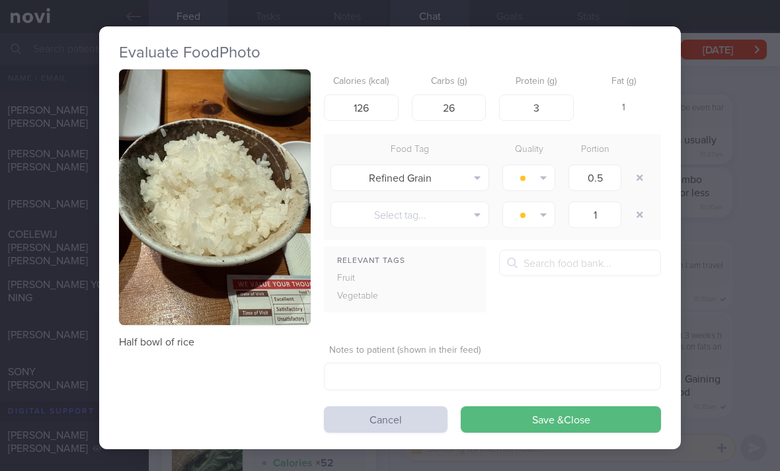
click at [641, 172] on button "button" at bounding box center [640, 178] width 24 height 24
type input "1"
click at [636, 178] on div at bounding box center [641, 177] width 26 height 37
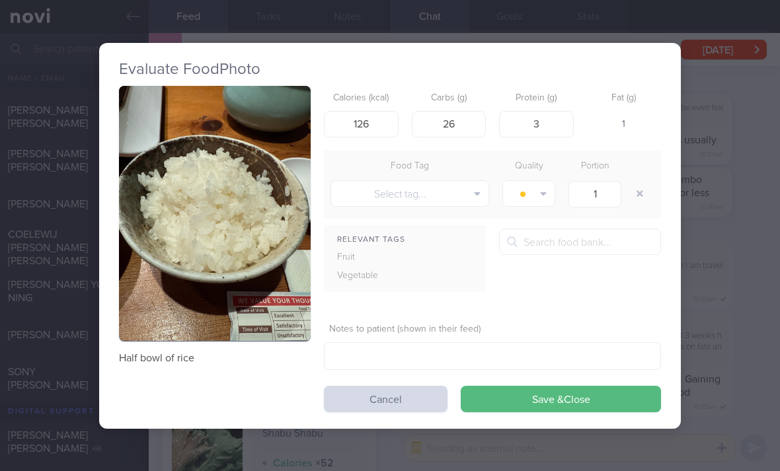
click at [494, 408] on button "Save & Close" at bounding box center [561, 399] width 200 height 26
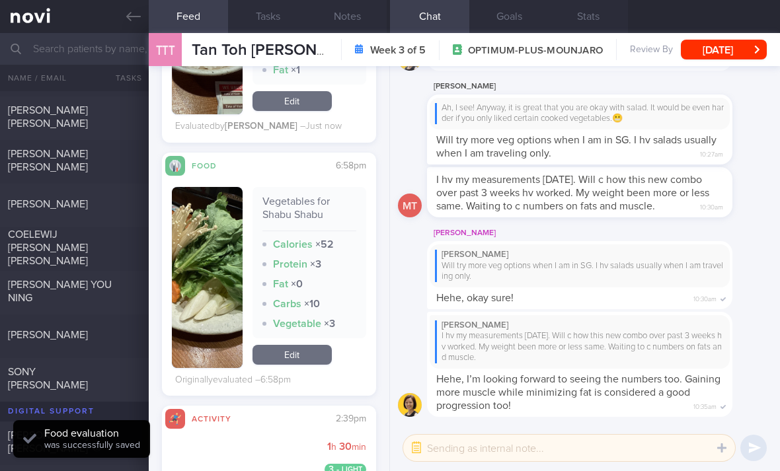
scroll to position [863, 0]
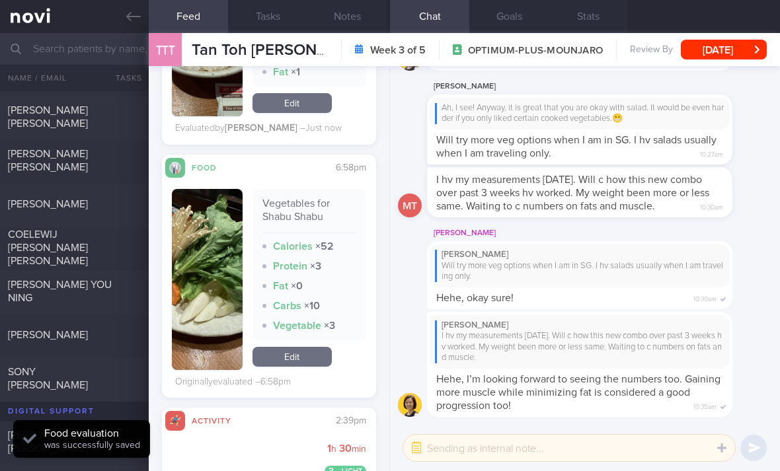
click at [295, 367] on link "Edit" at bounding box center [291, 357] width 79 height 20
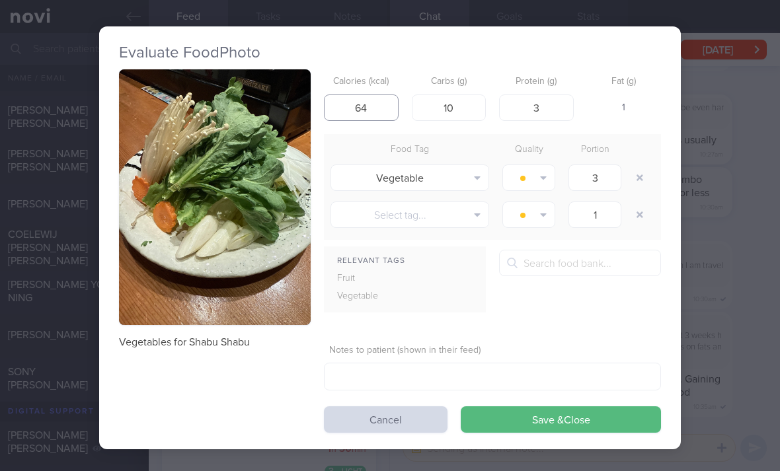
type input "64"
type input "12"
click at [645, 174] on button "button" at bounding box center [640, 178] width 24 height 24
type input "1"
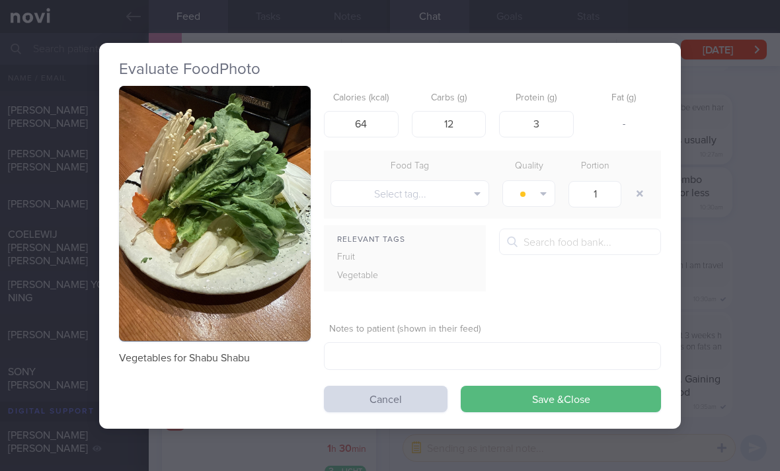
click at [645, 174] on div "Food Tag Quality Portion" at bounding box center [492, 166] width 337 height 19
click at [463, 190] on button "Select tag..." at bounding box center [409, 193] width 159 height 26
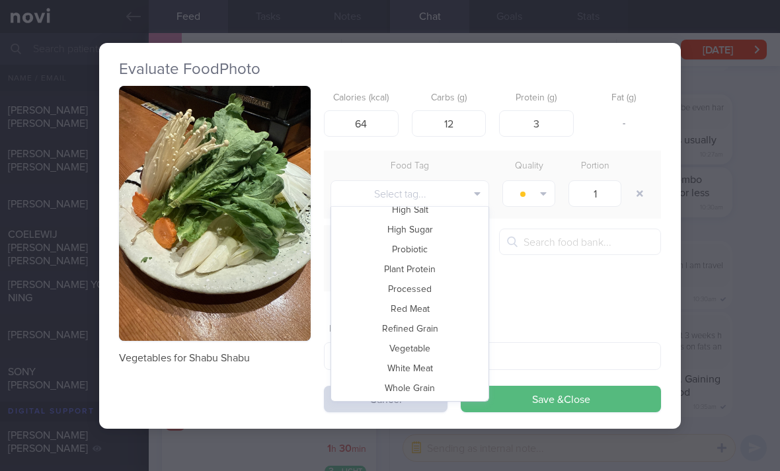
scroll to position [287, 0]
click at [437, 353] on button "Vegetable" at bounding box center [409, 349] width 157 height 20
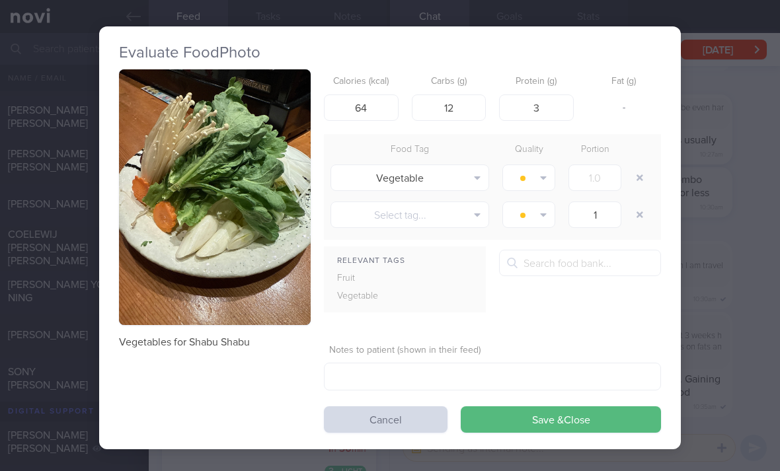
click at [533, 178] on button "button" at bounding box center [528, 178] width 53 height 26
click at [529, 244] on button "Eat anytime" at bounding box center [552, 243] width 98 height 20
type input "2"
click at [519, 438] on div "Evaluate Food Photo Vegetables for Shabu Shabu Calories (kcal) 64 Carbs (g) 12 …" at bounding box center [390, 237] width 582 height 423
click at [521, 424] on button "Save & Close" at bounding box center [561, 419] width 200 height 26
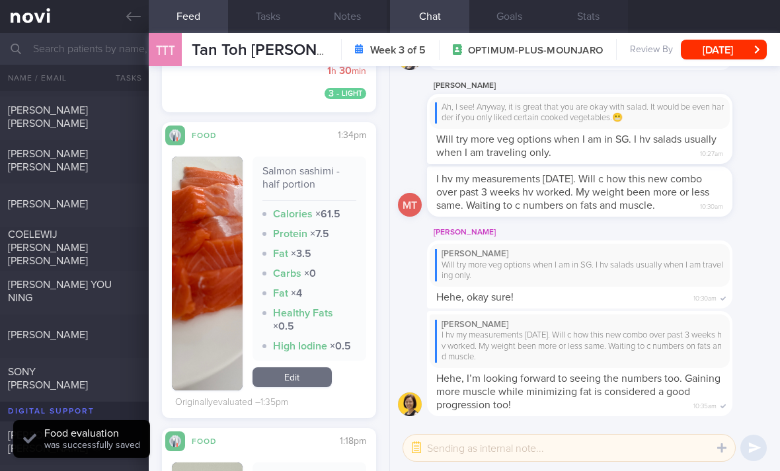
scroll to position [1240, 0]
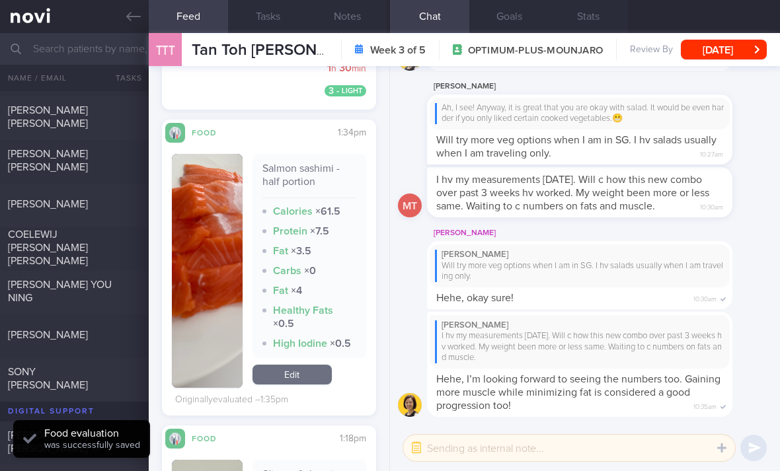
click at [302, 381] on link "Edit" at bounding box center [291, 375] width 79 height 20
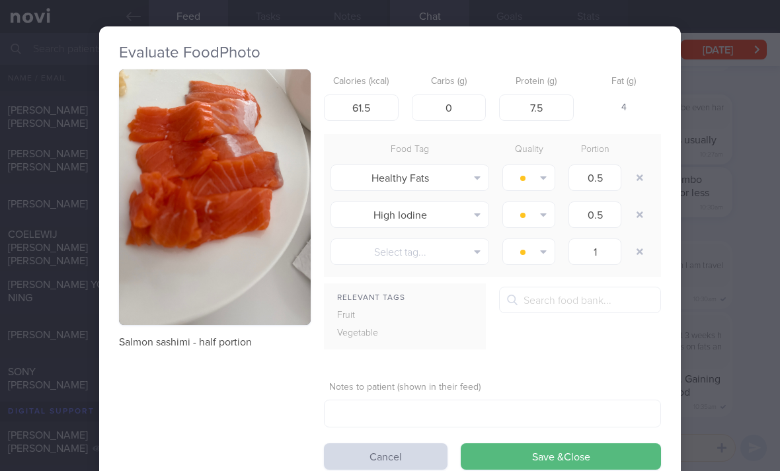
click at [408, 462] on button "Cancel" at bounding box center [386, 456] width 124 height 26
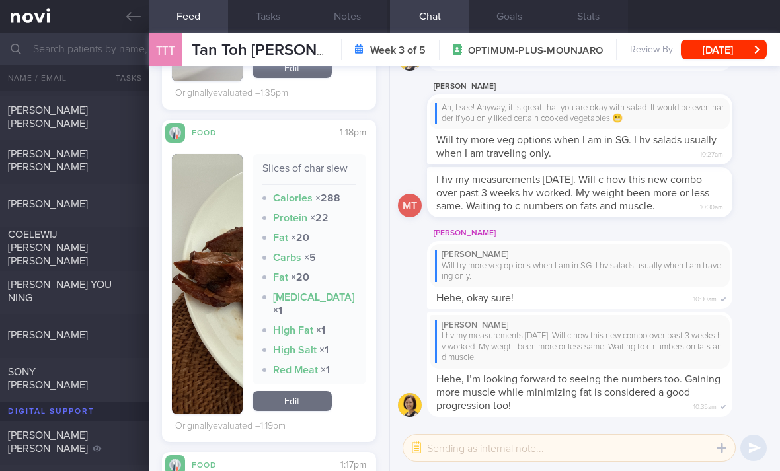
scroll to position [1538, 0]
click at [278, 398] on link "Edit" at bounding box center [291, 401] width 79 height 20
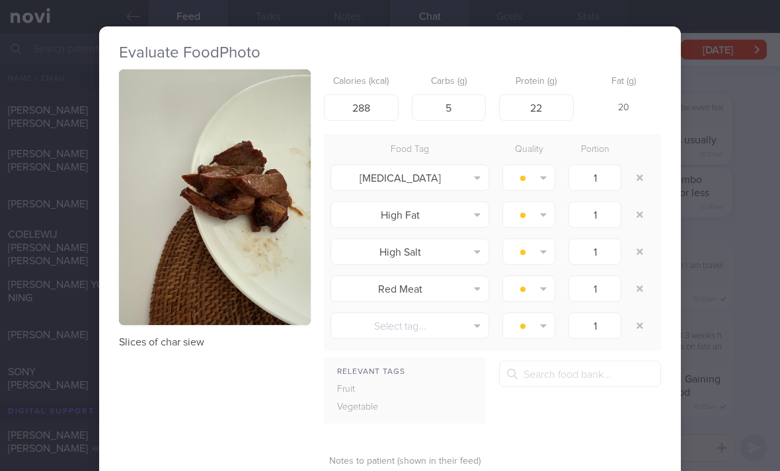
click at [632, 287] on button "button" at bounding box center [640, 289] width 24 height 24
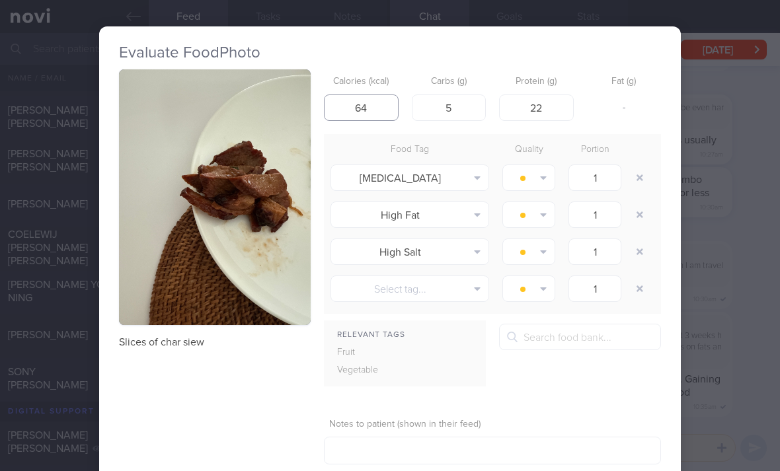
type input "64"
type input "2"
type input "8"
click at [648, 180] on button "button" at bounding box center [640, 178] width 24 height 24
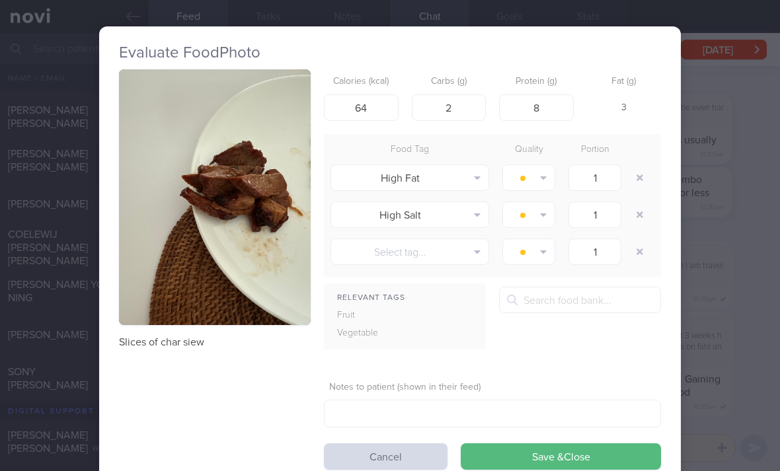
click at [650, 182] on div at bounding box center [641, 177] width 26 height 37
click at [644, 176] on button "button" at bounding box center [640, 178] width 24 height 24
click at [643, 176] on button "button" at bounding box center [640, 178] width 24 height 24
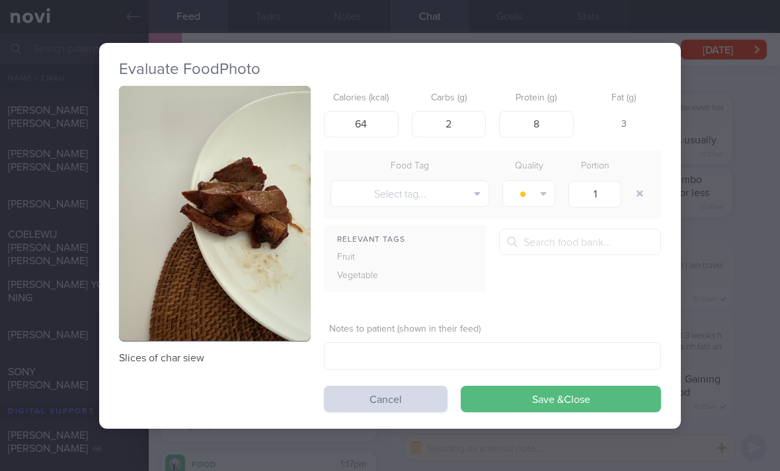
click at [567, 404] on button "Save & Close" at bounding box center [561, 399] width 200 height 26
